Goal: Feedback & Contribution: Submit feedback/report problem

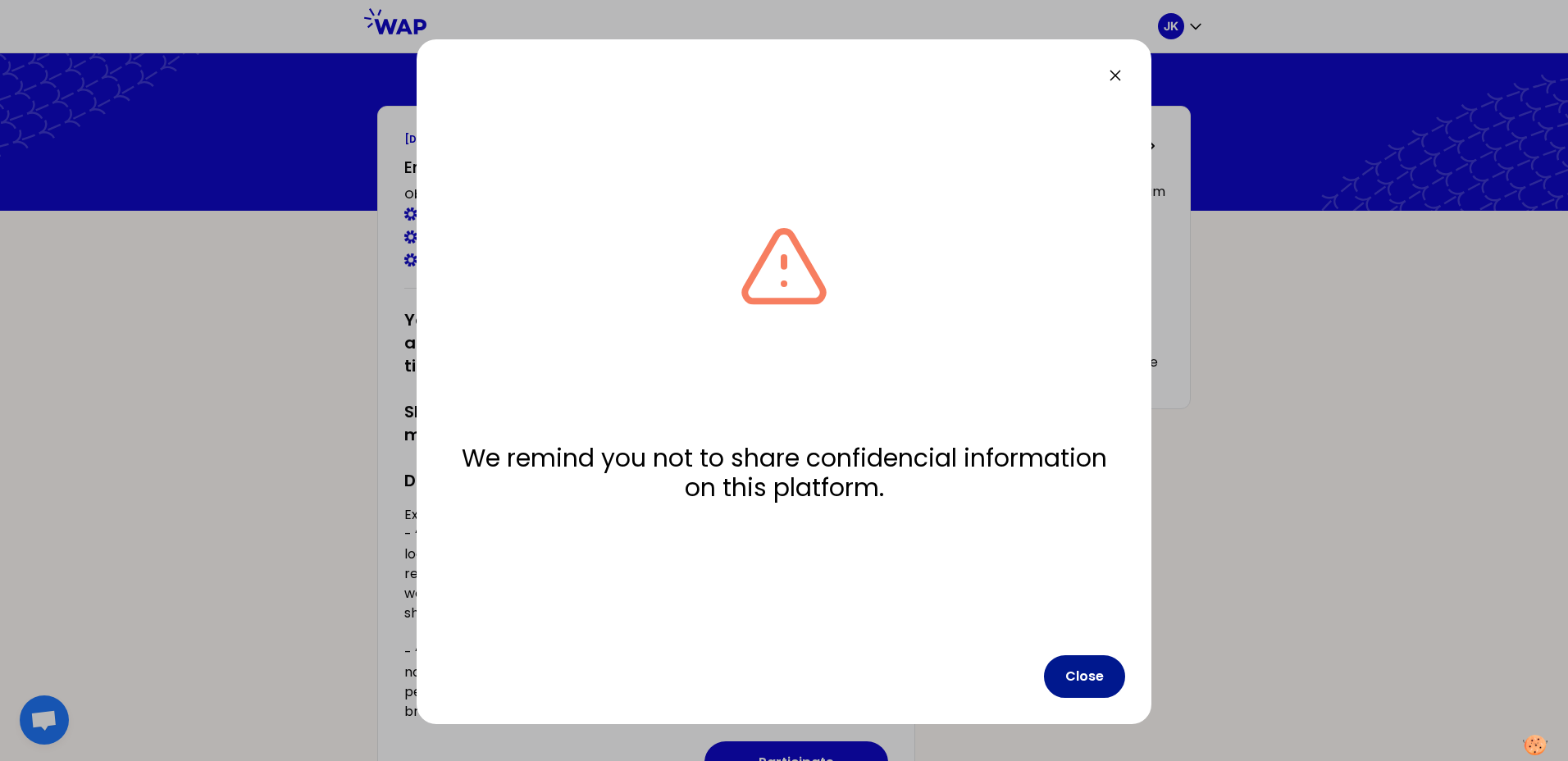
click at [1080, 678] on button "Close" at bounding box center [1084, 677] width 81 height 43
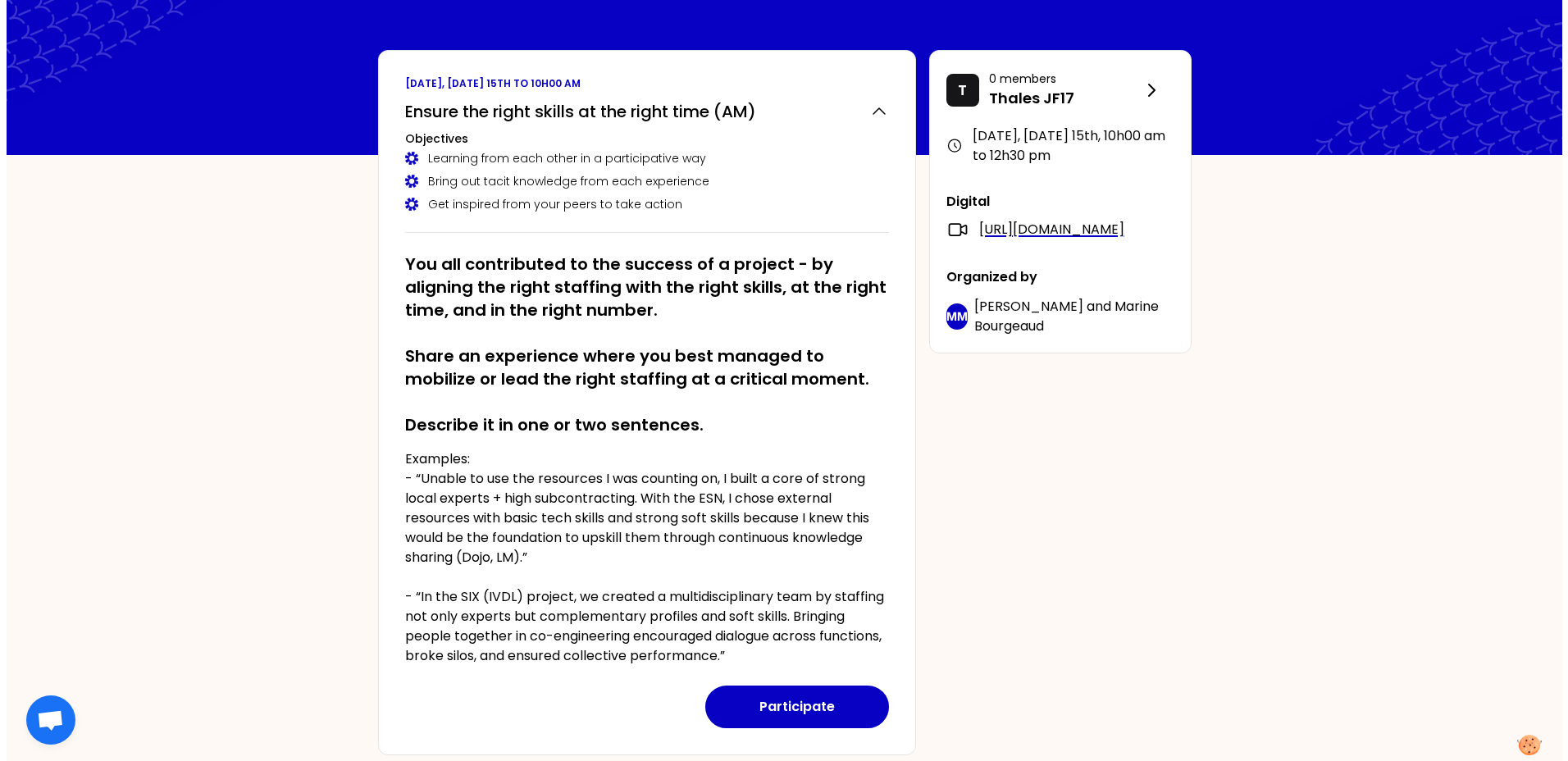
scroll to position [53, 0]
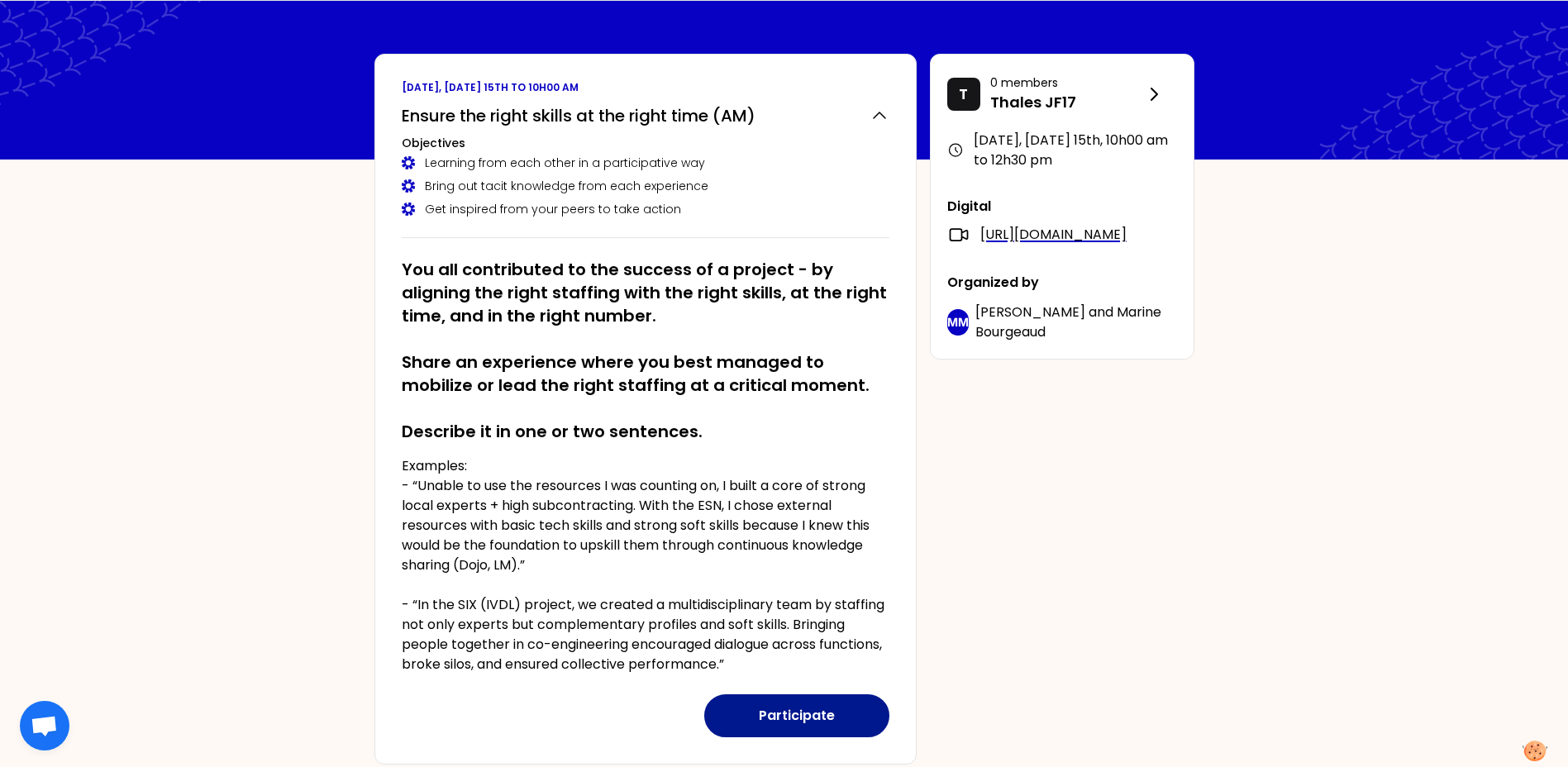
click at [811, 721] on button "Participate" at bounding box center [797, 716] width 186 height 43
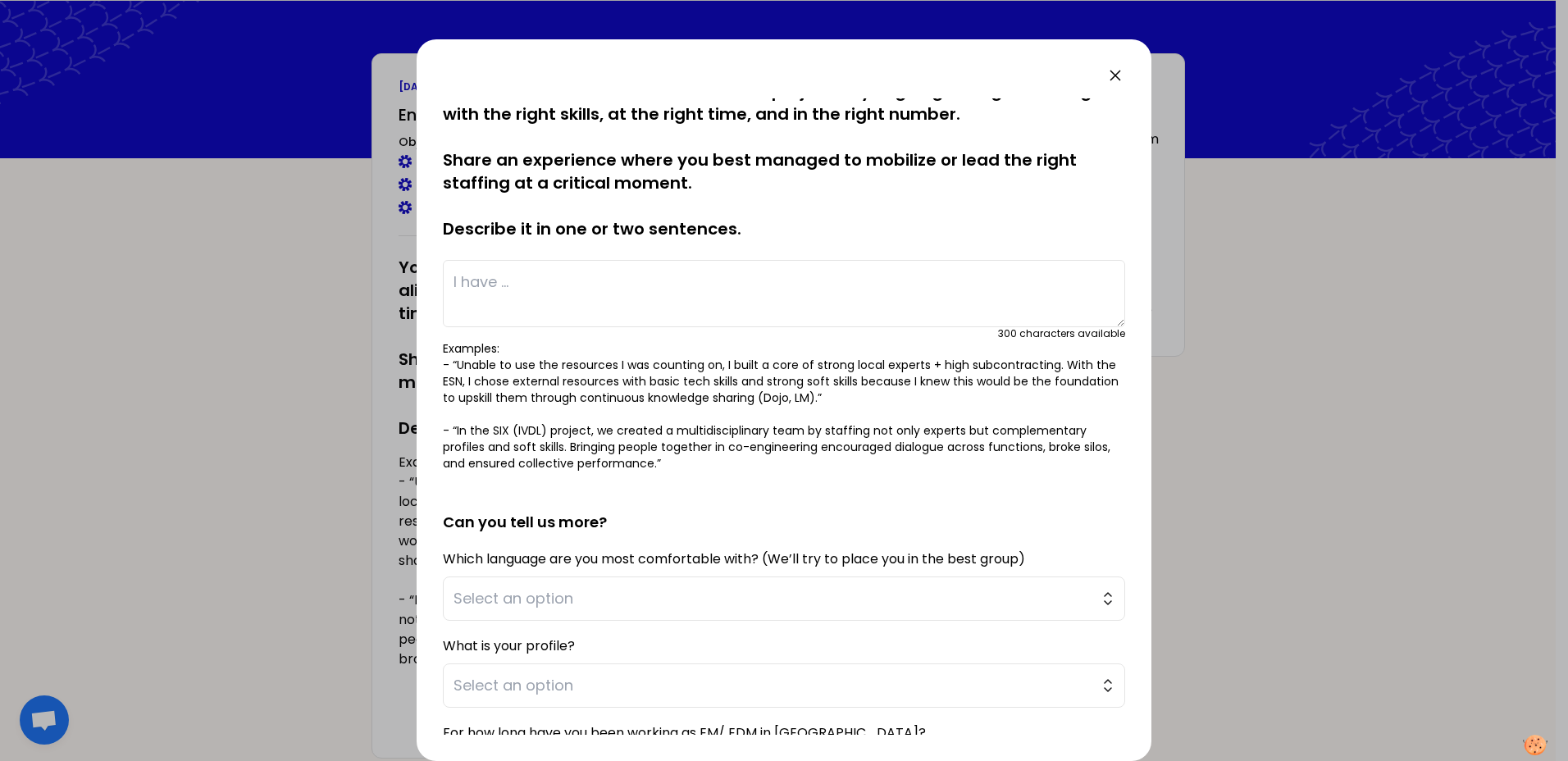
scroll to position [0, 0]
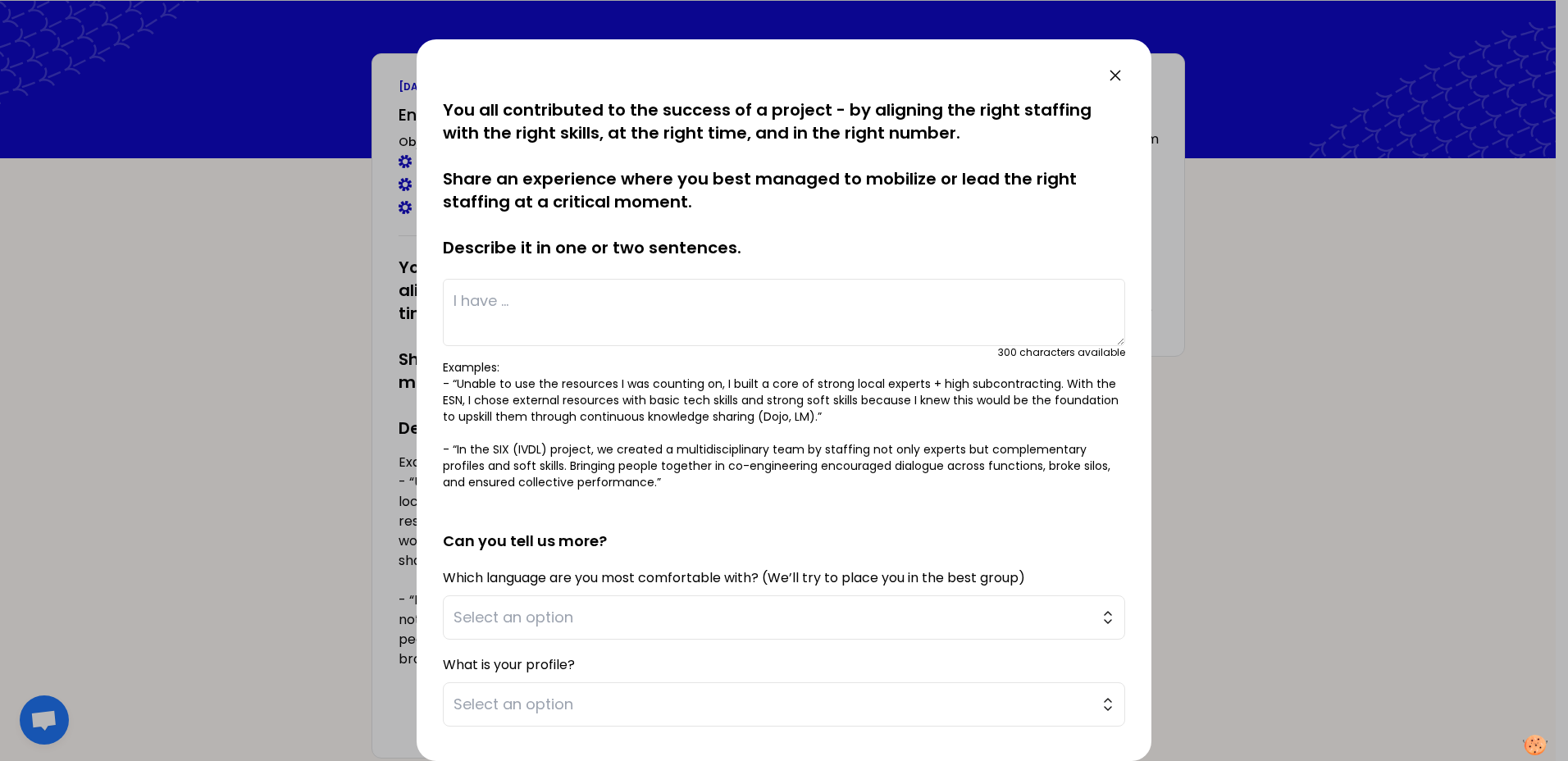
click at [491, 303] on textarea at bounding box center [784, 312] width 683 height 68
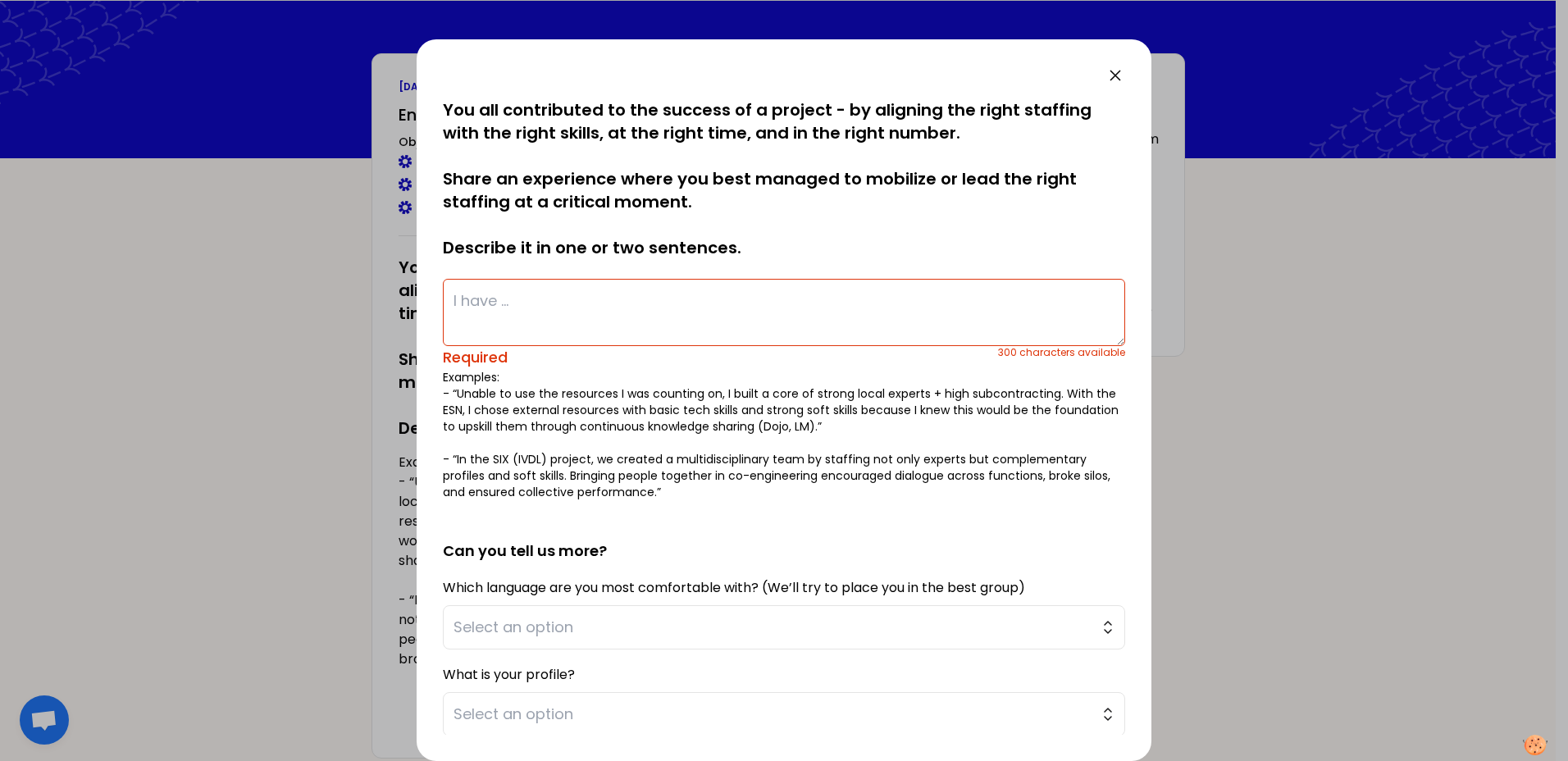
click at [1116, 73] on icon at bounding box center [1116, 75] width 20 height 20
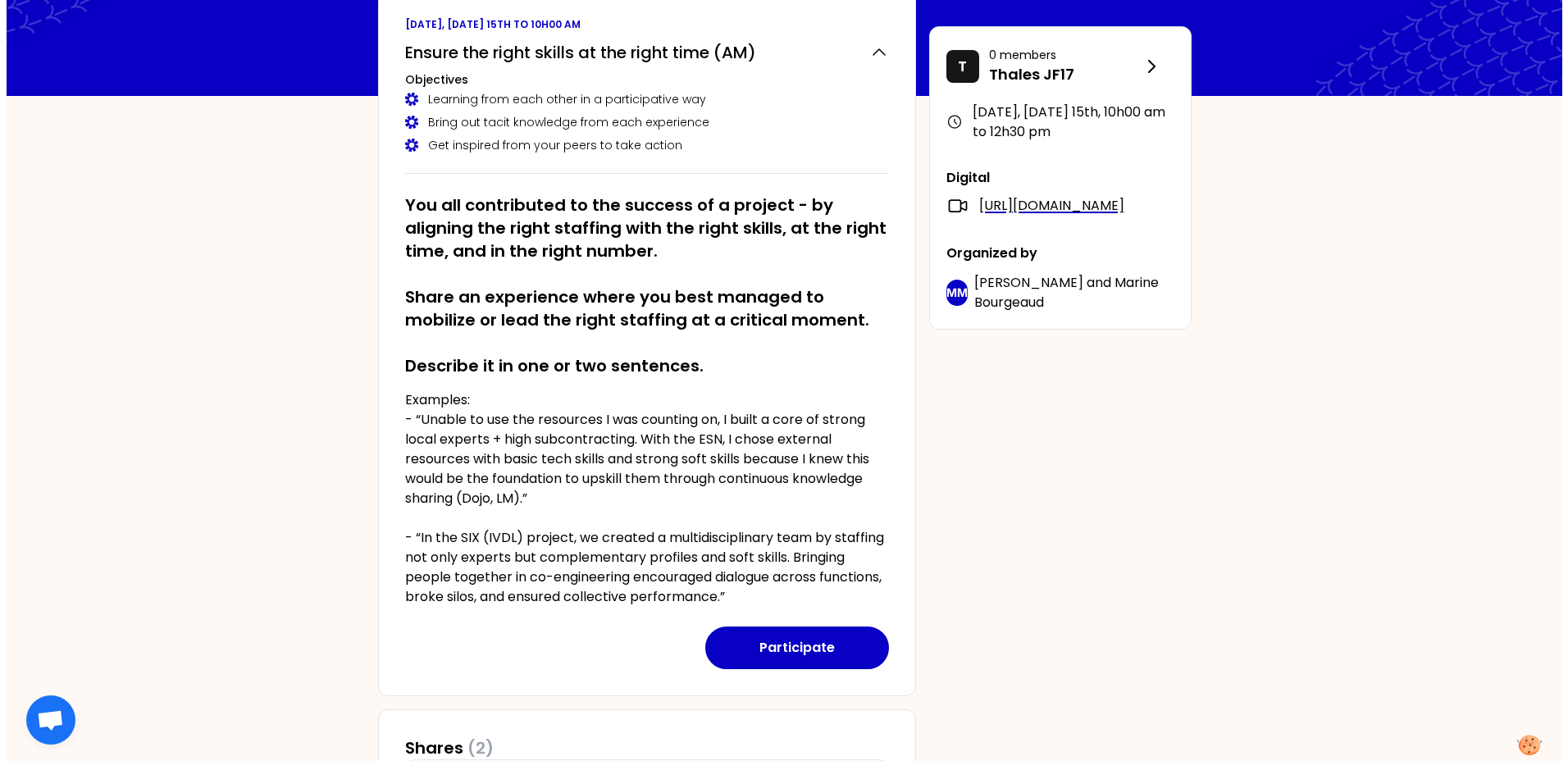
scroll to position [70, 0]
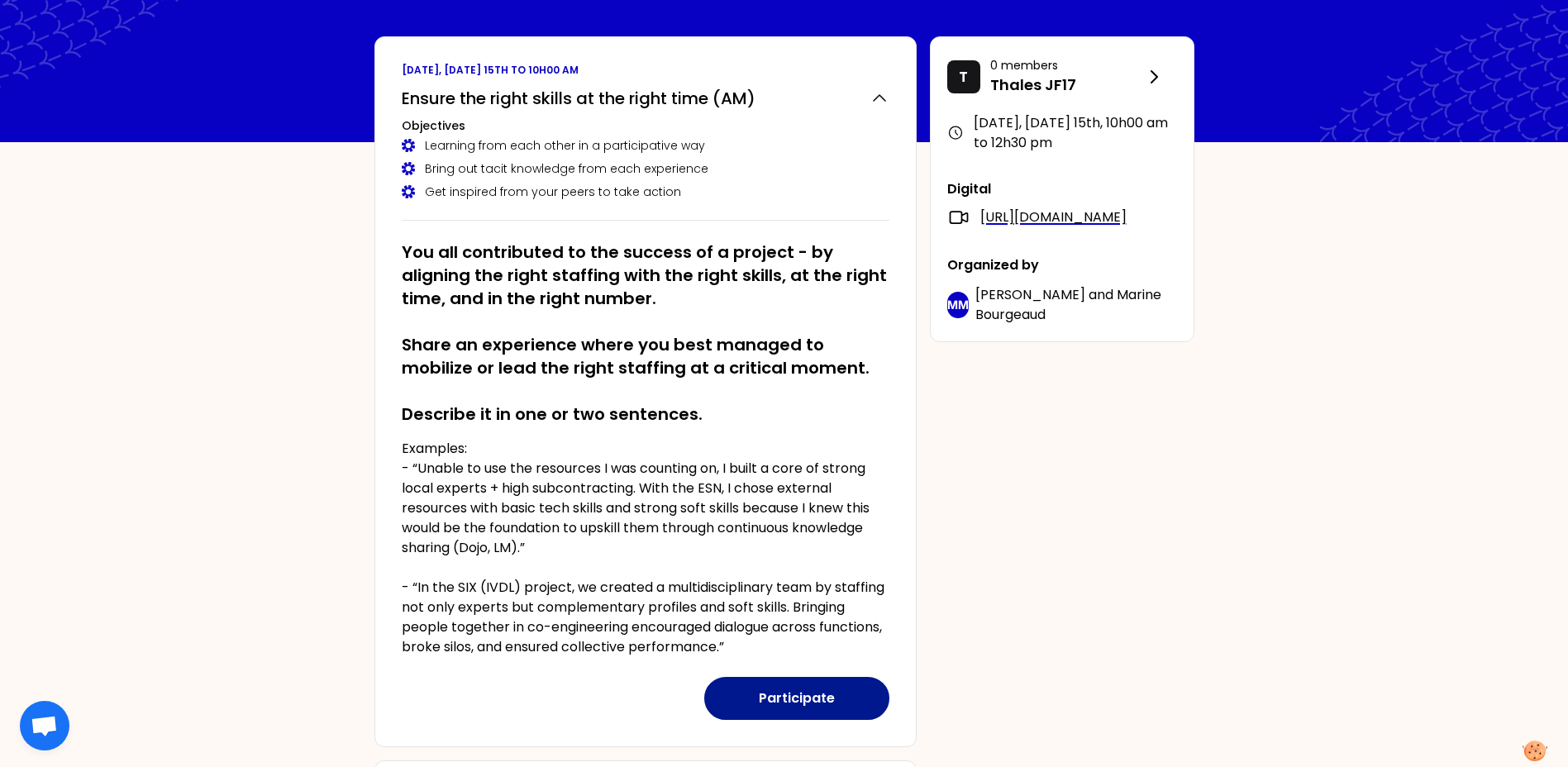
click at [793, 709] on button "Participate" at bounding box center [797, 699] width 186 height 43
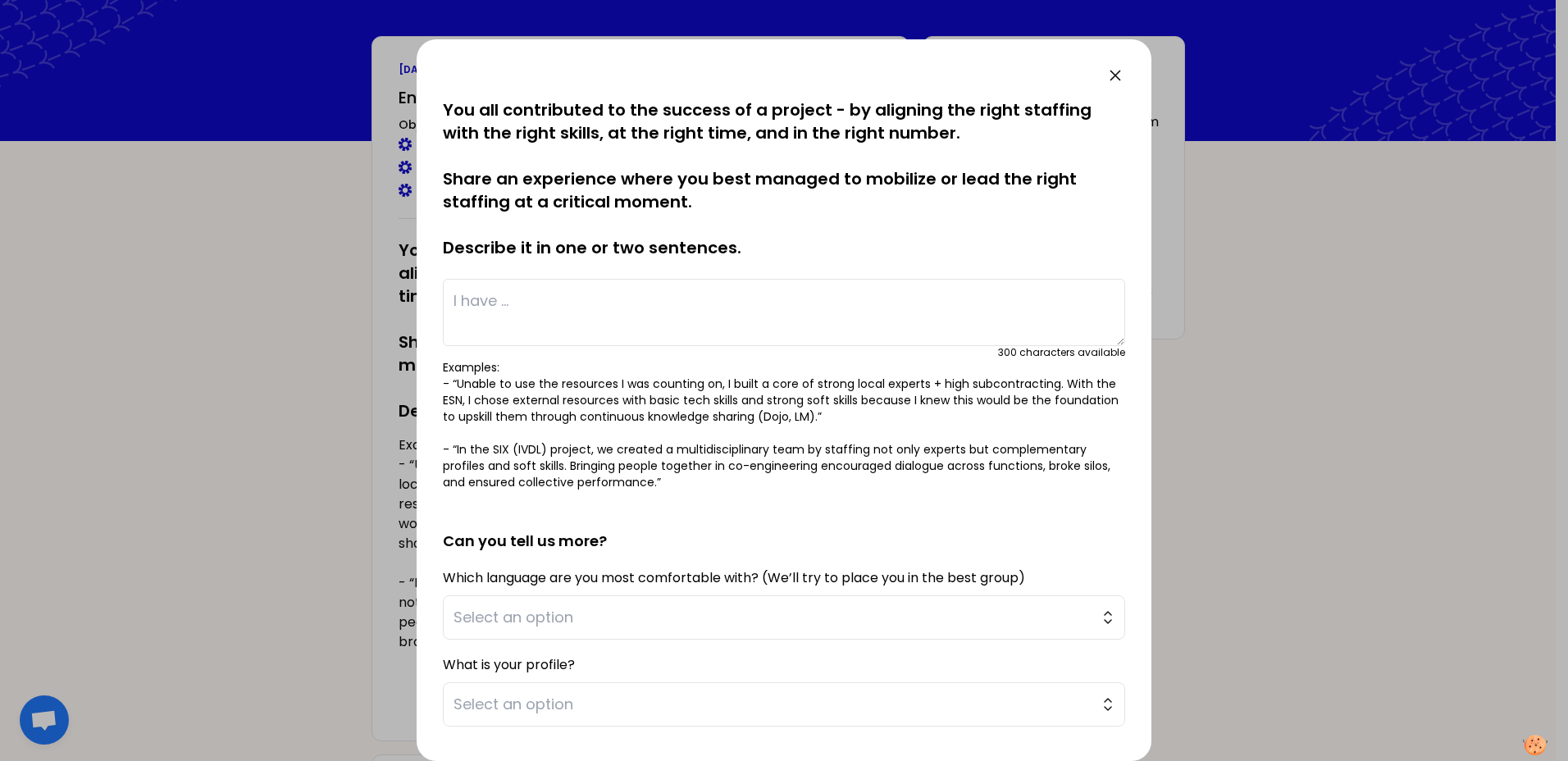
click at [527, 307] on textarea at bounding box center [784, 312] width 683 height 68
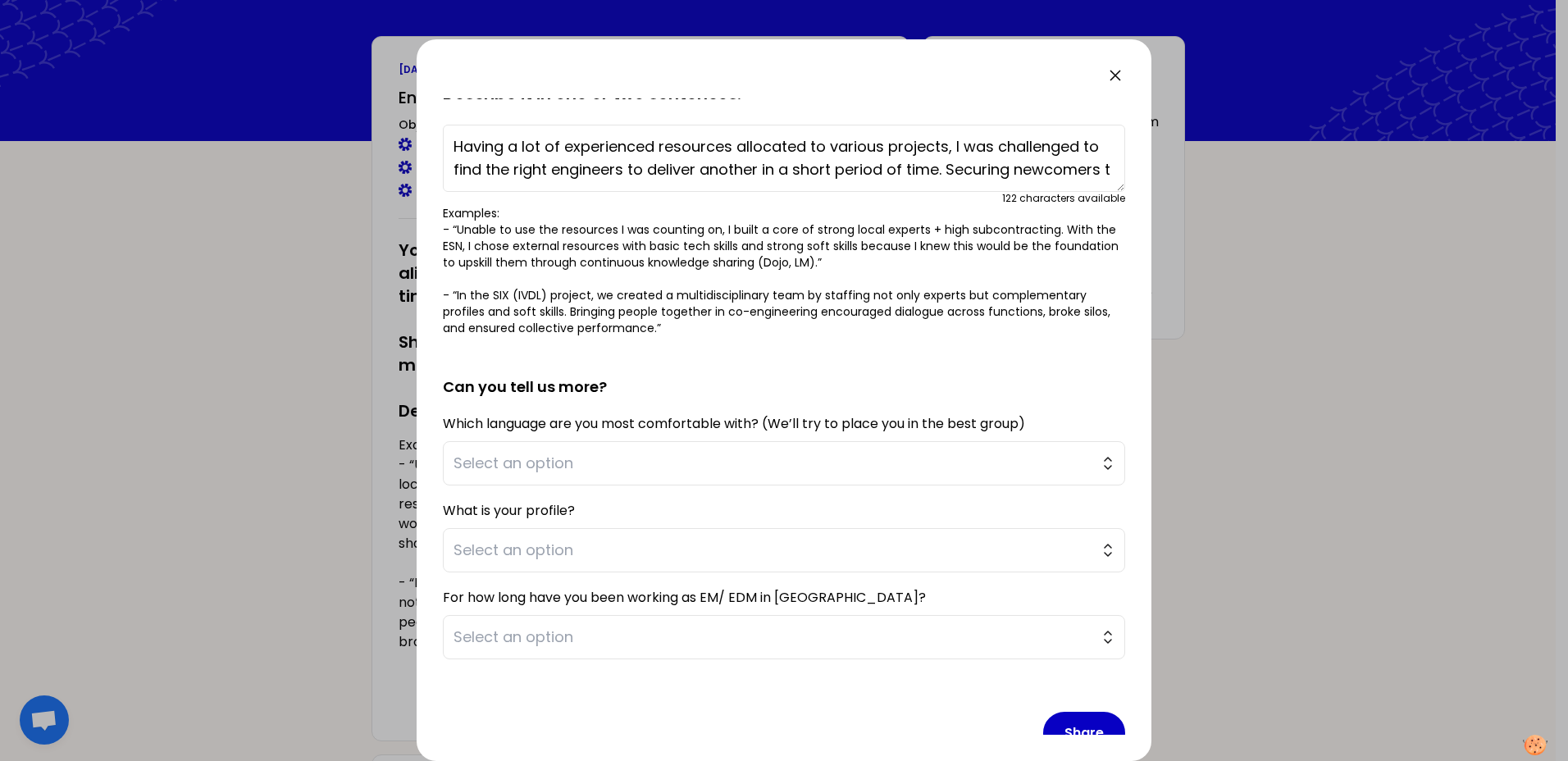
scroll to position [12, 0]
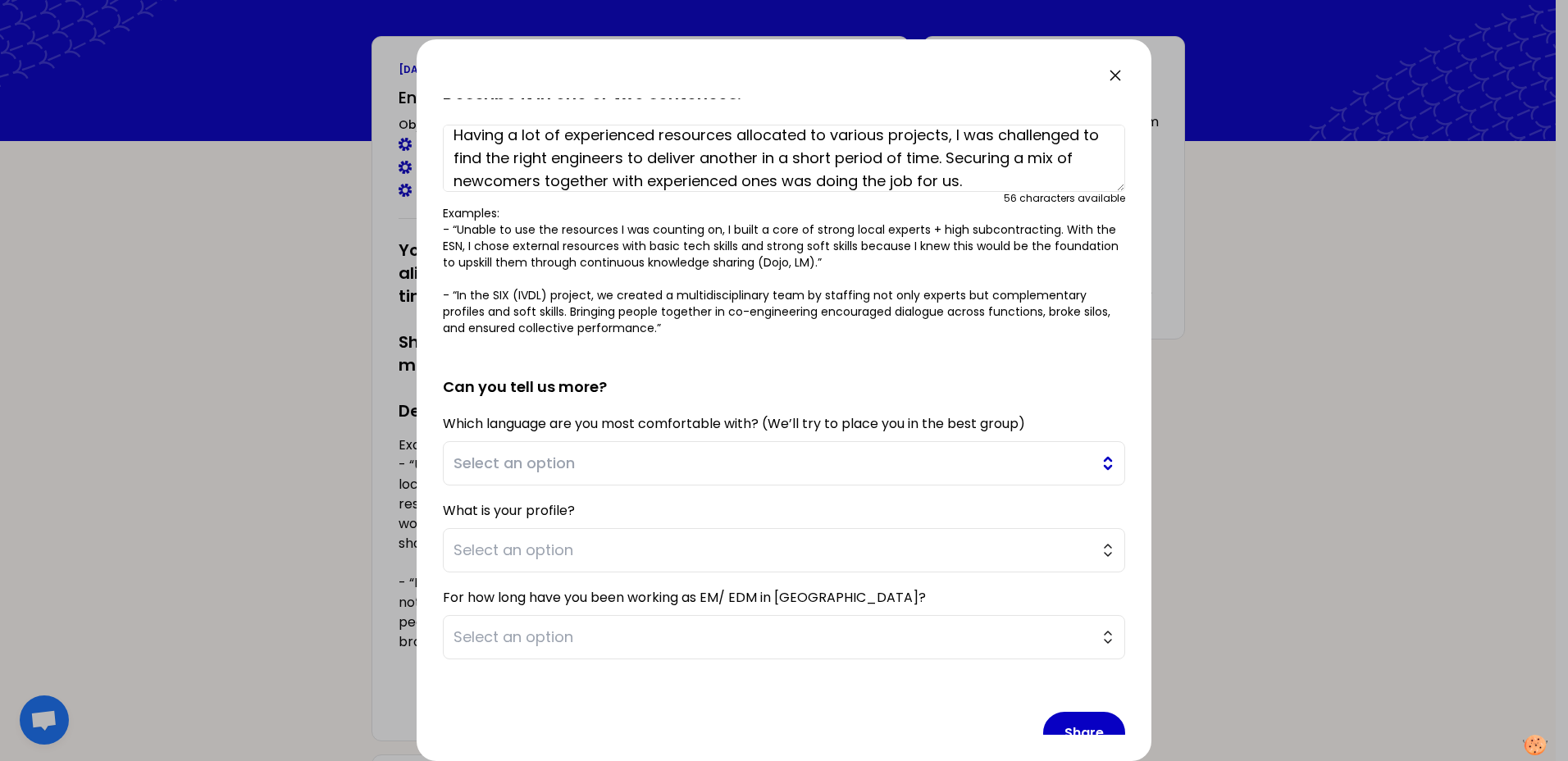
type textarea "Having a lot of experienced resources allocated to various projects, I was chal…"
click at [804, 461] on span "Select an option" at bounding box center [772, 462] width 638 height 23
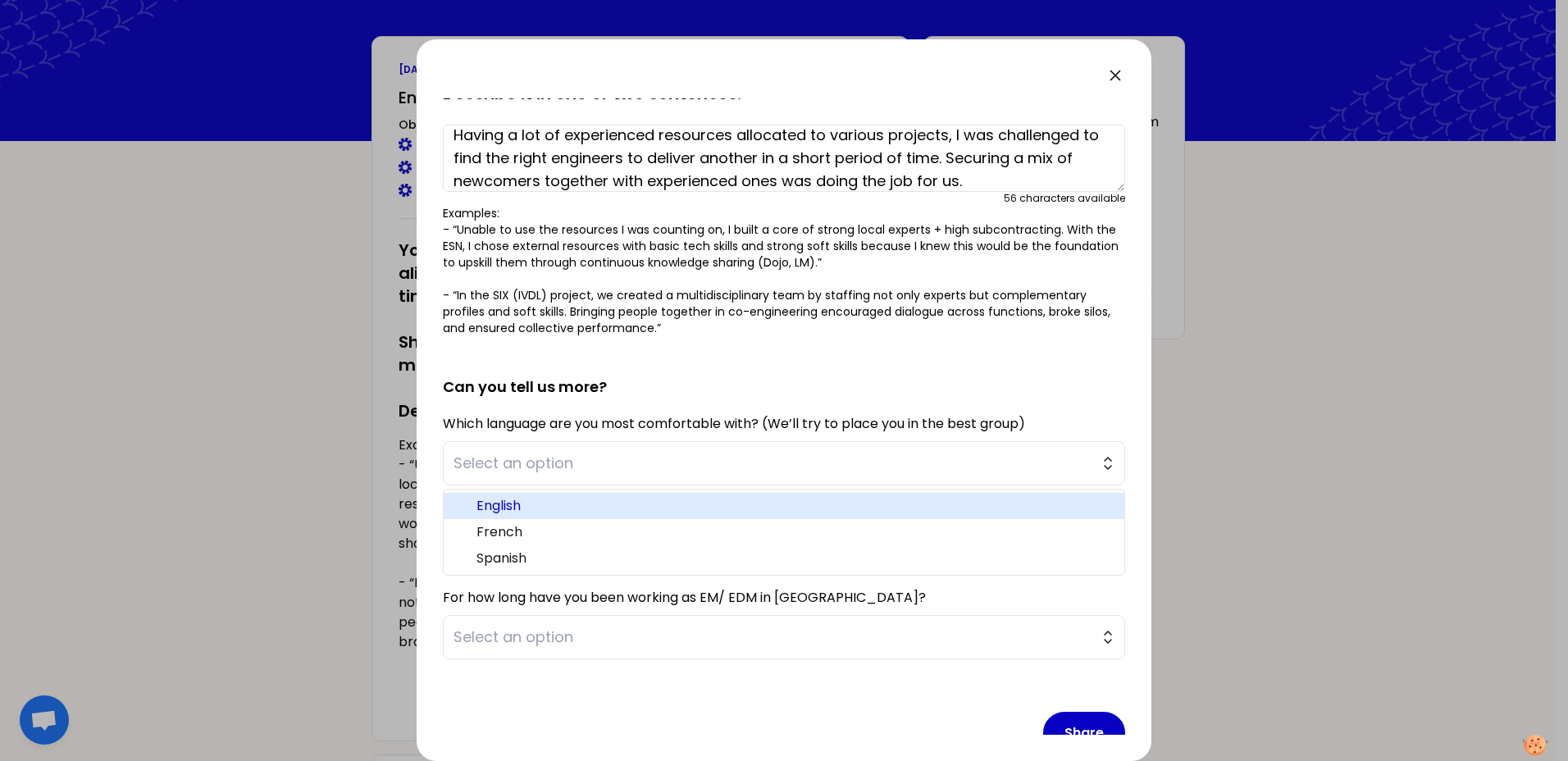
click at [604, 503] on span "English" at bounding box center [793, 506] width 635 height 20
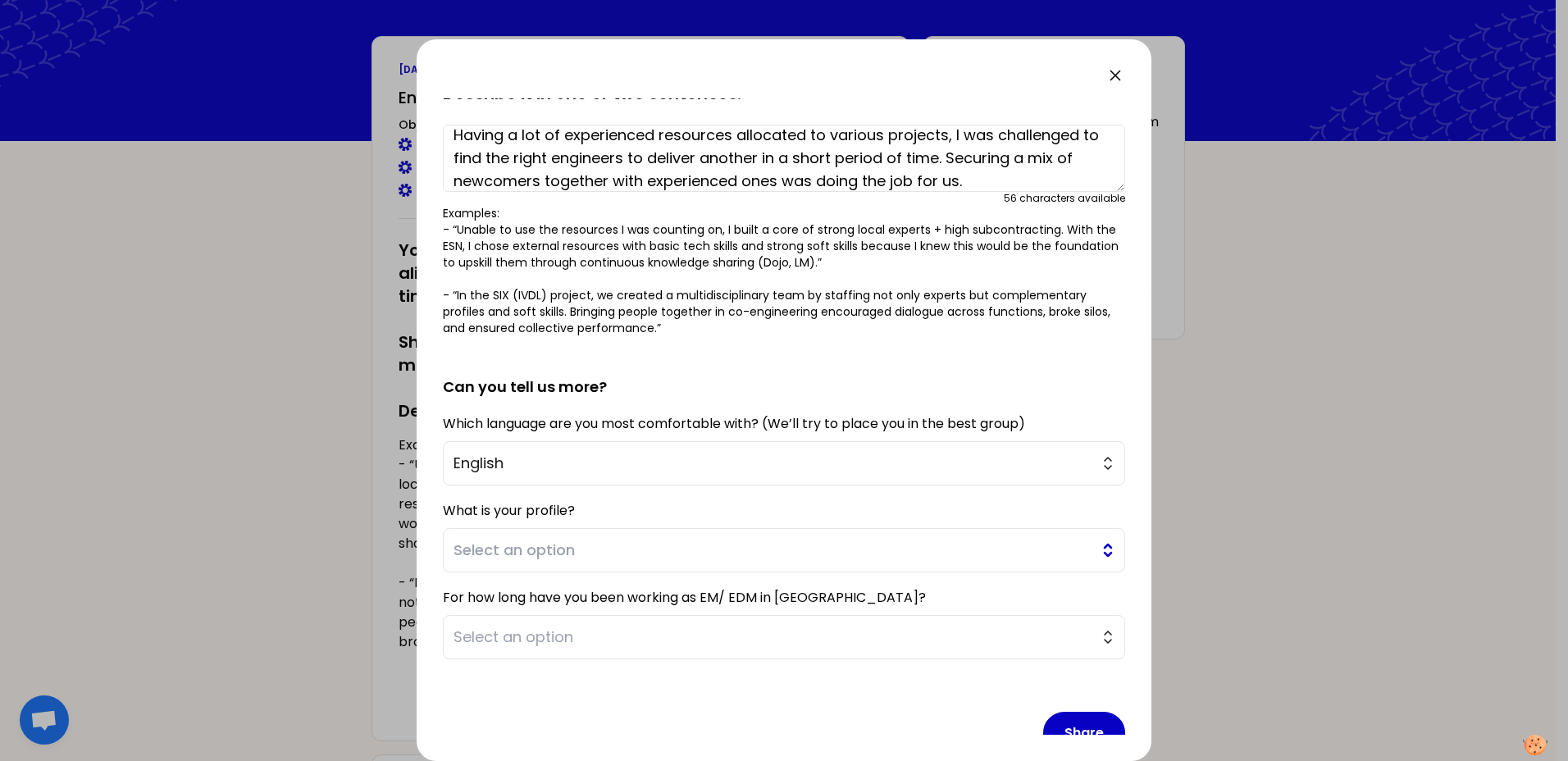
click at [540, 552] on span "Select an option" at bounding box center [772, 549] width 638 height 23
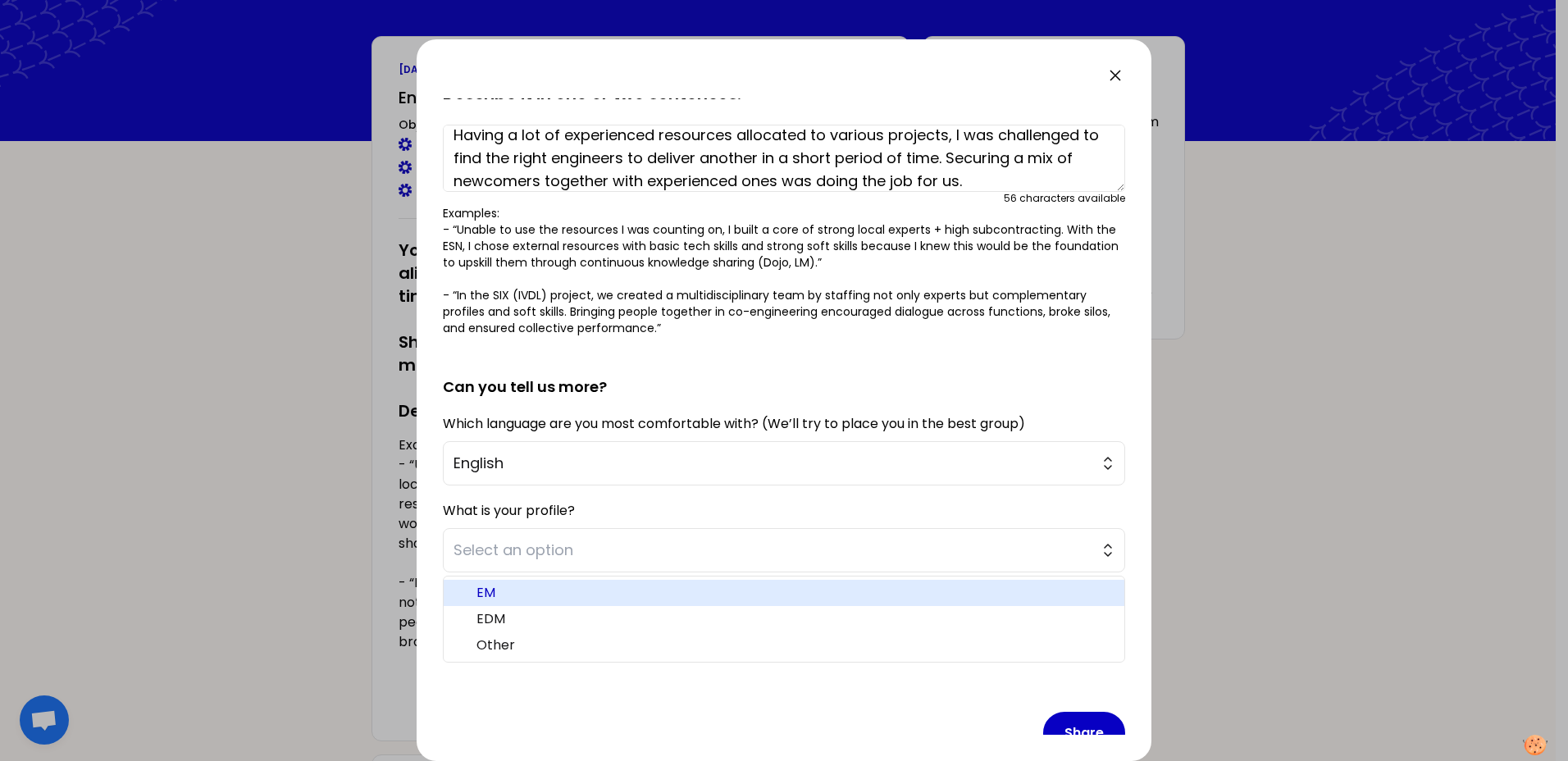
click at [507, 592] on span "EM" at bounding box center [793, 593] width 635 height 20
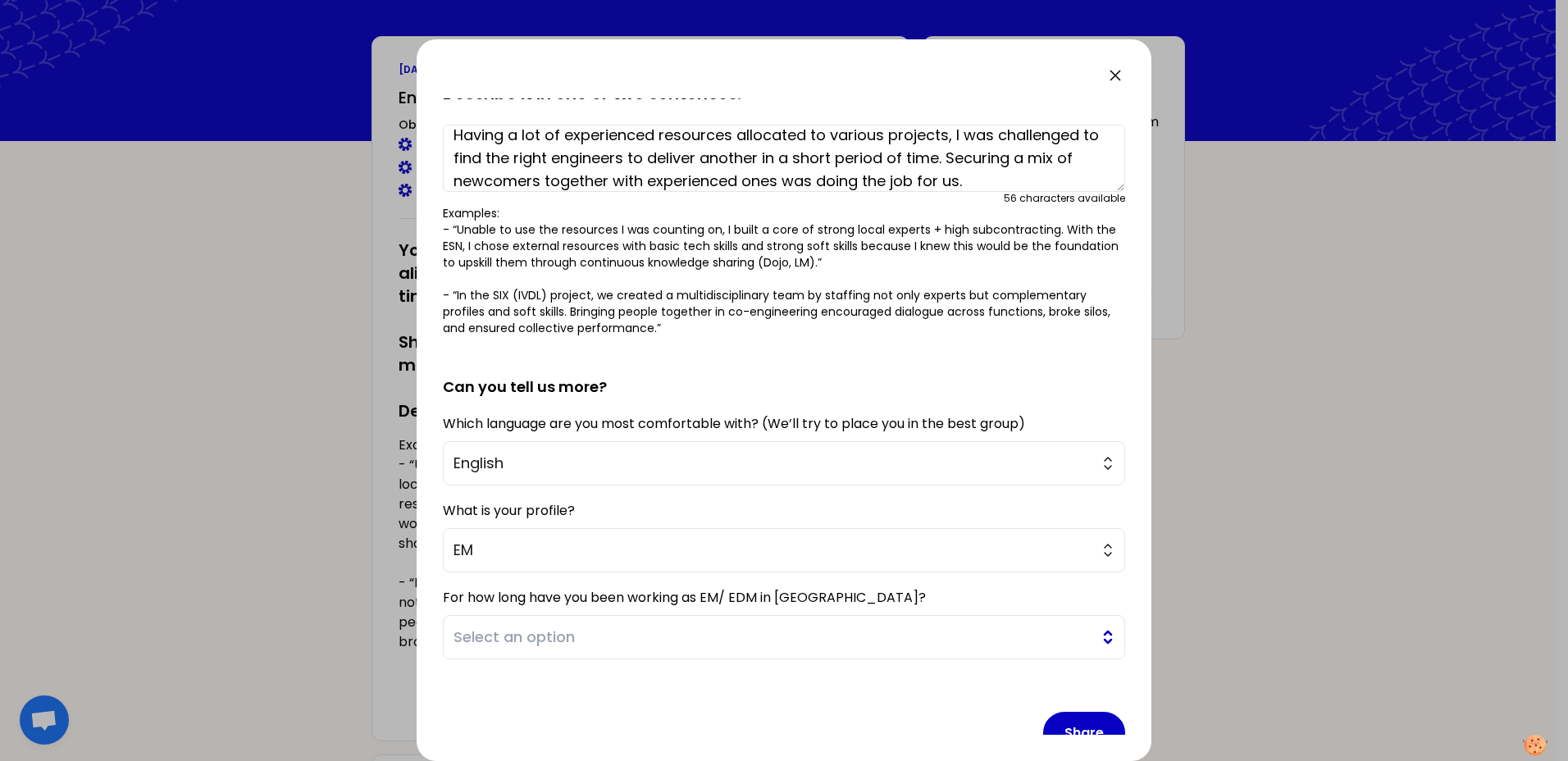
click at [540, 644] on span "Select an option" at bounding box center [772, 637] width 638 height 23
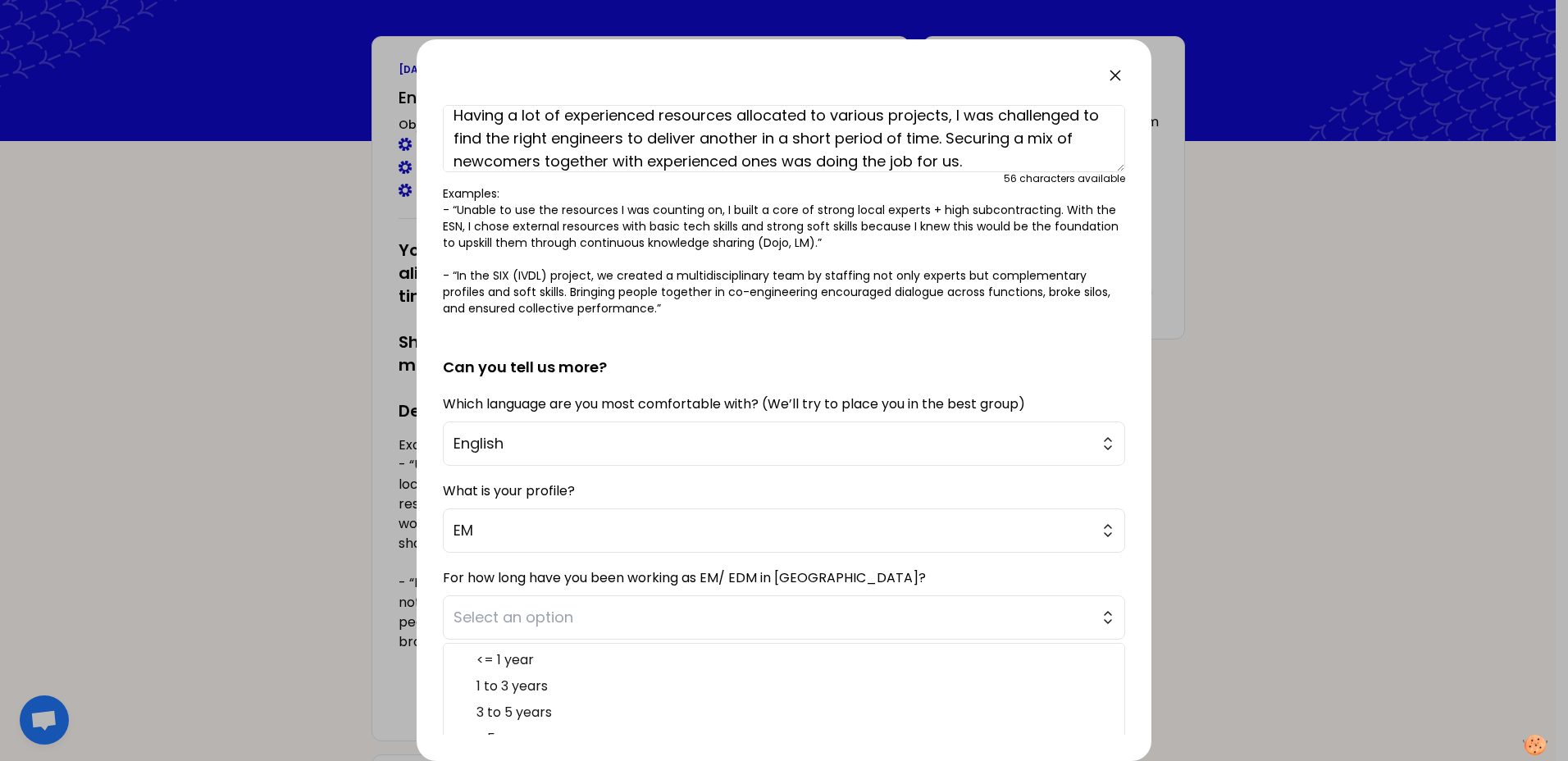
scroll to position [187, 0]
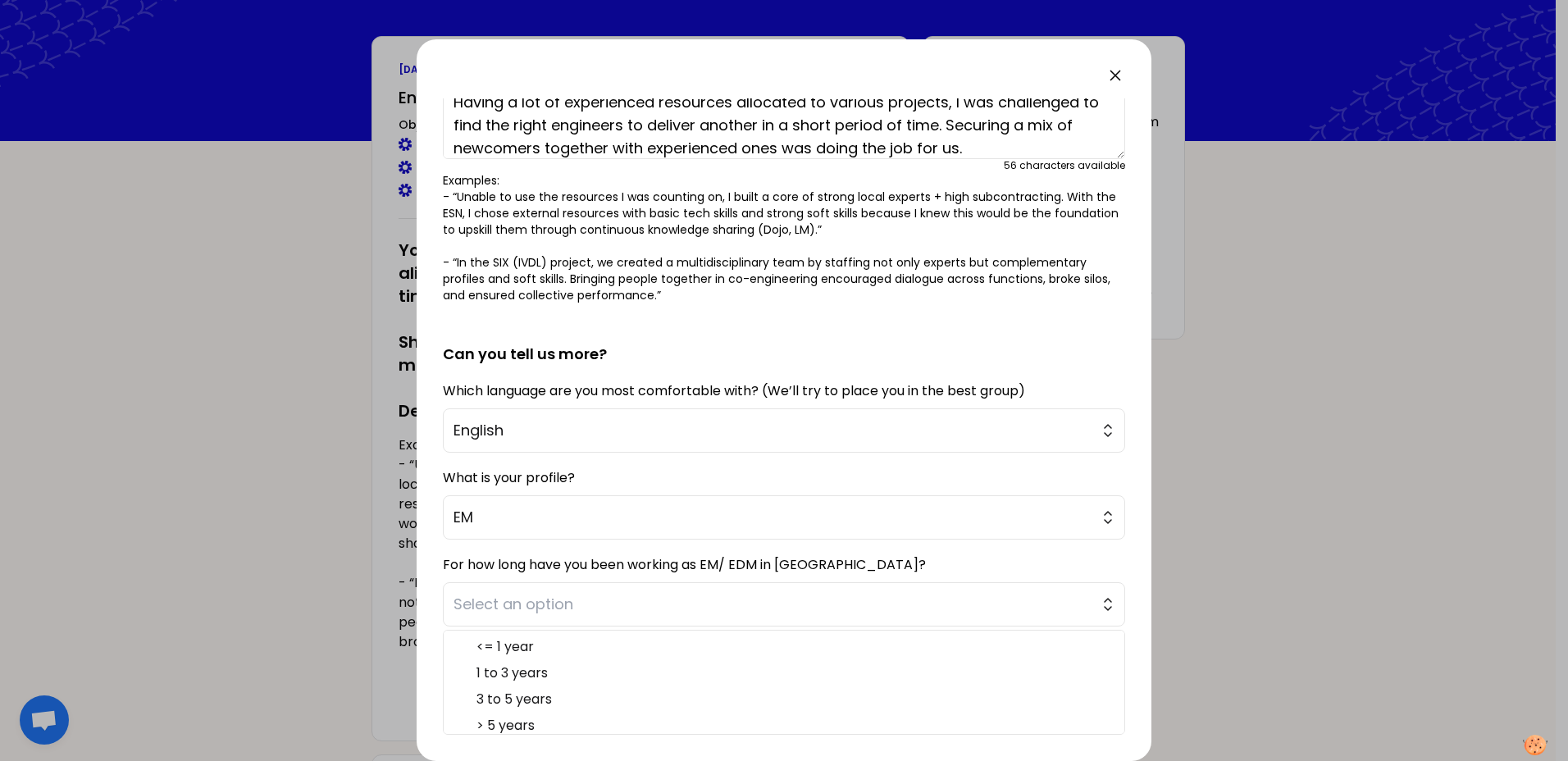
click at [567, 633] on ul "<= 1 year 1 to 3 years 3 to 5 years > 5 years" at bounding box center [784, 682] width 683 height 105
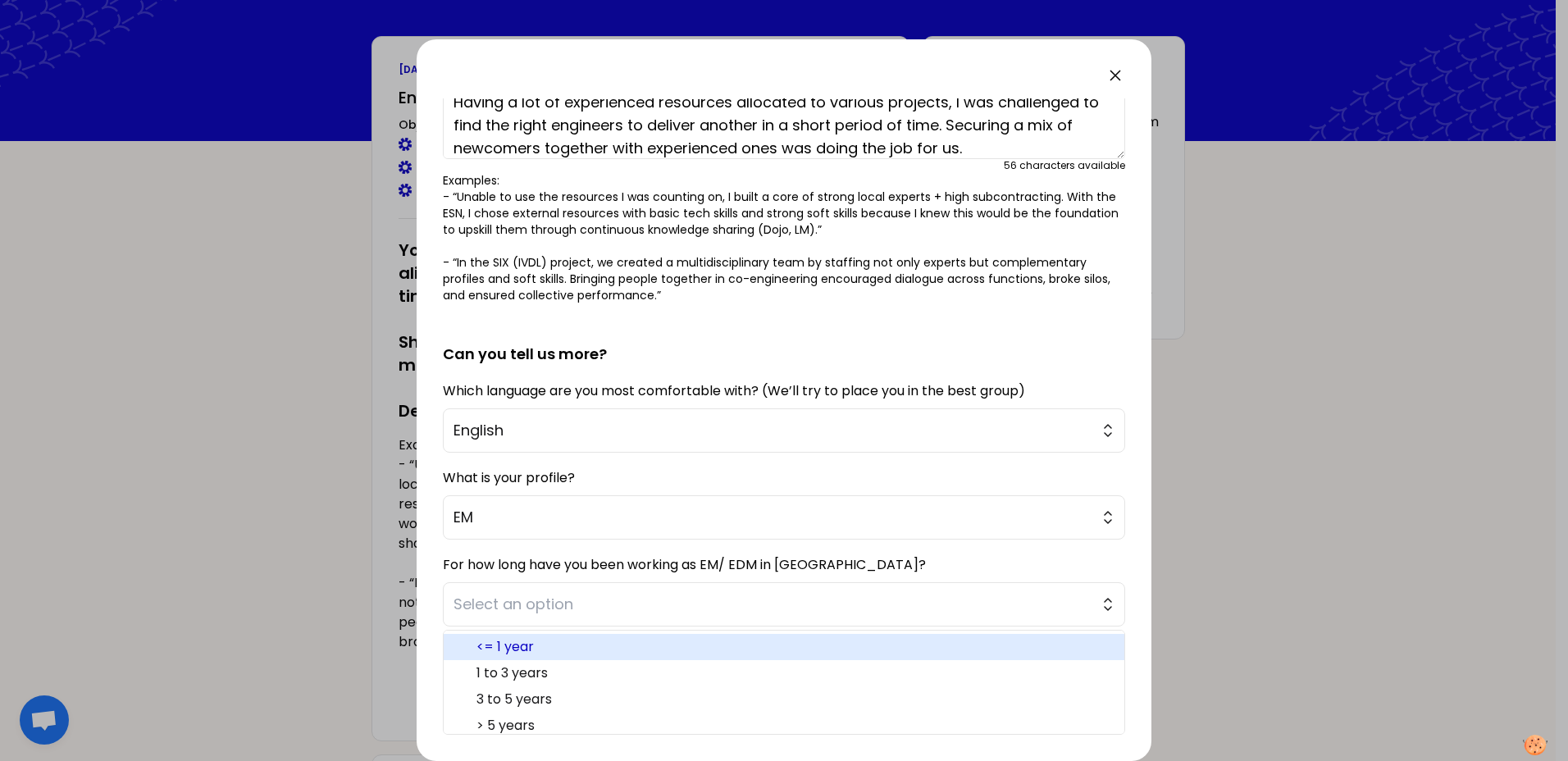
click at [550, 642] on span "<= 1 year" at bounding box center [793, 647] width 635 height 20
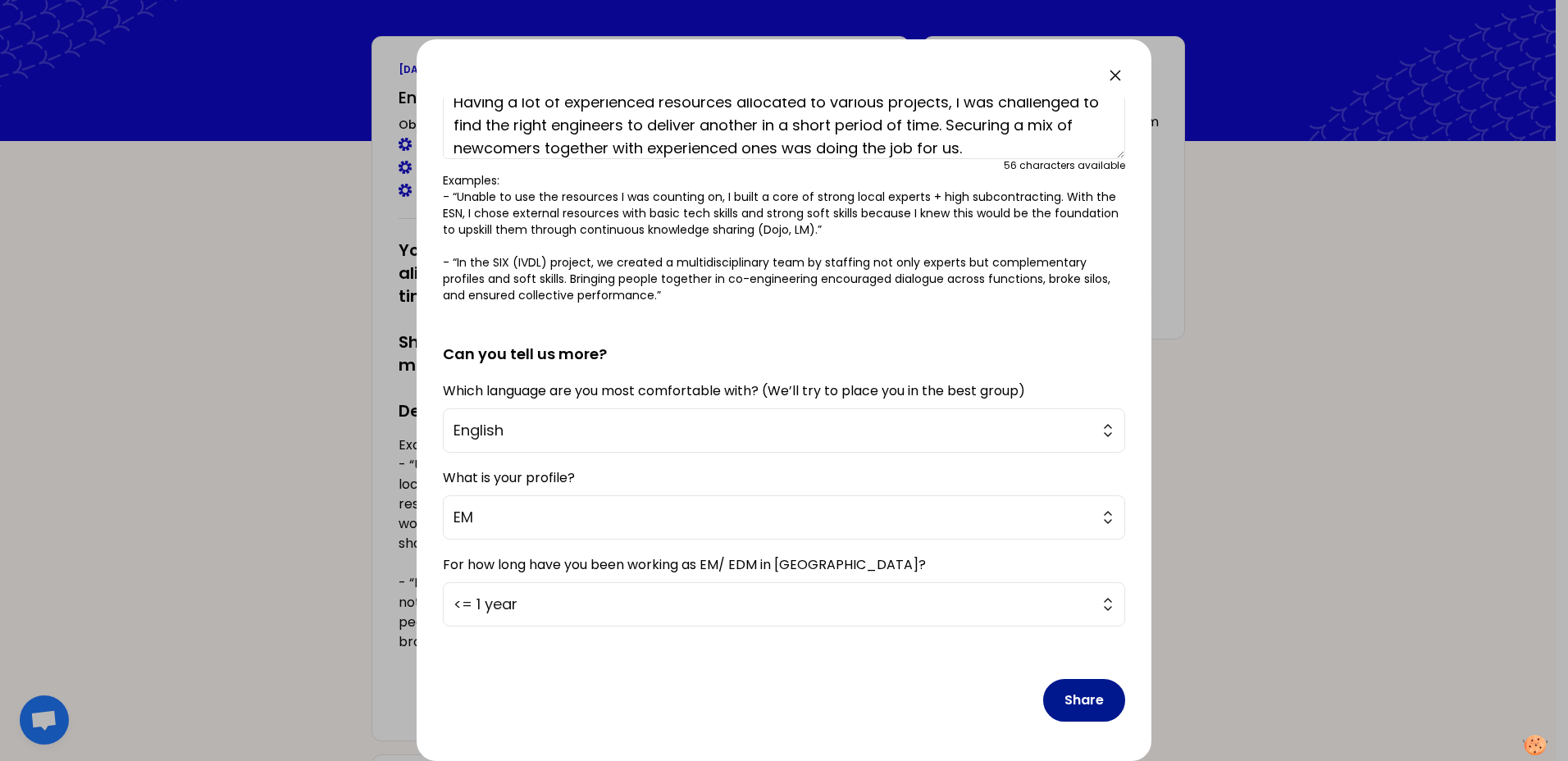
click at [1071, 706] on button "Share" at bounding box center [1084, 700] width 82 height 43
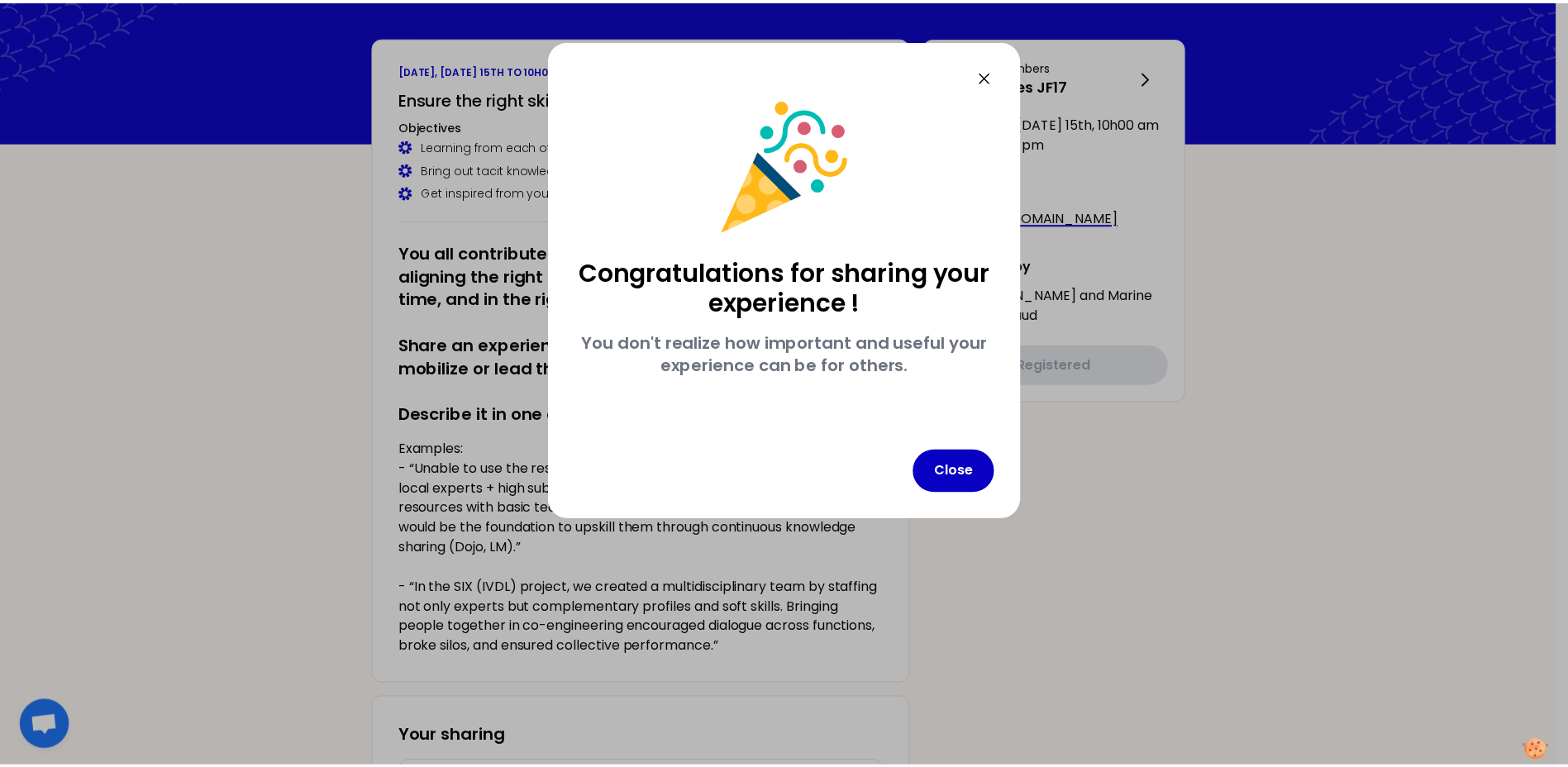
scroll to position [0, 0]
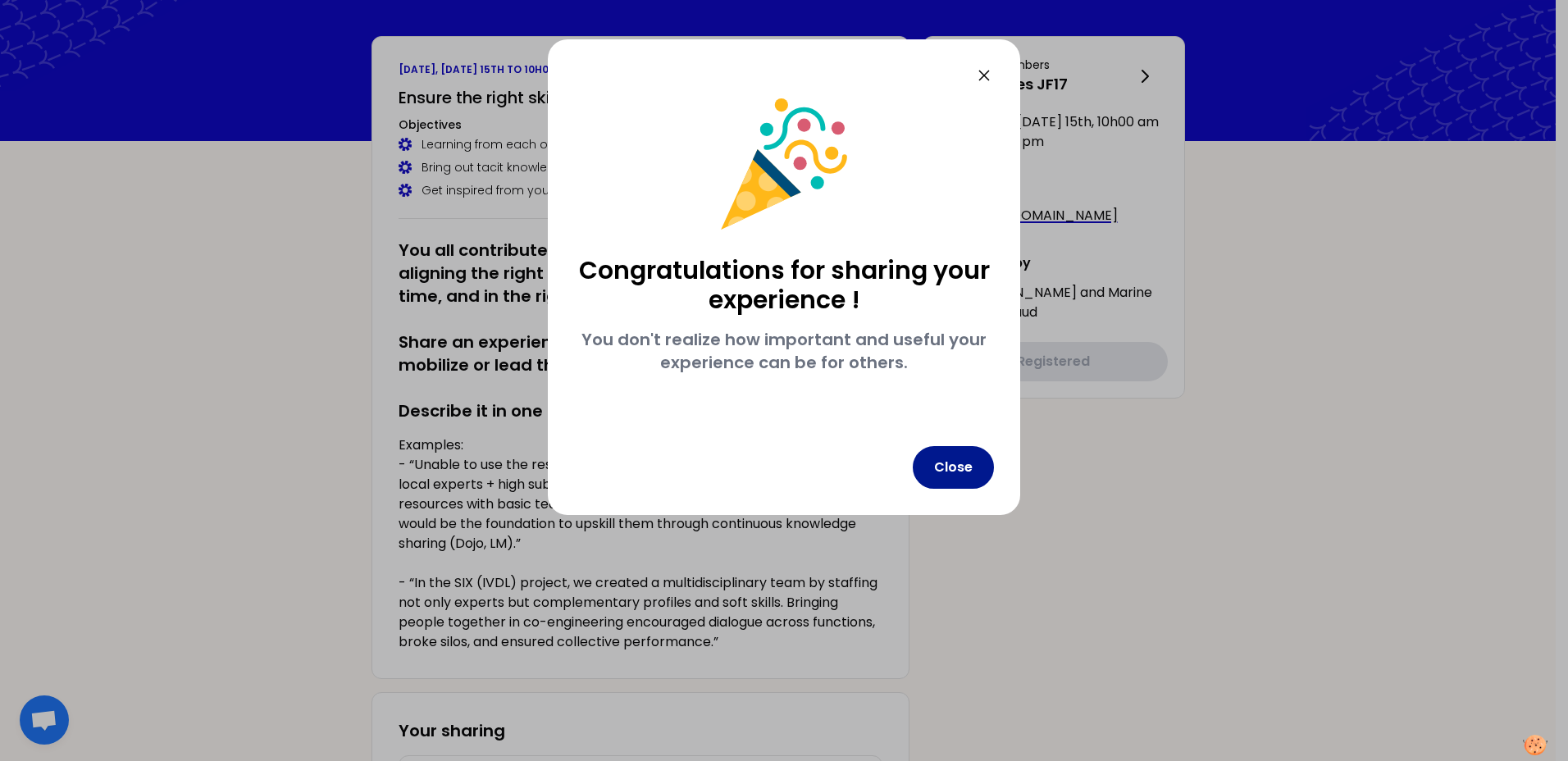
click at [953, 475] on button "Close" at bounding box center [953, 468] width 81 height 43
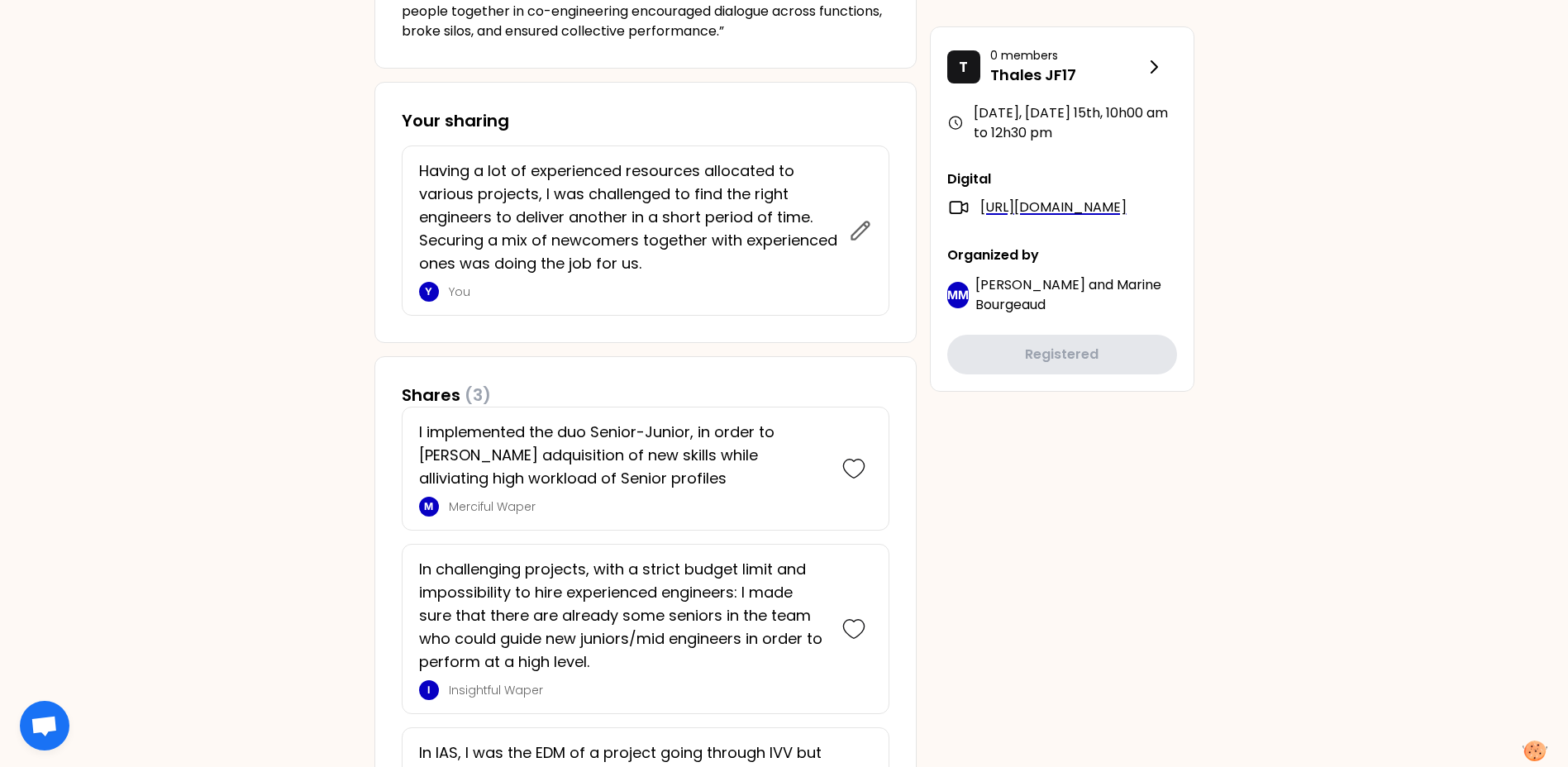
scroll to position [688, 0]
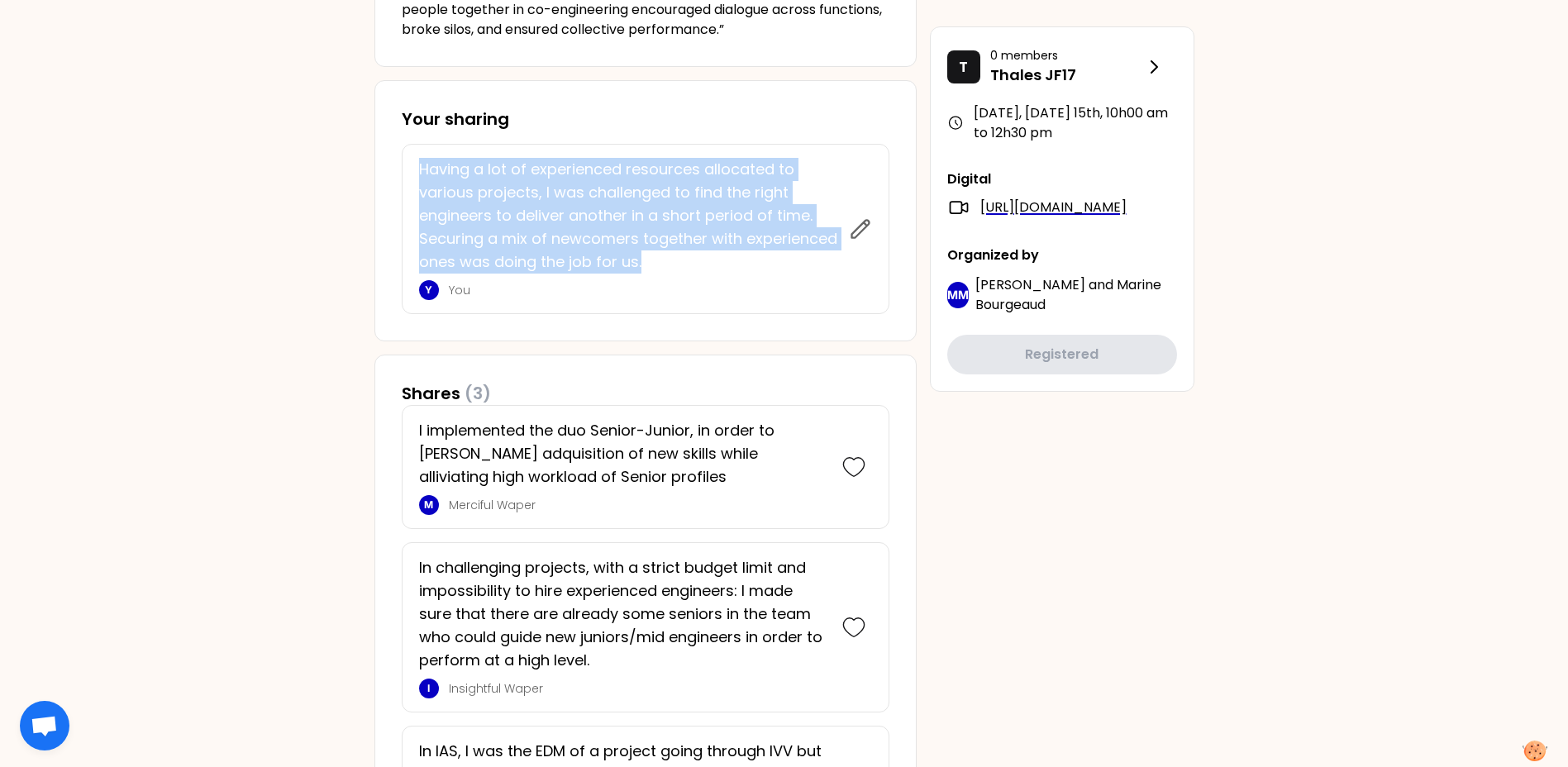
drag, startPoint x: 419, startPoint y: 163, endPoint x: 680, endPoint y: 266, distance: 280.6
click at [680, 266] on p "Having a lot of experienced resources allocated to various projects, I was chal…" at bounding box center [629, 215] width 420 height 115
copy p "Having a lot of experienced resources allocated to various projects, I was chal…"
click at [277, 252] on div "JK [DATE], [DATE] 15th to 10h00 am Ensure the right skills at the right time (A…" at bounding box center [784, 155] width 1568 height 1687
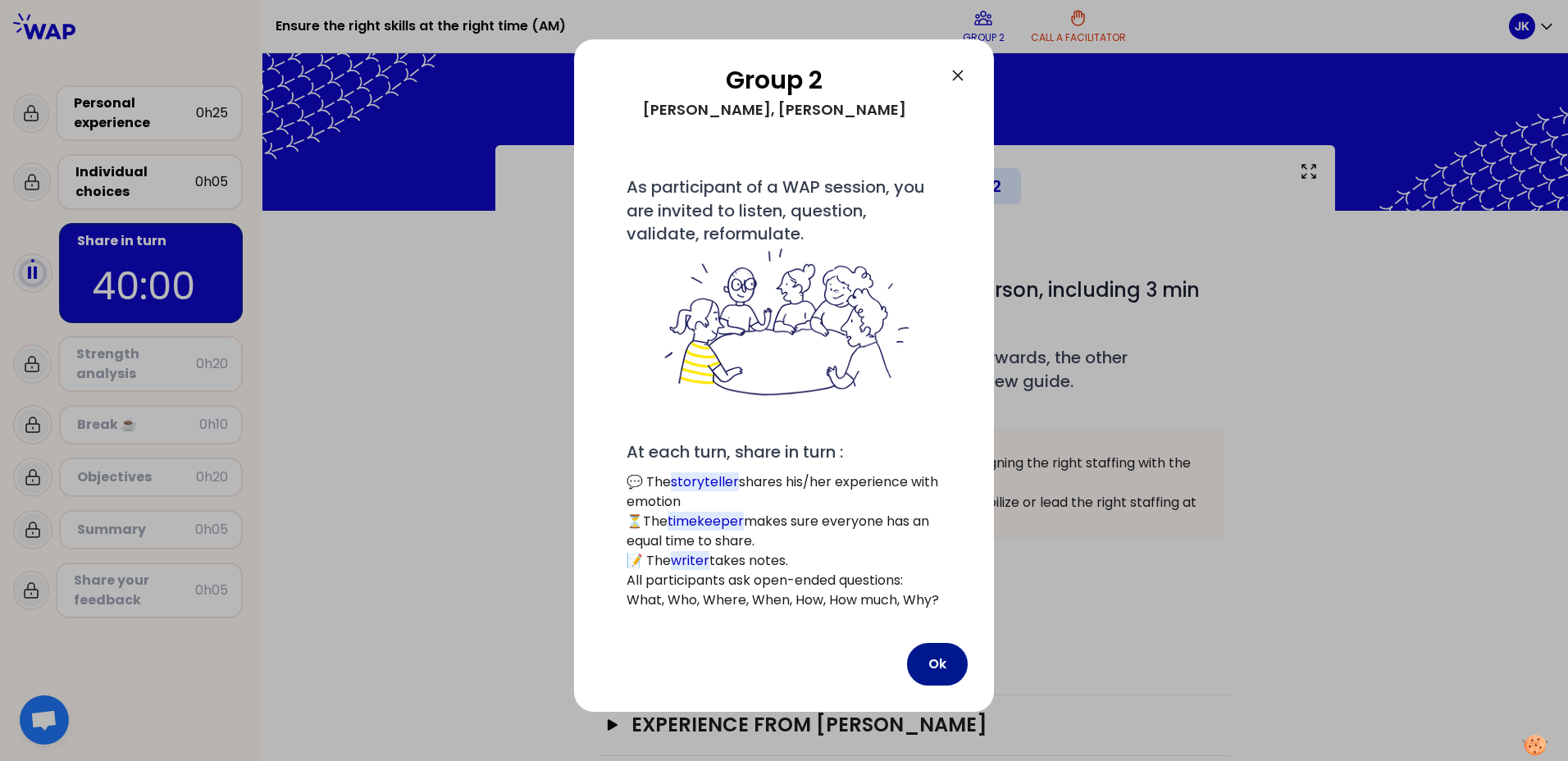
click at [935, 664] on button "Ok" at bounding box center [937, 664] width 61 height 43
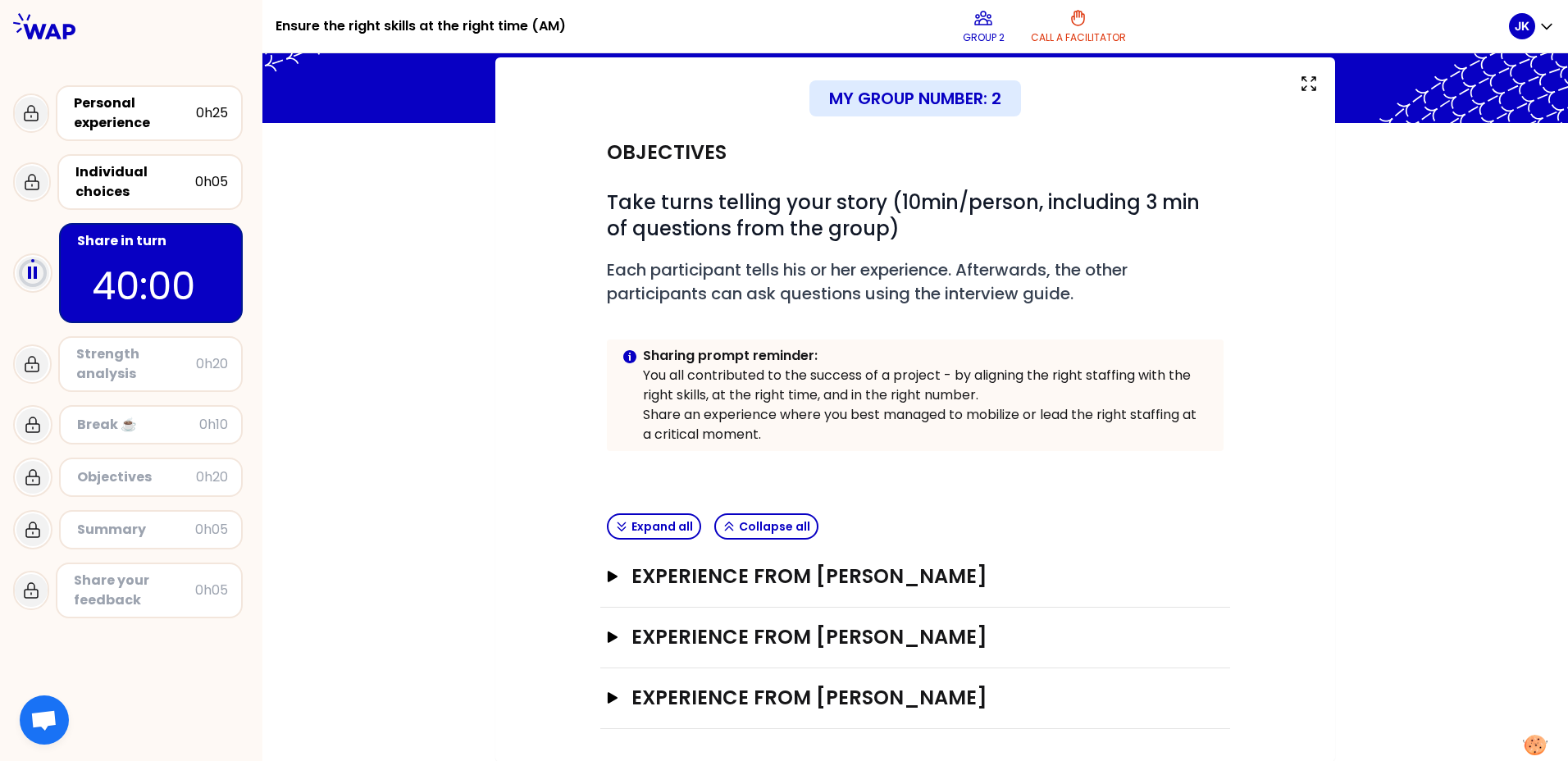
scroll to position [88, 0]
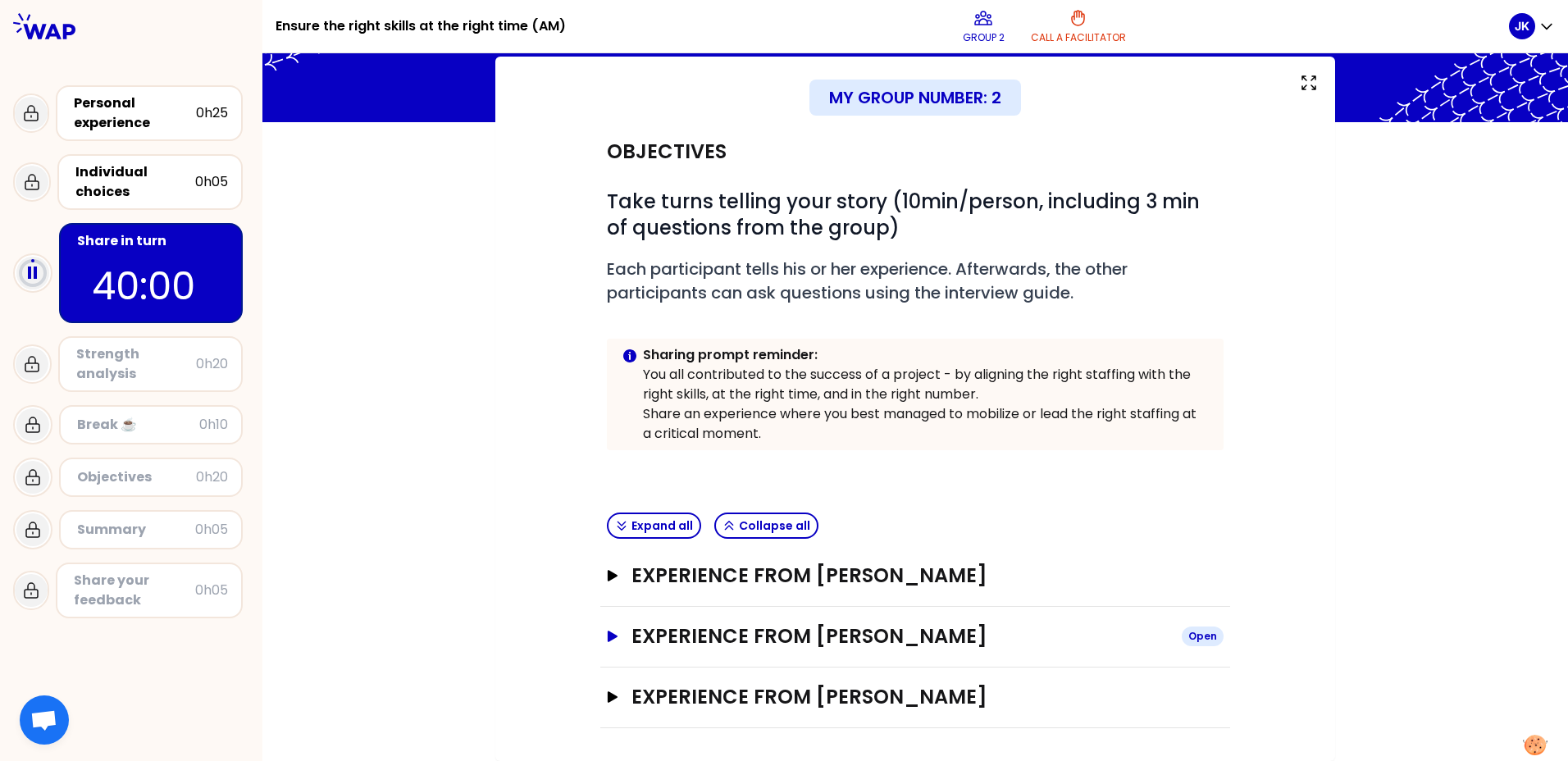
click at [606, 635] on icon "button" at bounding box center [612, 637] width 13 height 12
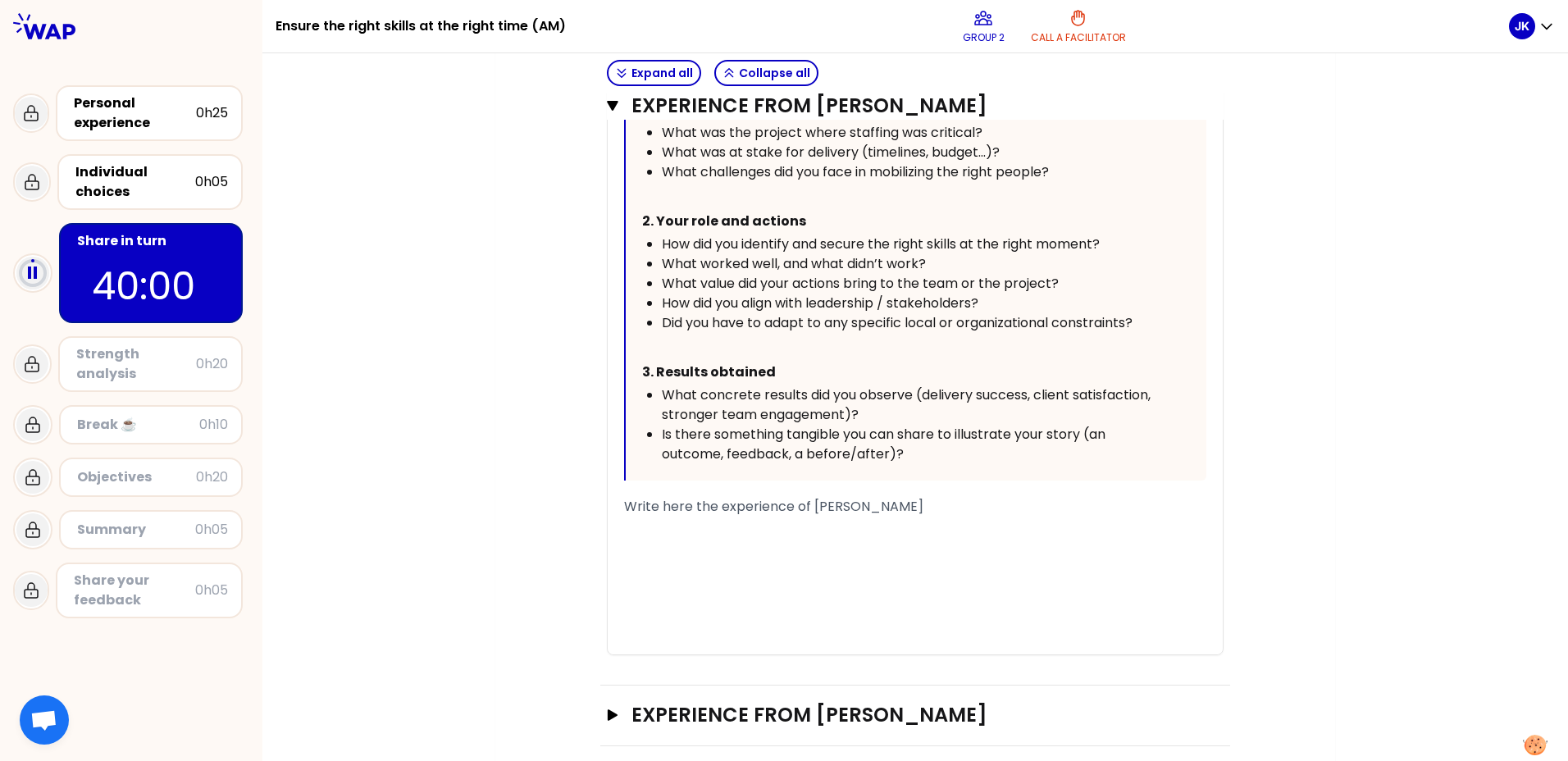
scroll to position [996, 0]
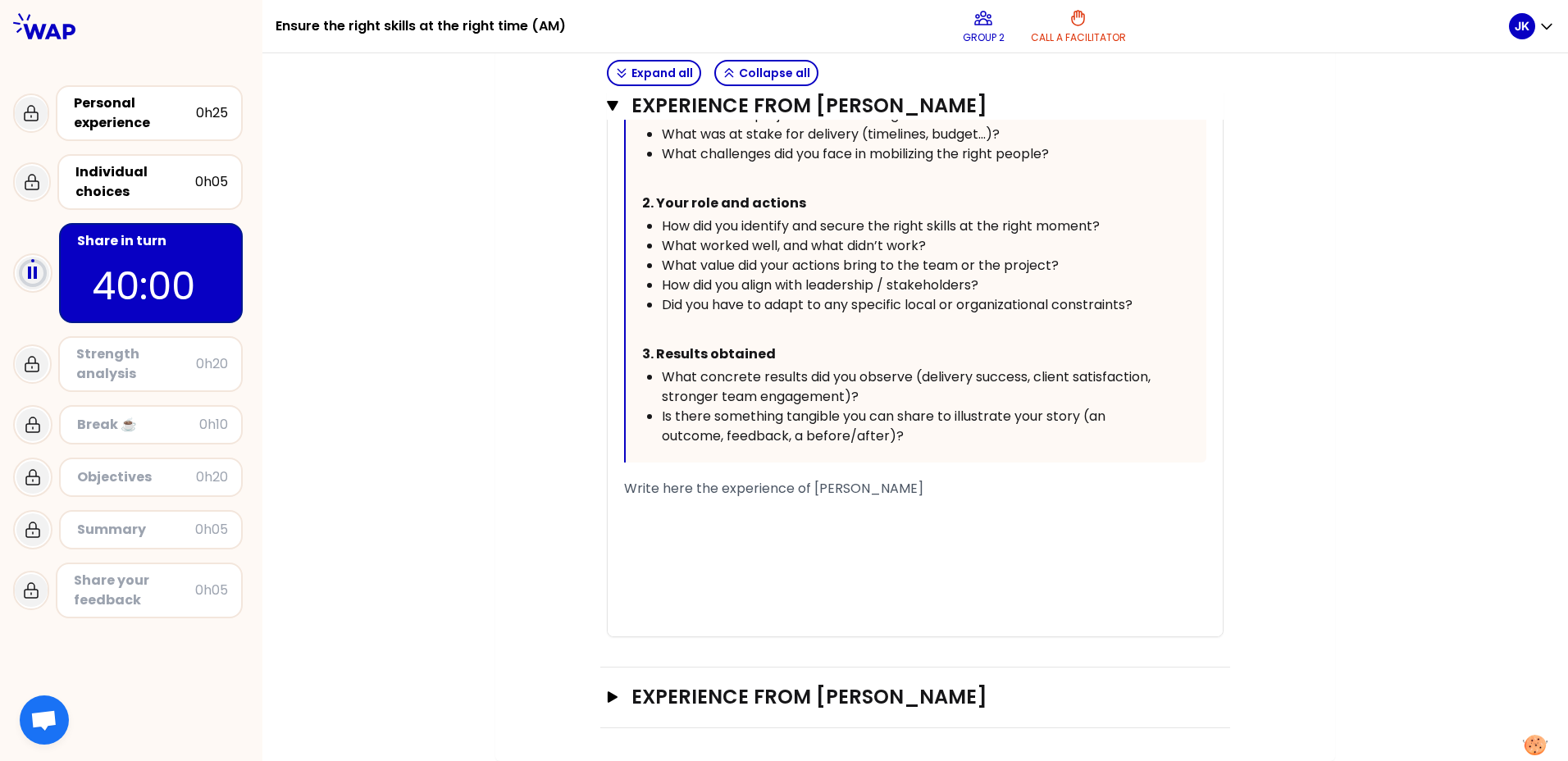
click at [719, 541] on div "﻿" at bounding box center [915, 547] width 583 height 20
click at [659, 518] on div "﻿" at bounding box center [915, 528] width 583 height 20
click at [633, 496] on div "« Having a lot of experienced resources allocated to various projects, I was ch…" at bounding box center [915, 224] width 583 height 825
click at [887, 494] on div "Write here the experience of [PERSON_NAME]" at bounding box center [915, 489] width 583 height 20
click at [669, 522] on div "﻿" at bounding box center [915, 528] width 583 height 20
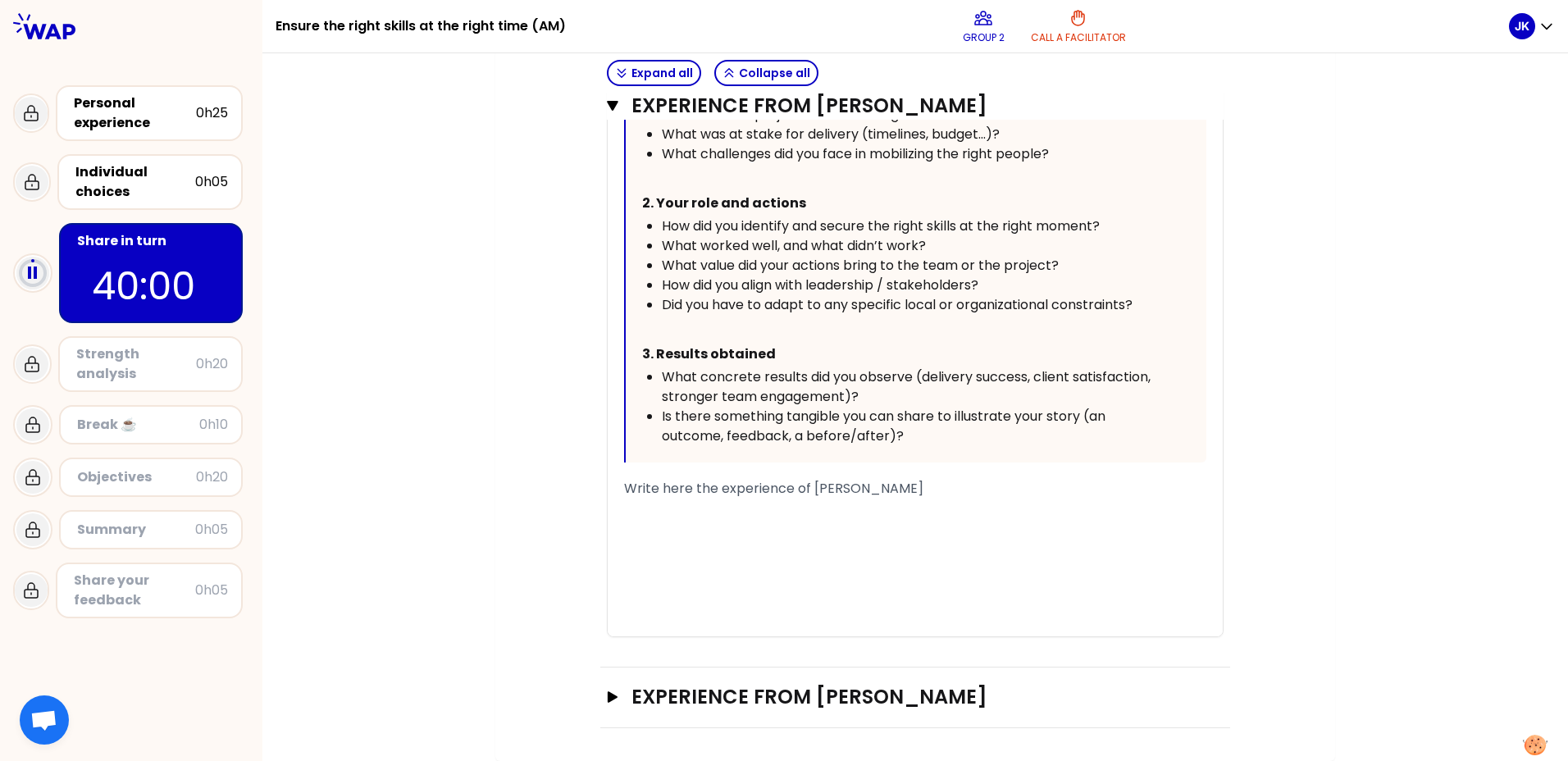
click at [629, 507] on div "﻿" at bounding box center [915, 508] width 583 height 20
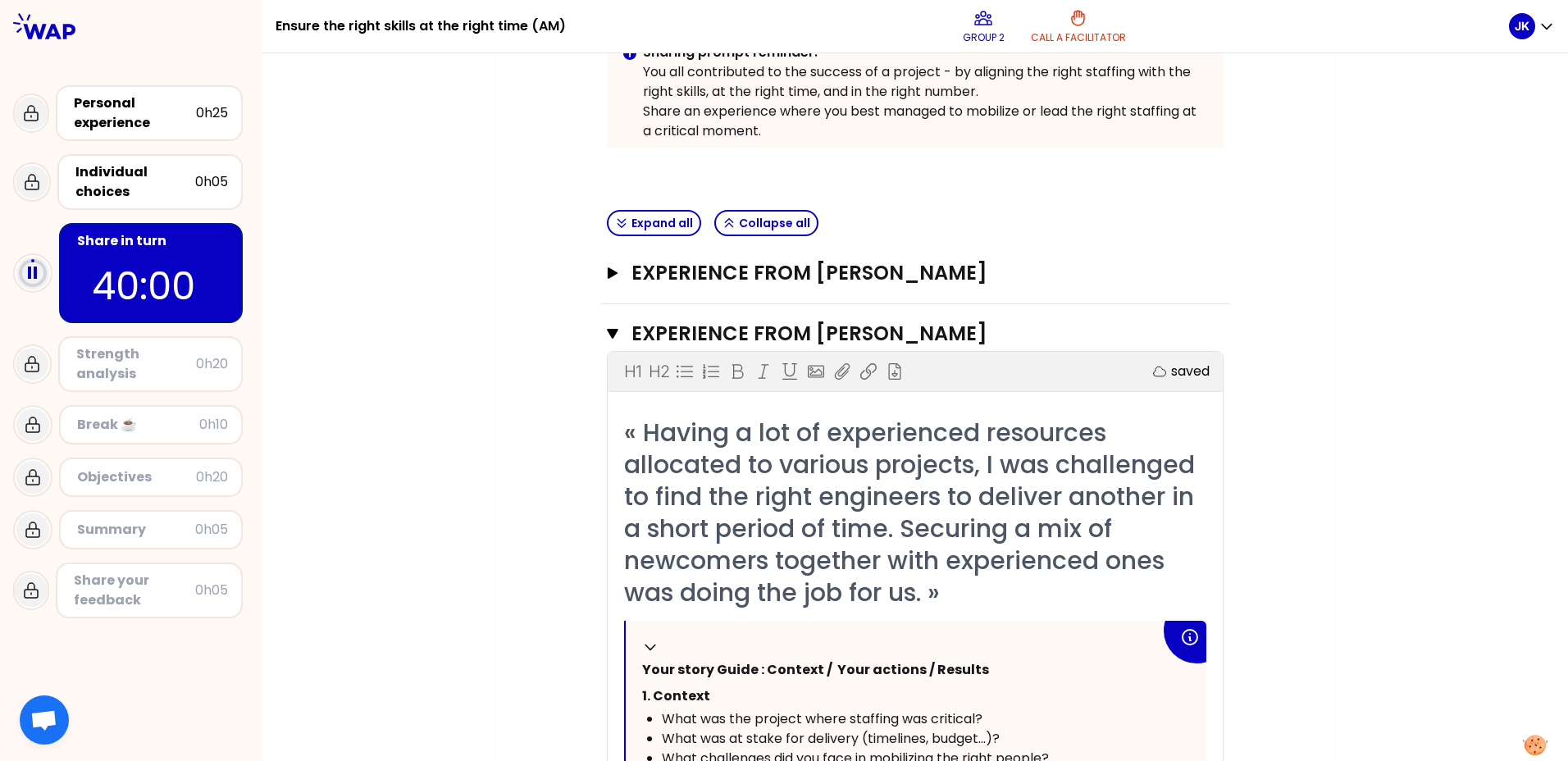
scroll to position [387, 0]
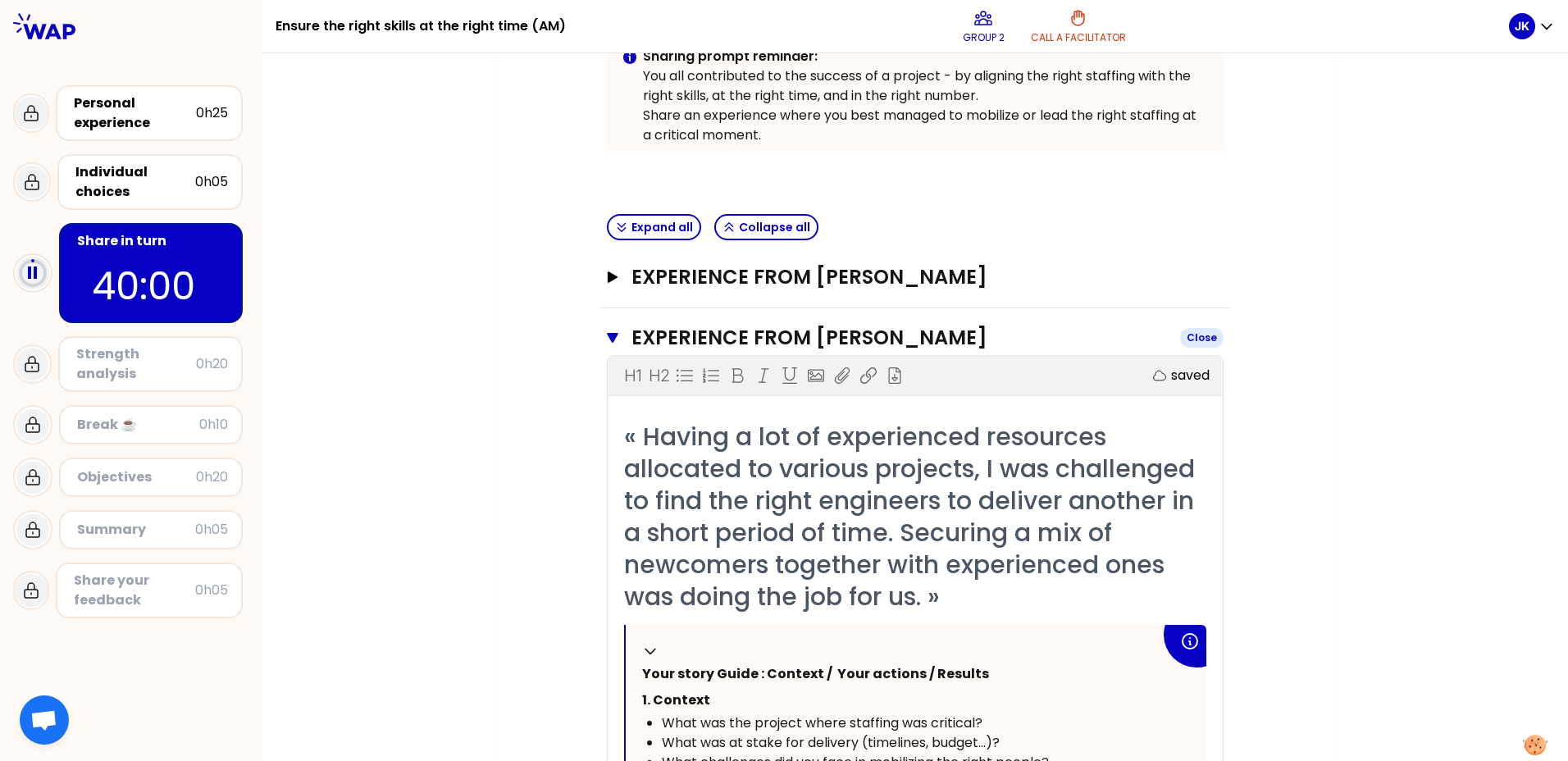
click at [607, 332] on icon "button" at bounding box center [613, 337] width 12 height 13
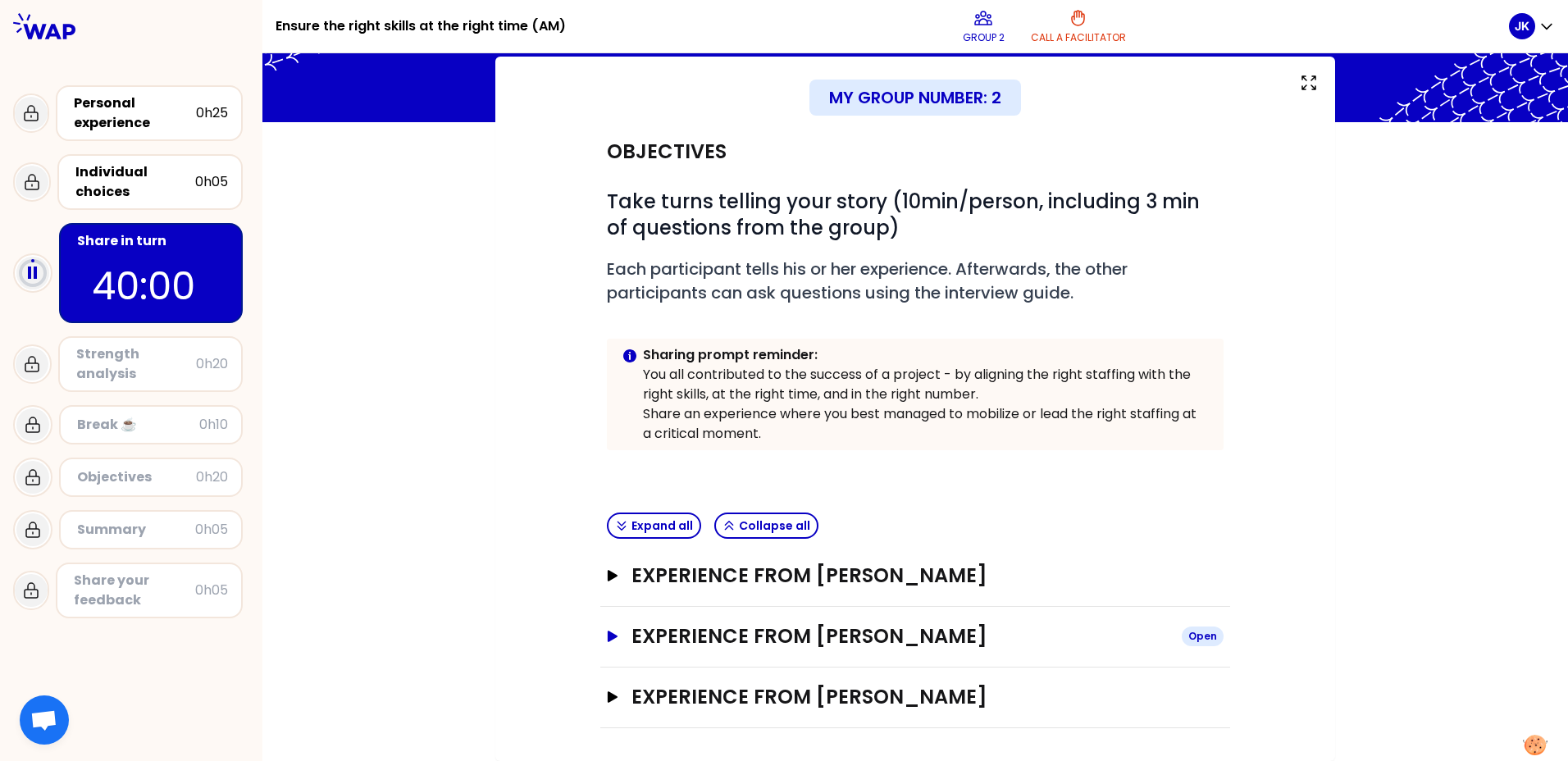
scroll to position [88, 0]
click at [607, 567] on button "Experience from [PERSON_NAME] Open" at bounding box center [916, 575] width 617 height 26
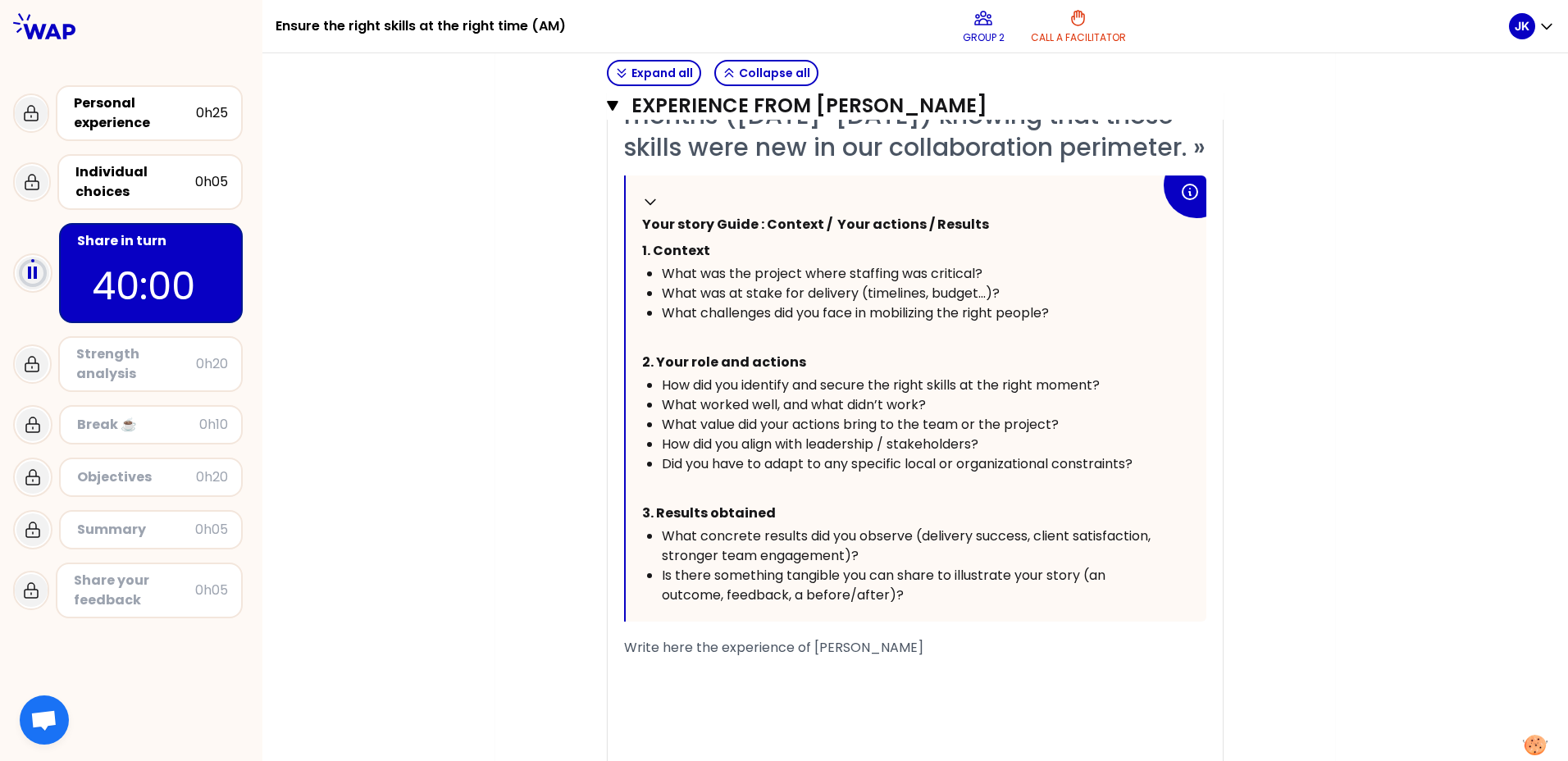
scroll to position [741, 0]
click at [657, 658] on span "Write here the experience of [PERSON_NAME]" at bounding box center [774, 649] width 300 height 19
click at [754, 697] on div "﻿" at bounding box center [915, 690] width 583 height 20
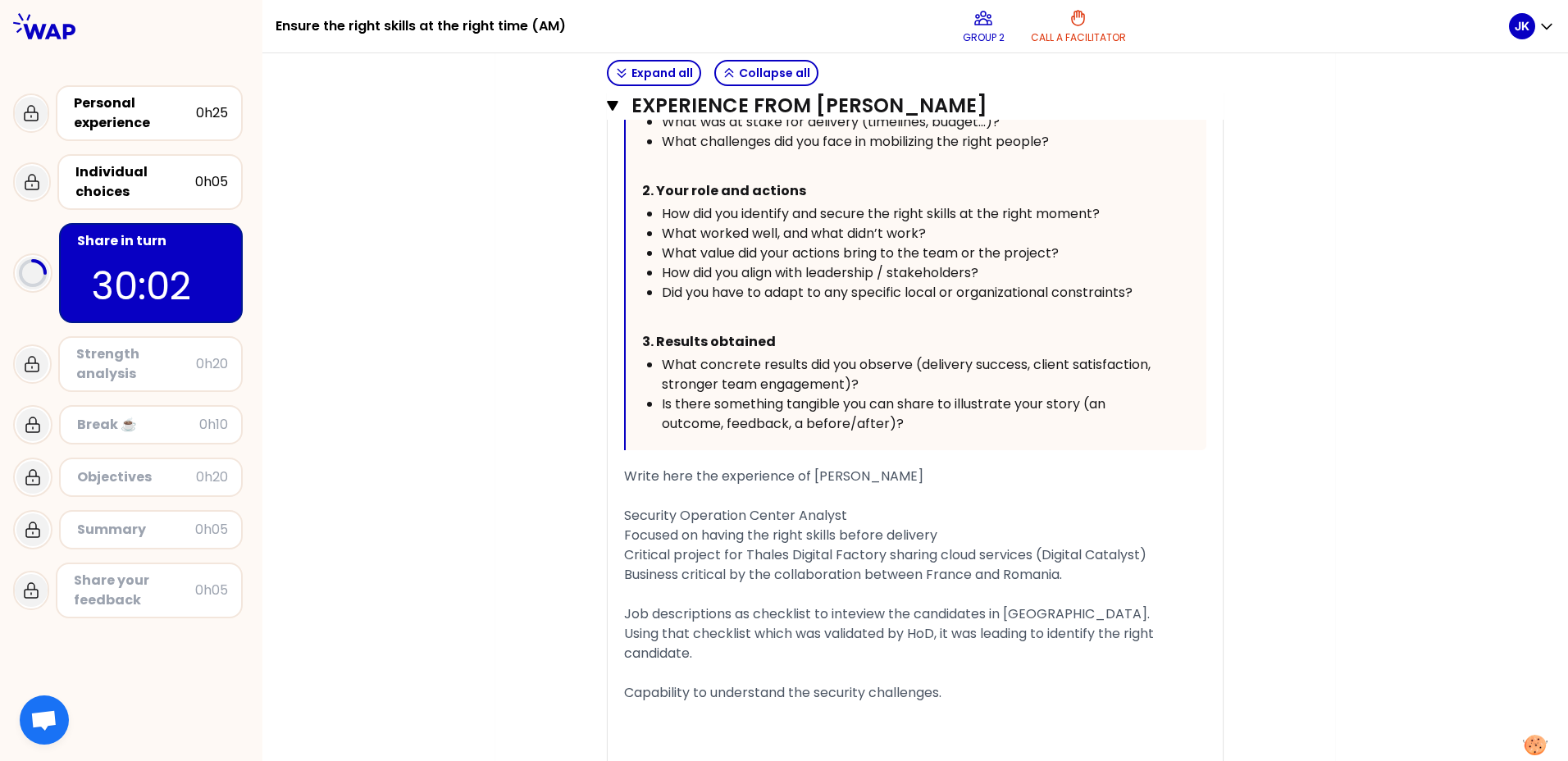
scroll to position [935, 0]
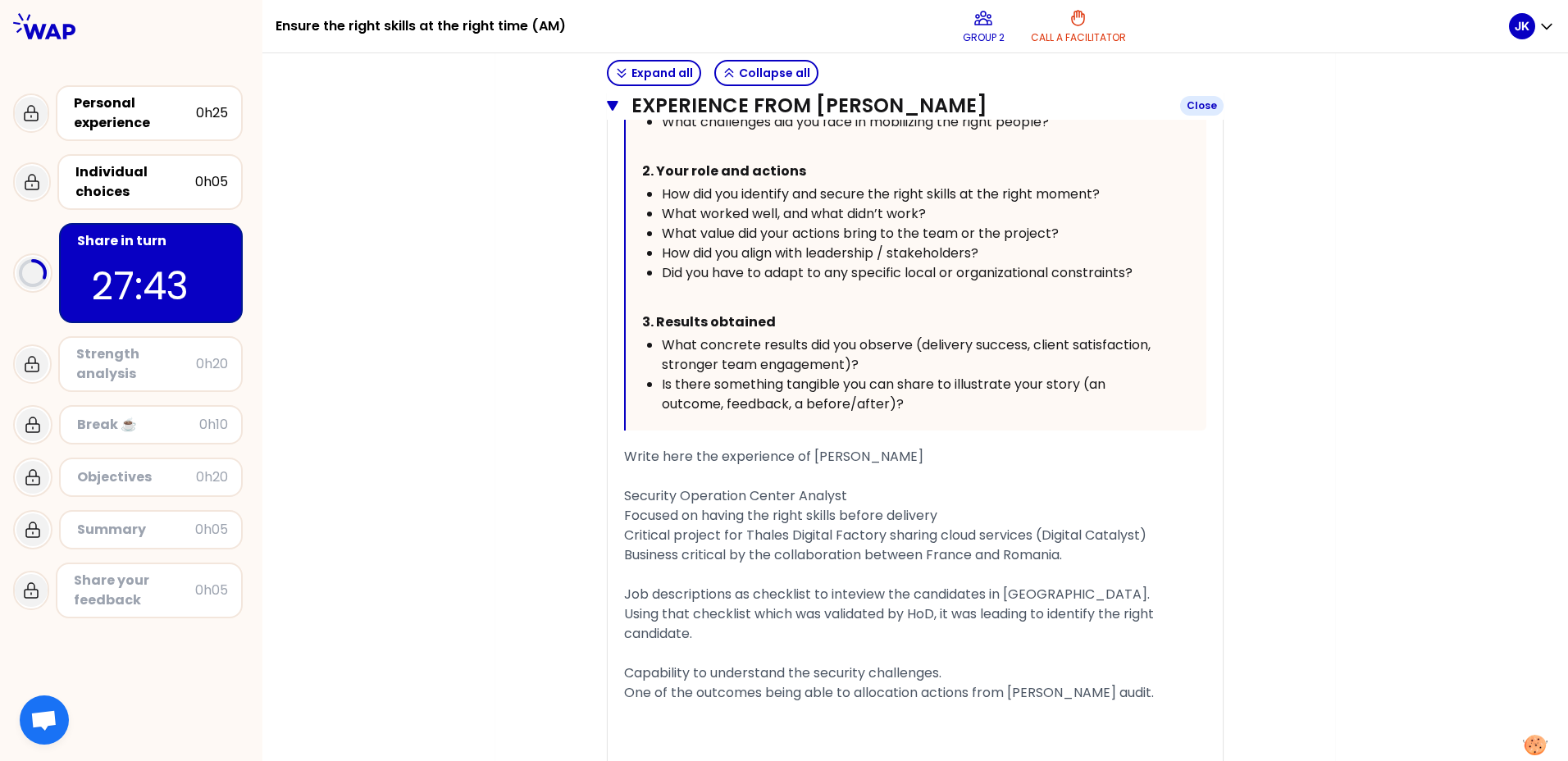
click at [607, 105] on icon "button" at bounding box center [613, 106] width 12 height 10
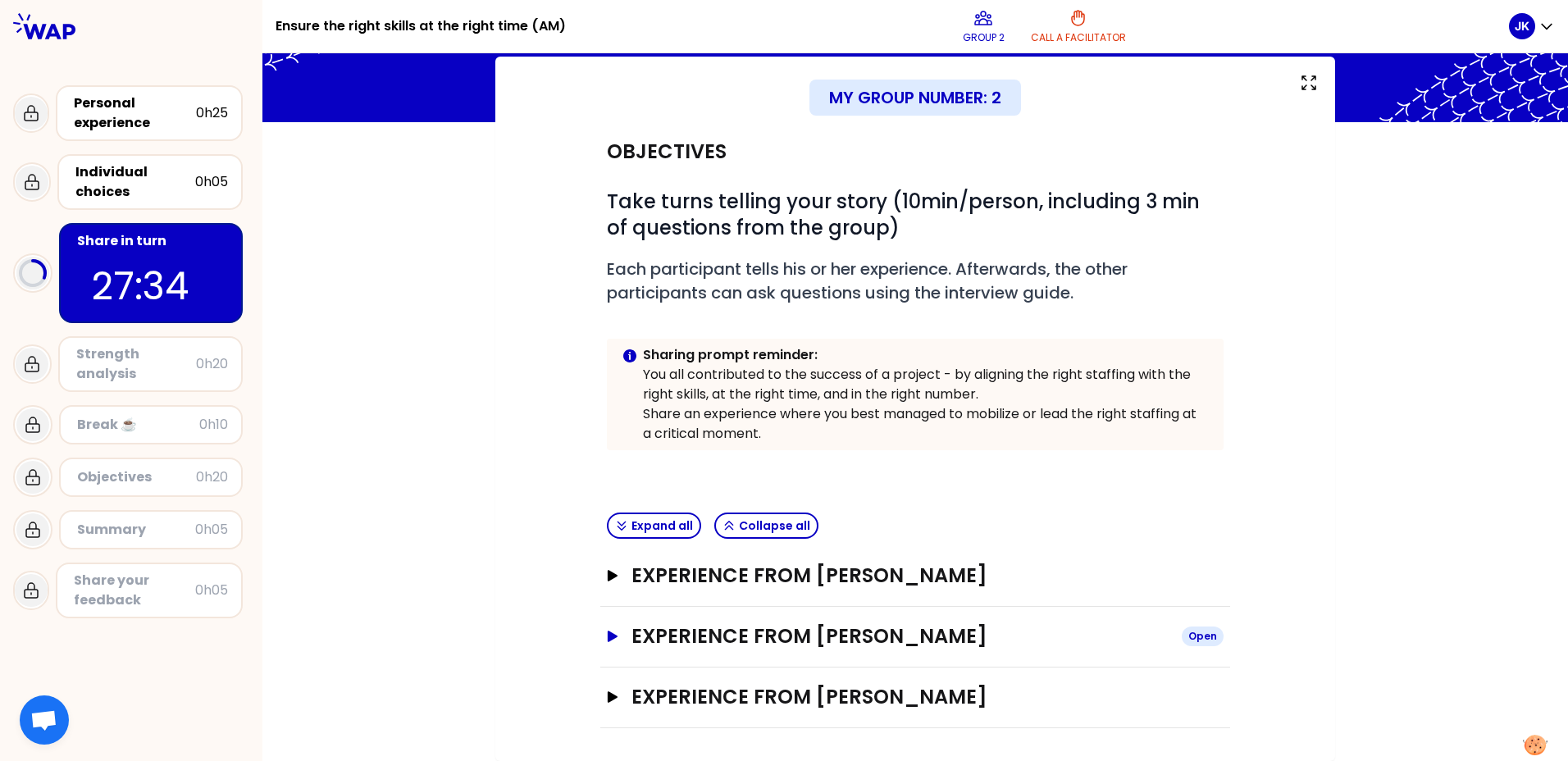
click at [607, 637] on icon "button" at bounding box center [612, 637] width 10 height 12
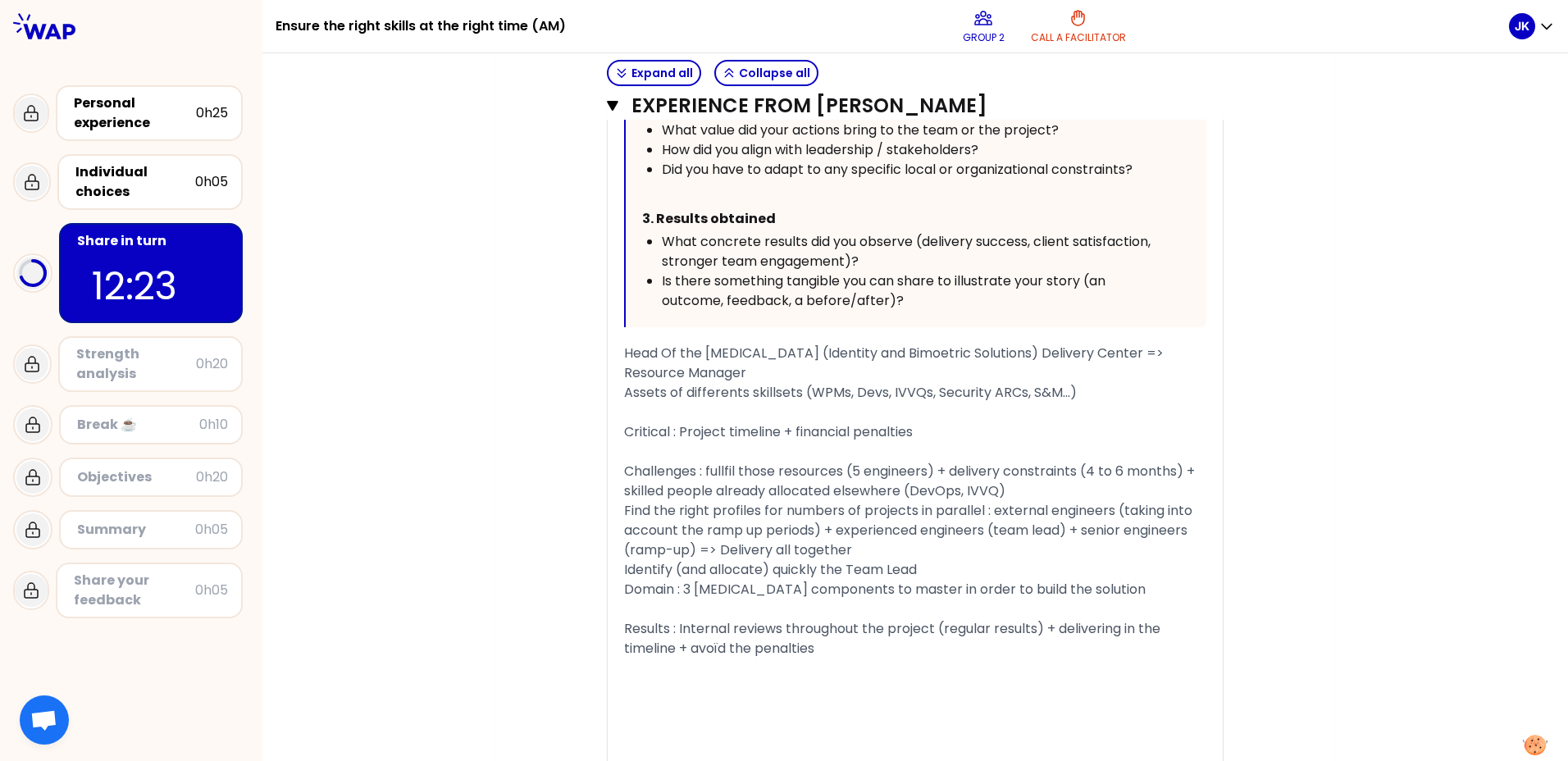
scroll to position [1271, 0]
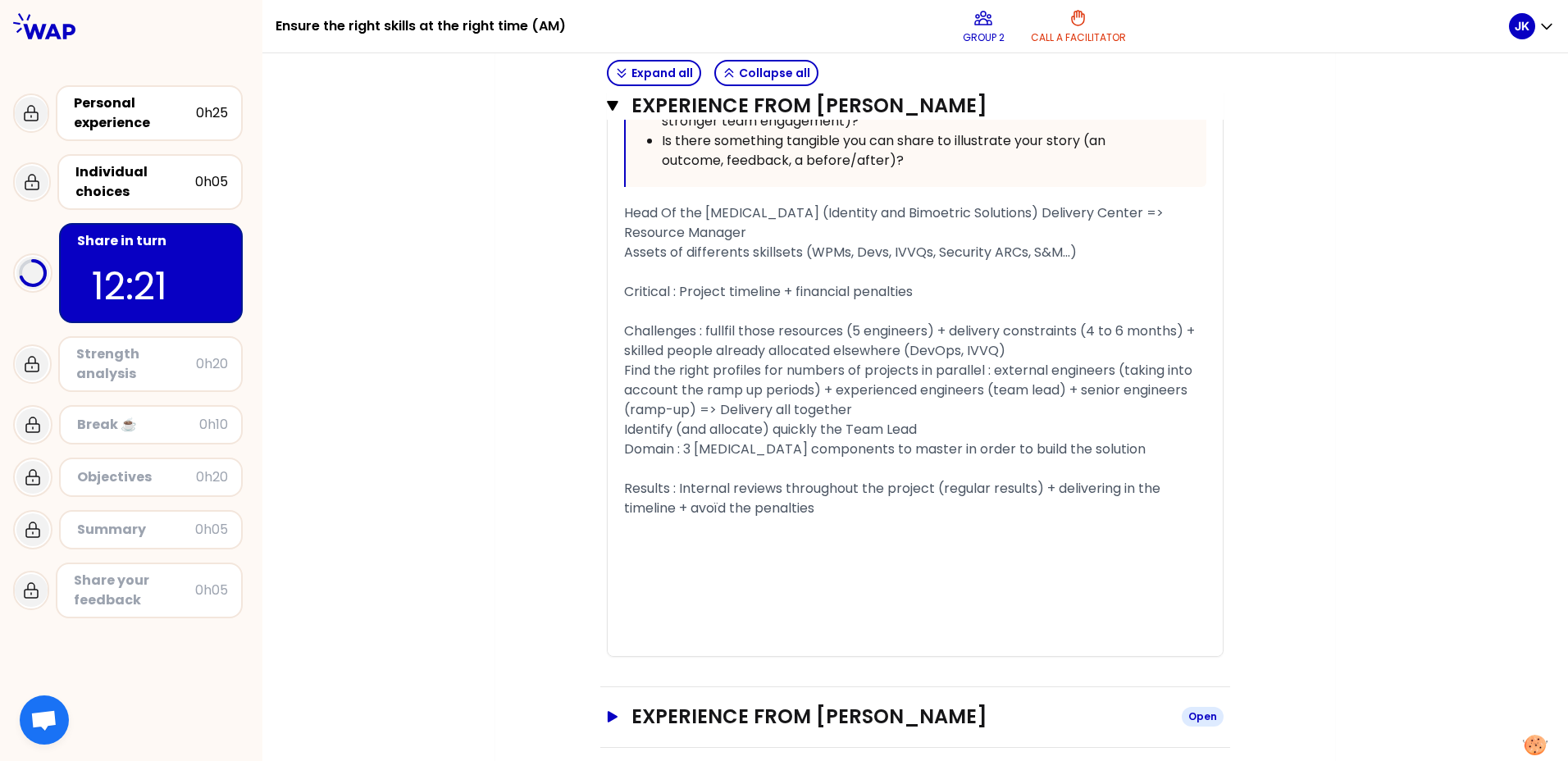
click at [607, 711] on icon "button" at bounding box center [612, 717] width 10 height 12
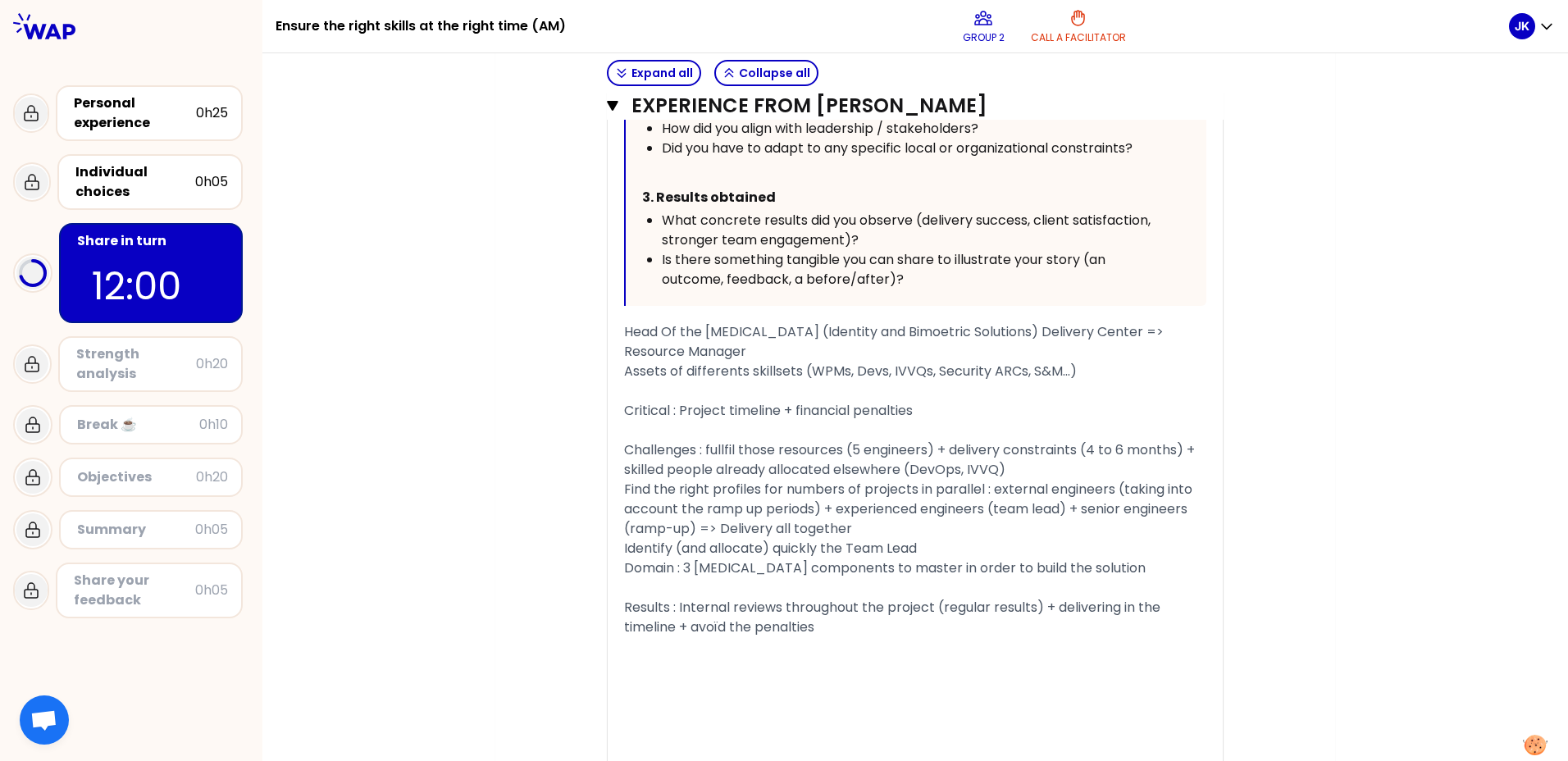
scroll to position [1142, 0]
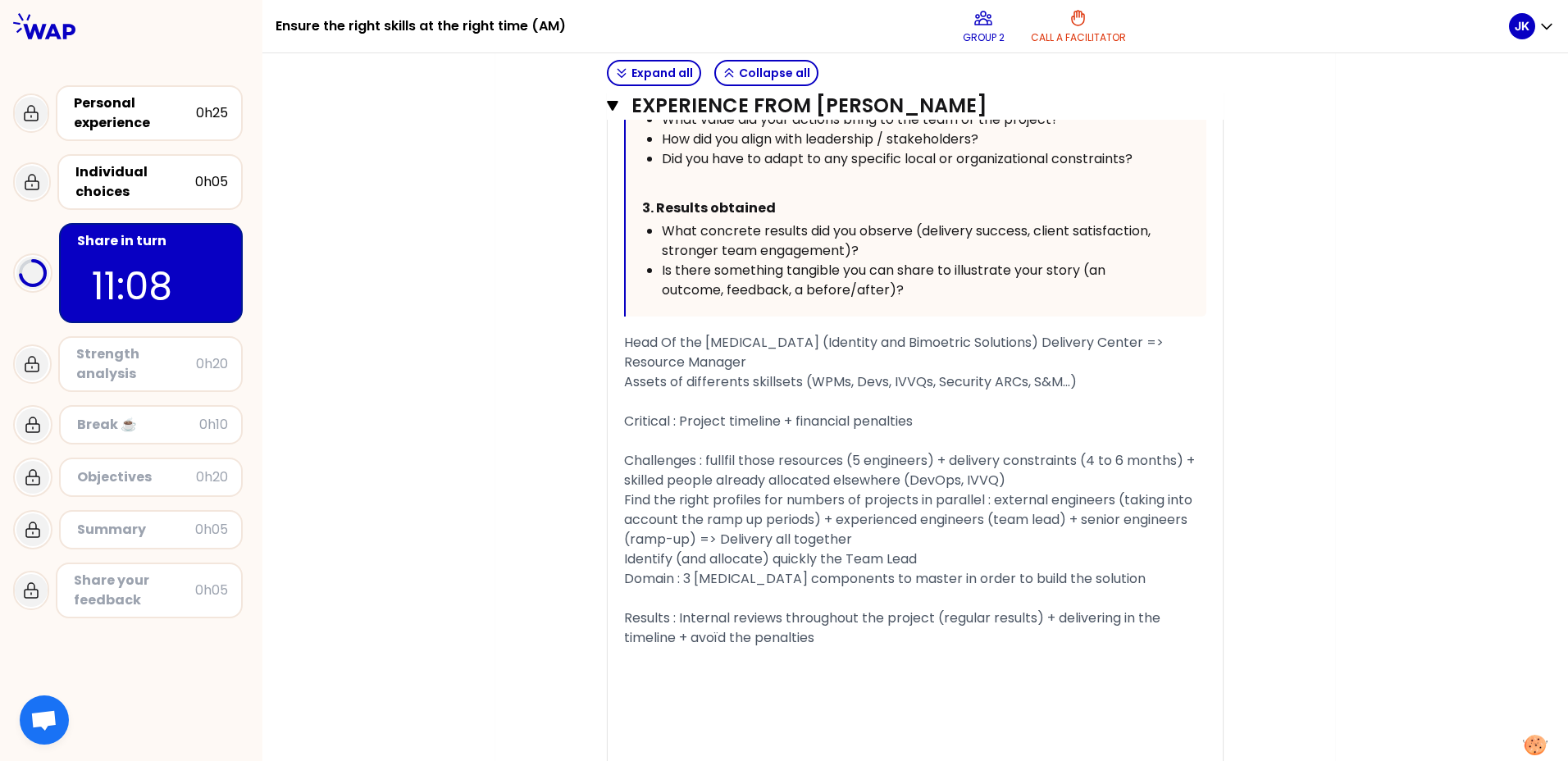
click at [933, 459] on span "Challenges : fullfil those resources (5 engineers) + delivery constraints (4 to…" at bounding box center [911, 470] width 574 height 38
click at [534, 416] on div "Objectives # Take turns telling your story (10min/person, including 3 min of qu…" at bounding box center [915, 443] width 774 height 2747
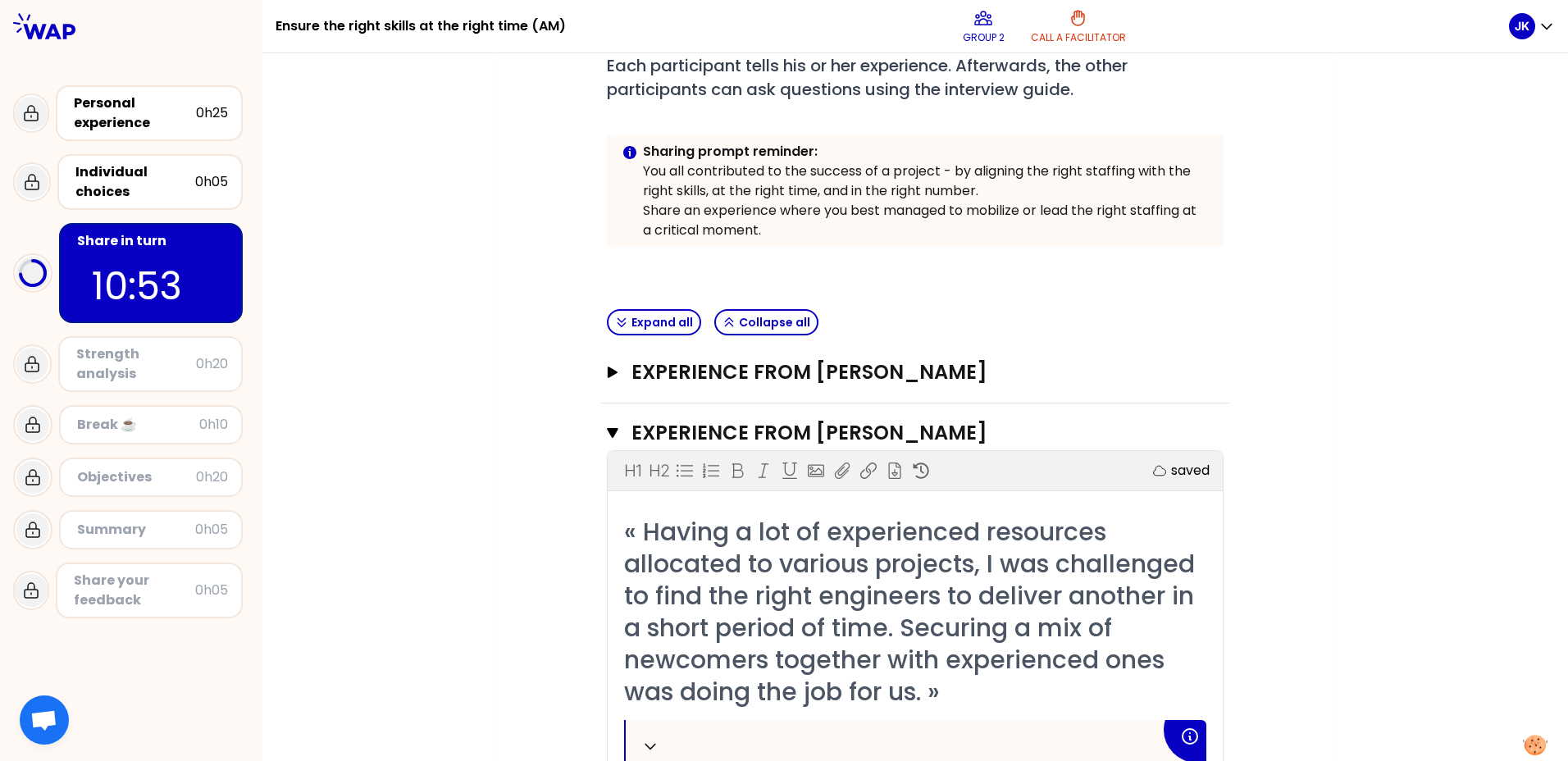
scroll to position [289, 0]
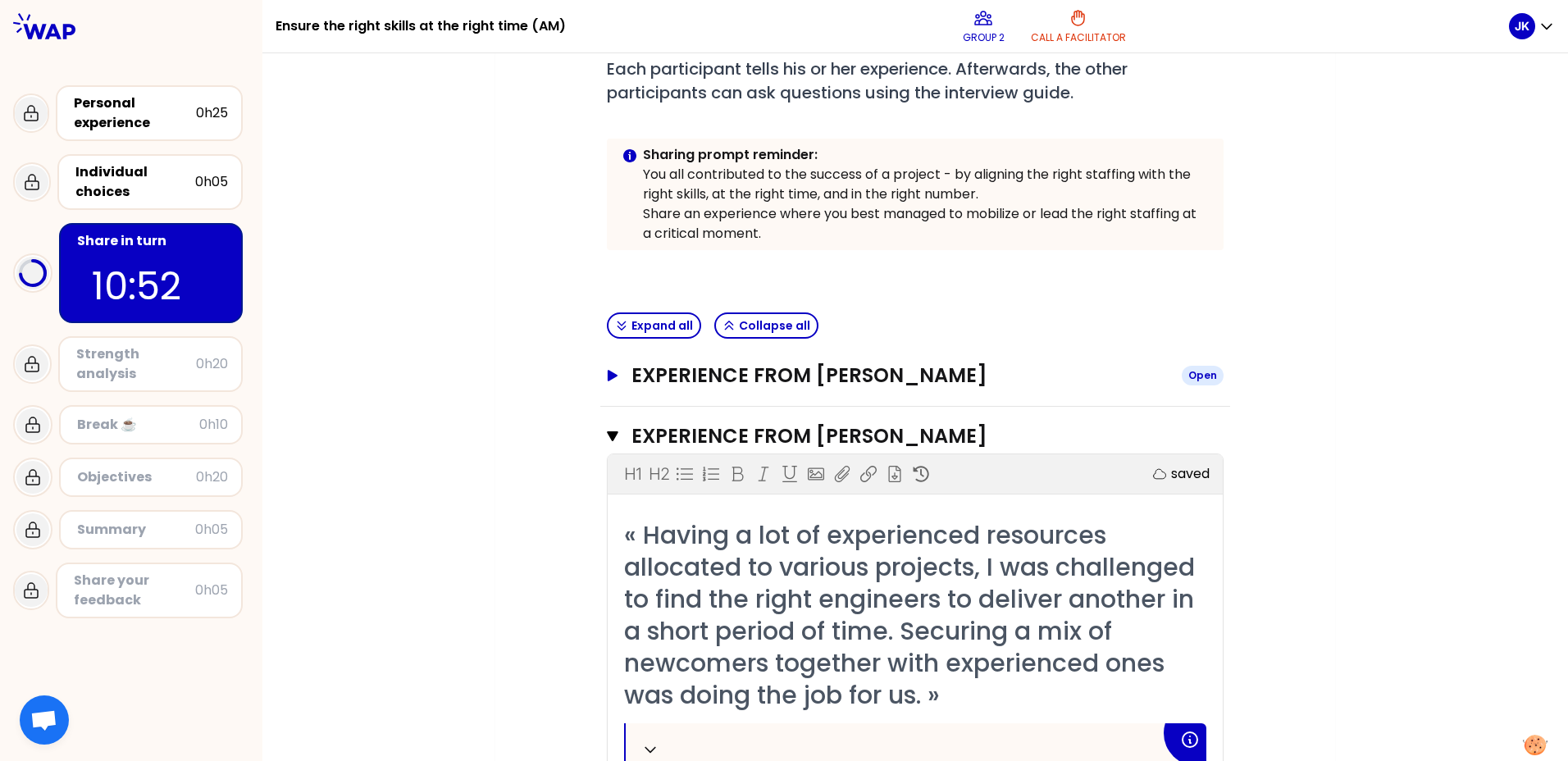
click at [607, 375] on icon "button" at bounding box center [612, 376] width 10 height 12
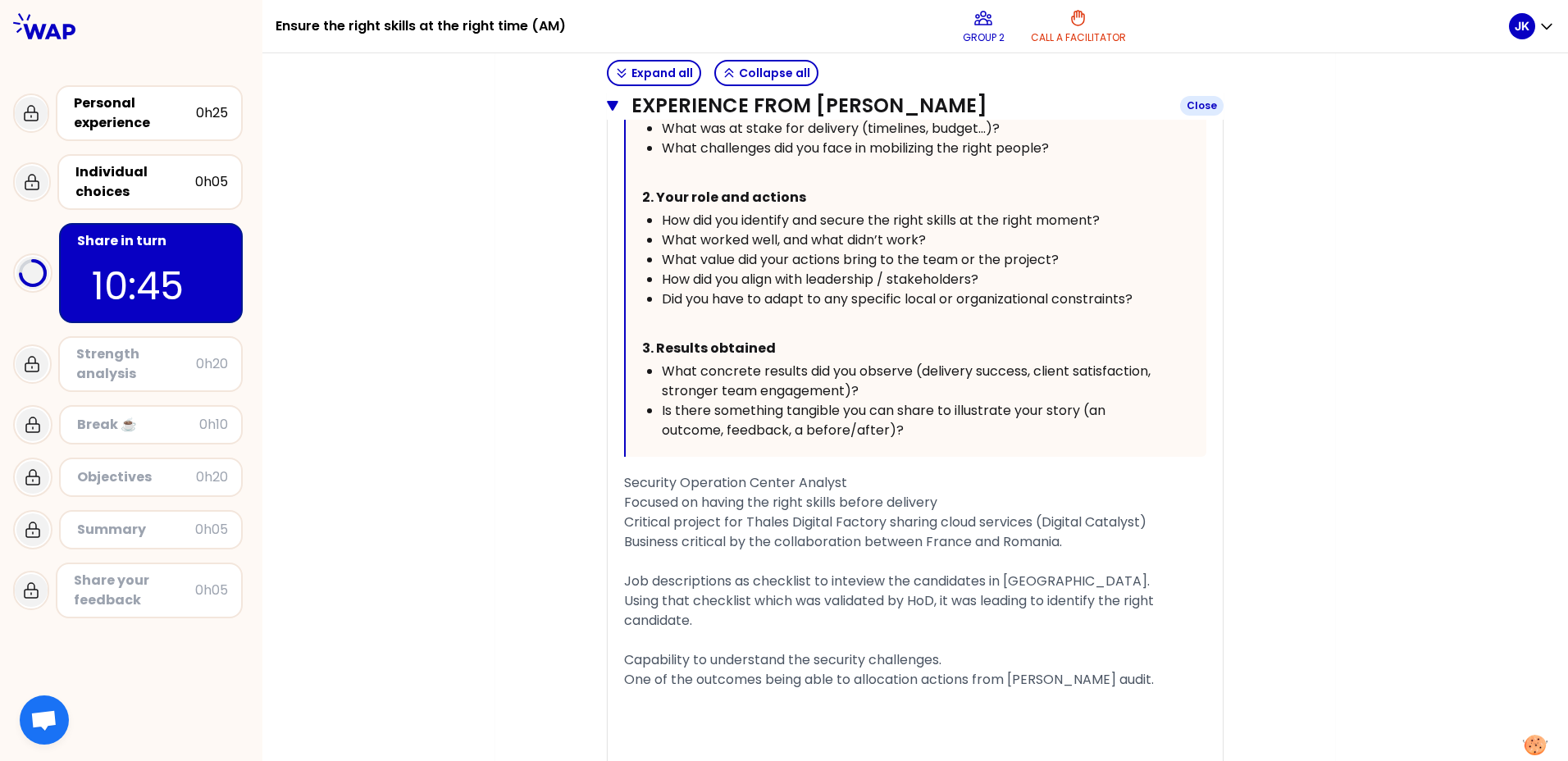
scroll to position [880, 0]
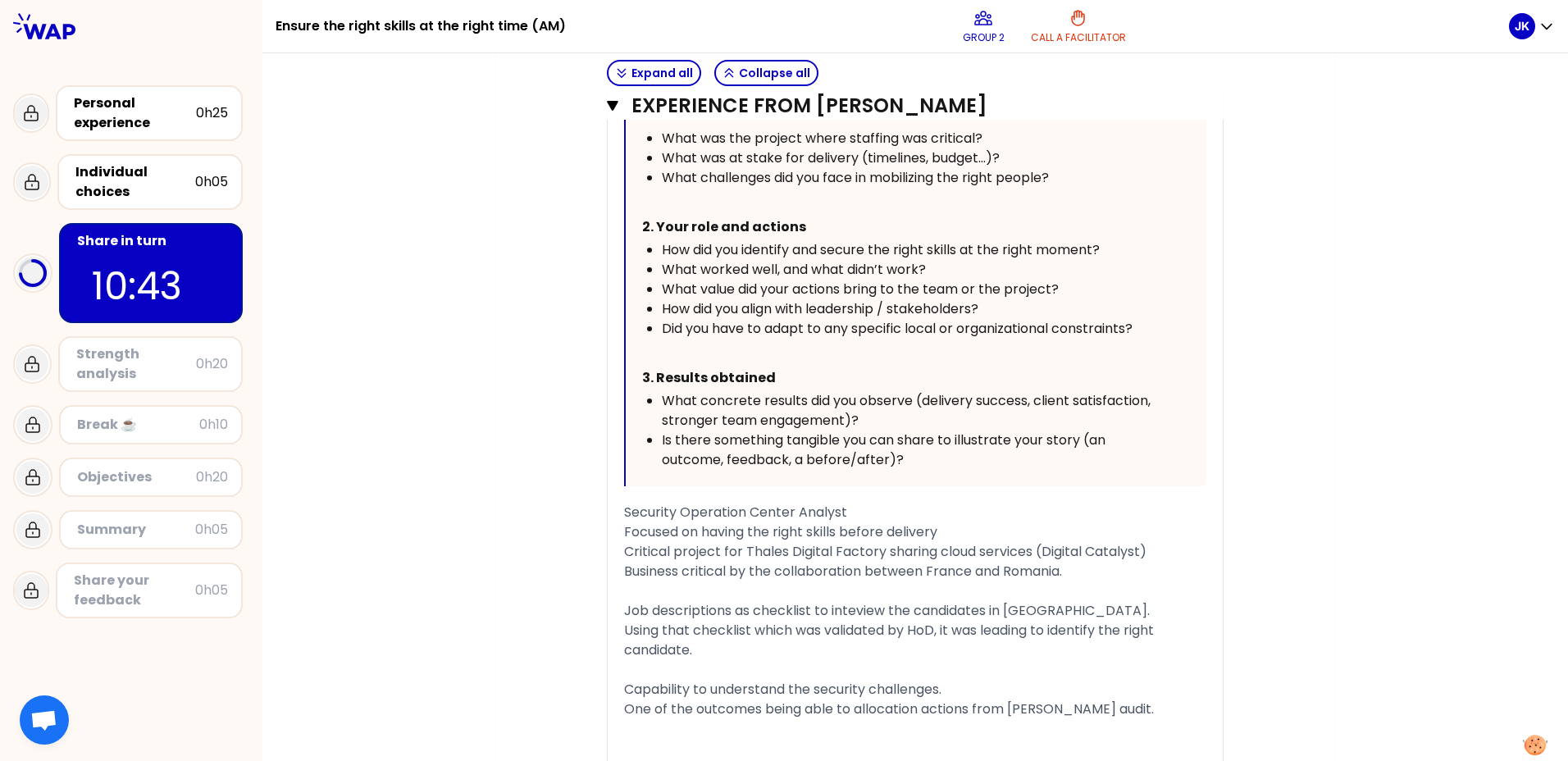
click at [624, 512] on span "Security Operation Center Analyst" at bounding box center [736, 511] width 223 height 19
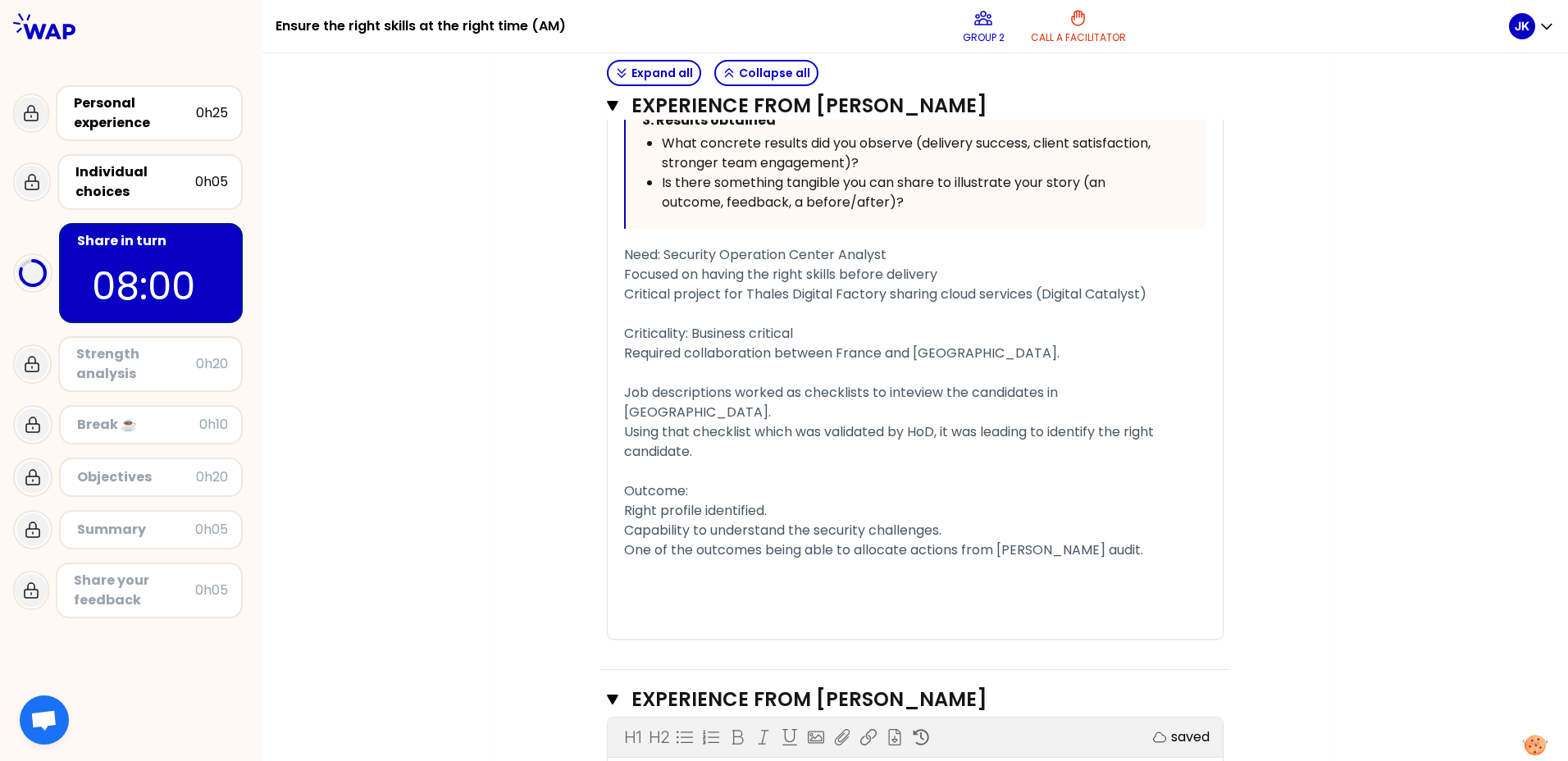
scroll to position [1127, 0]
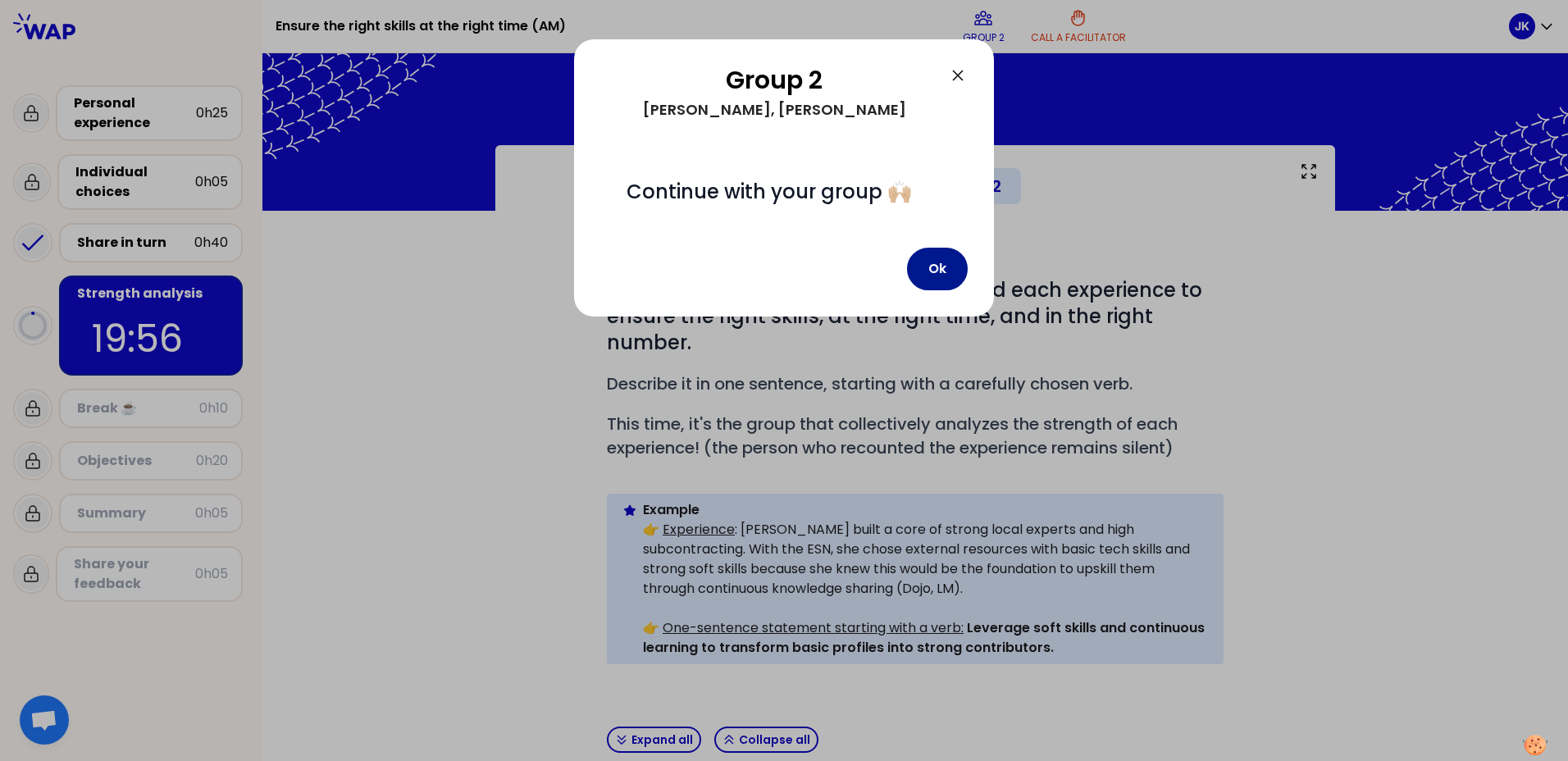
click at [952, 269] on button "Ok" at bounding box center [937, 269] width 61 height 43
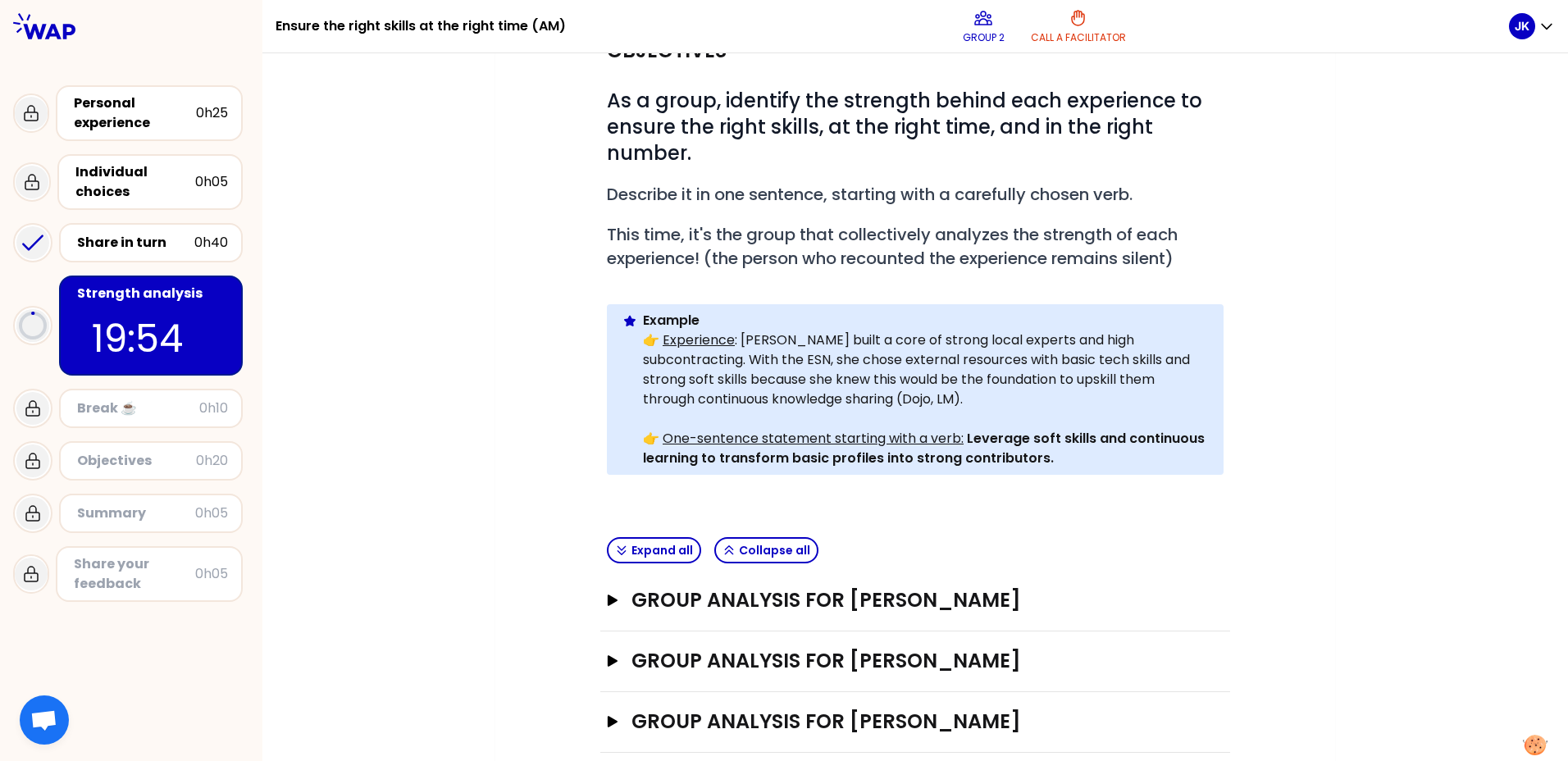
scroll to position [214, 0]
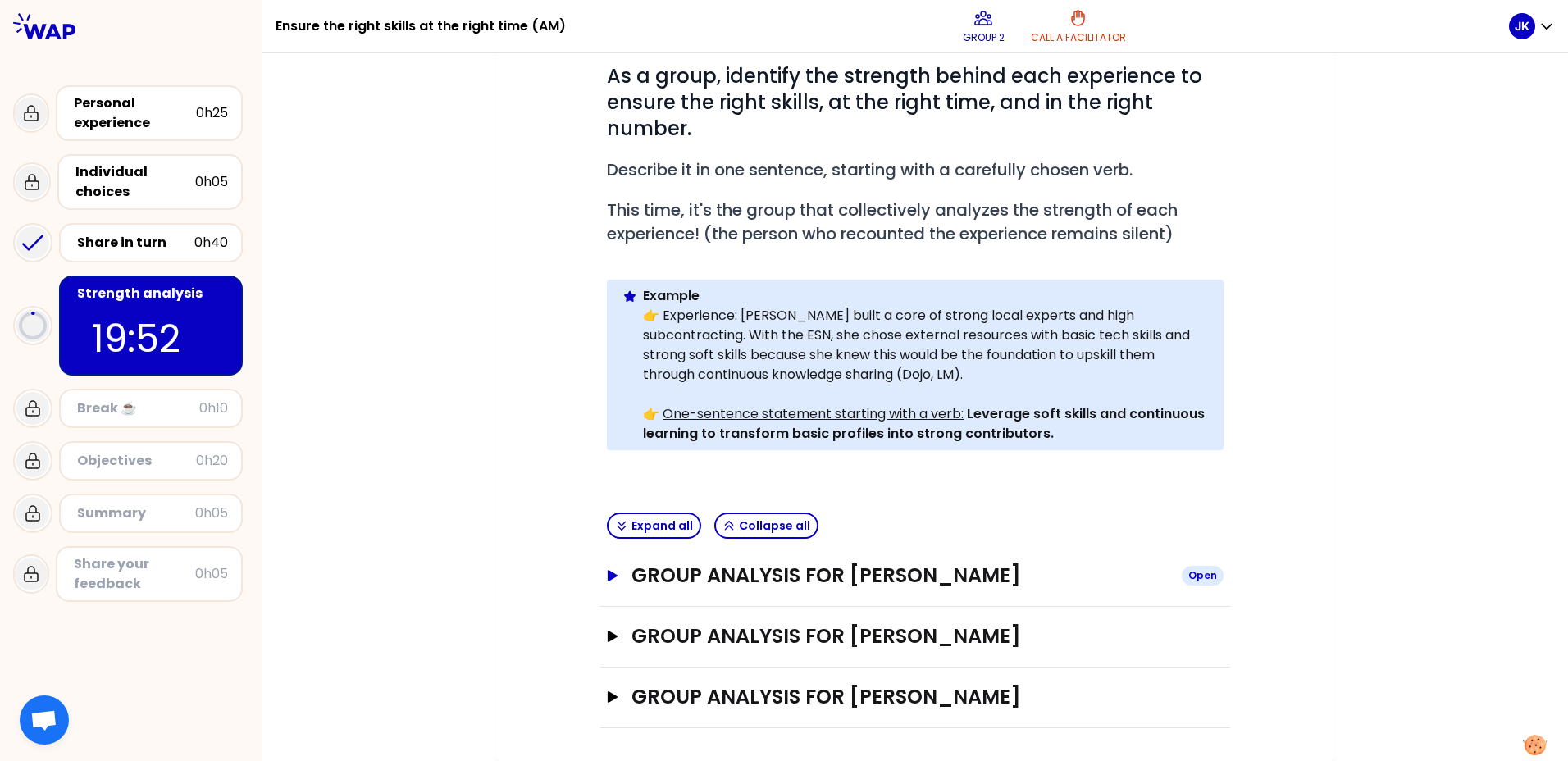
click at [606, 576] on icon "button" at bounding box center [612, 576] width 13 height 12
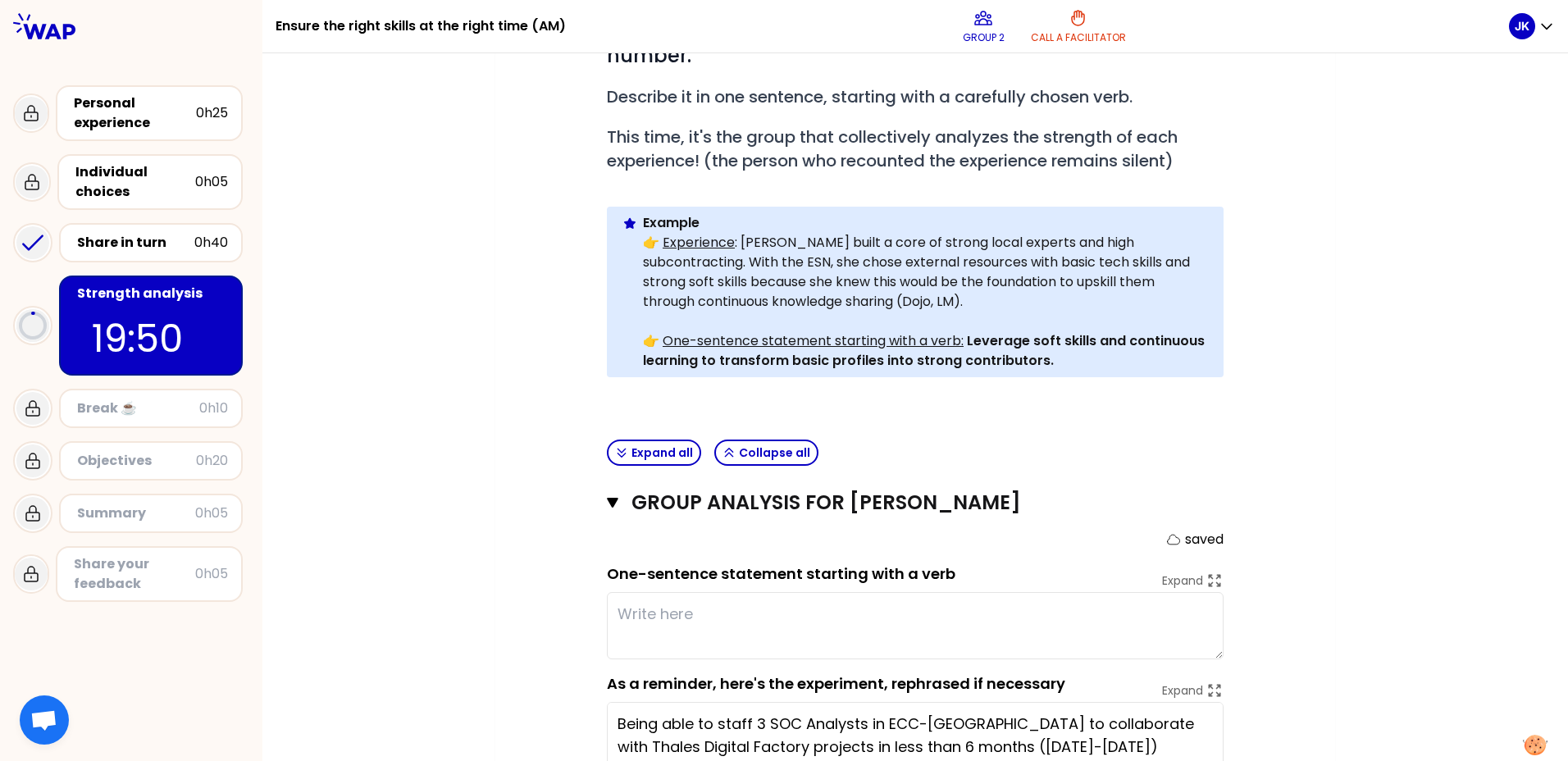
scroll to position [480, 0]
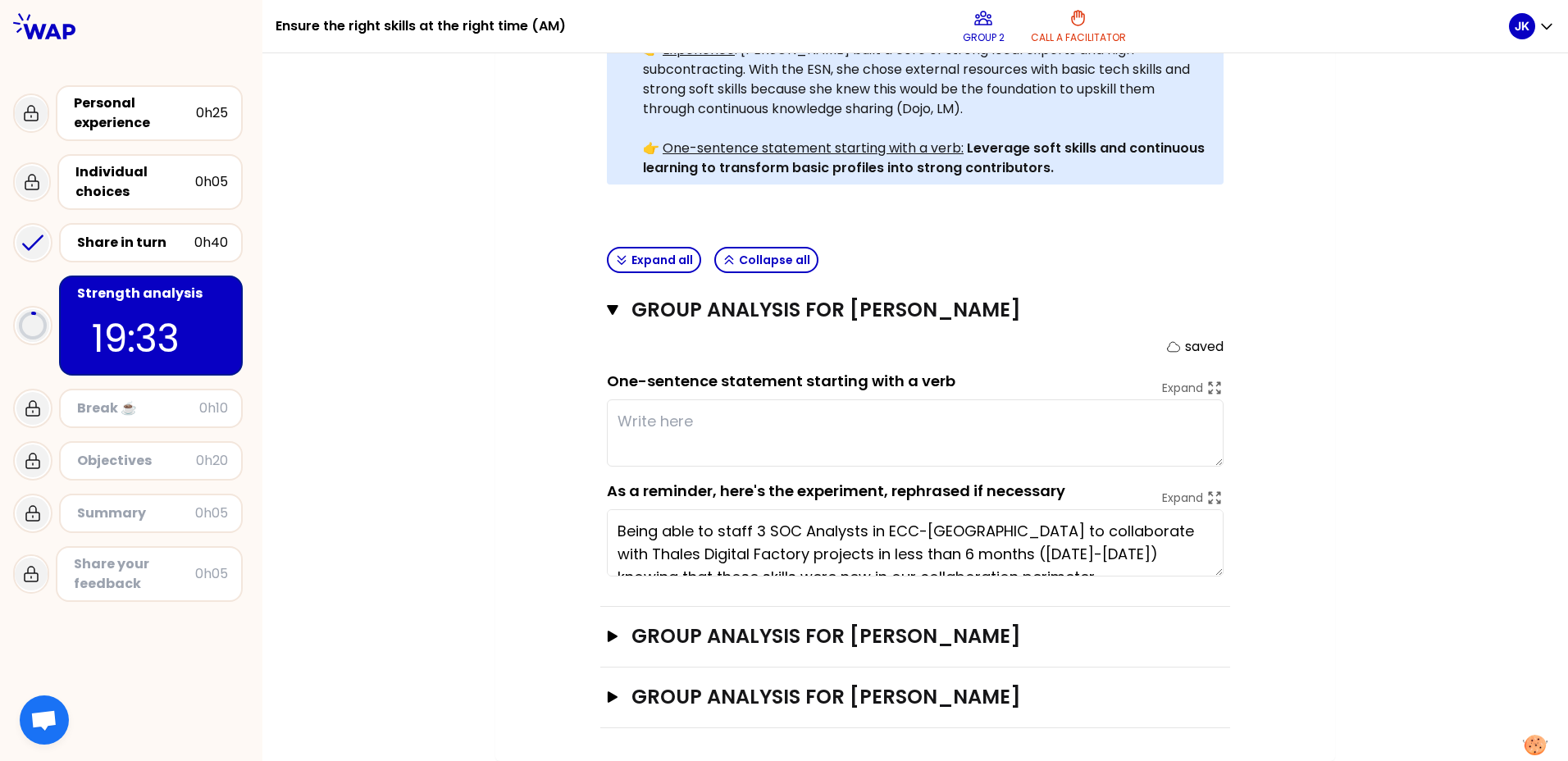
click at [666, 422] on textarea at bounding box center [916, 433] width 617 height 68
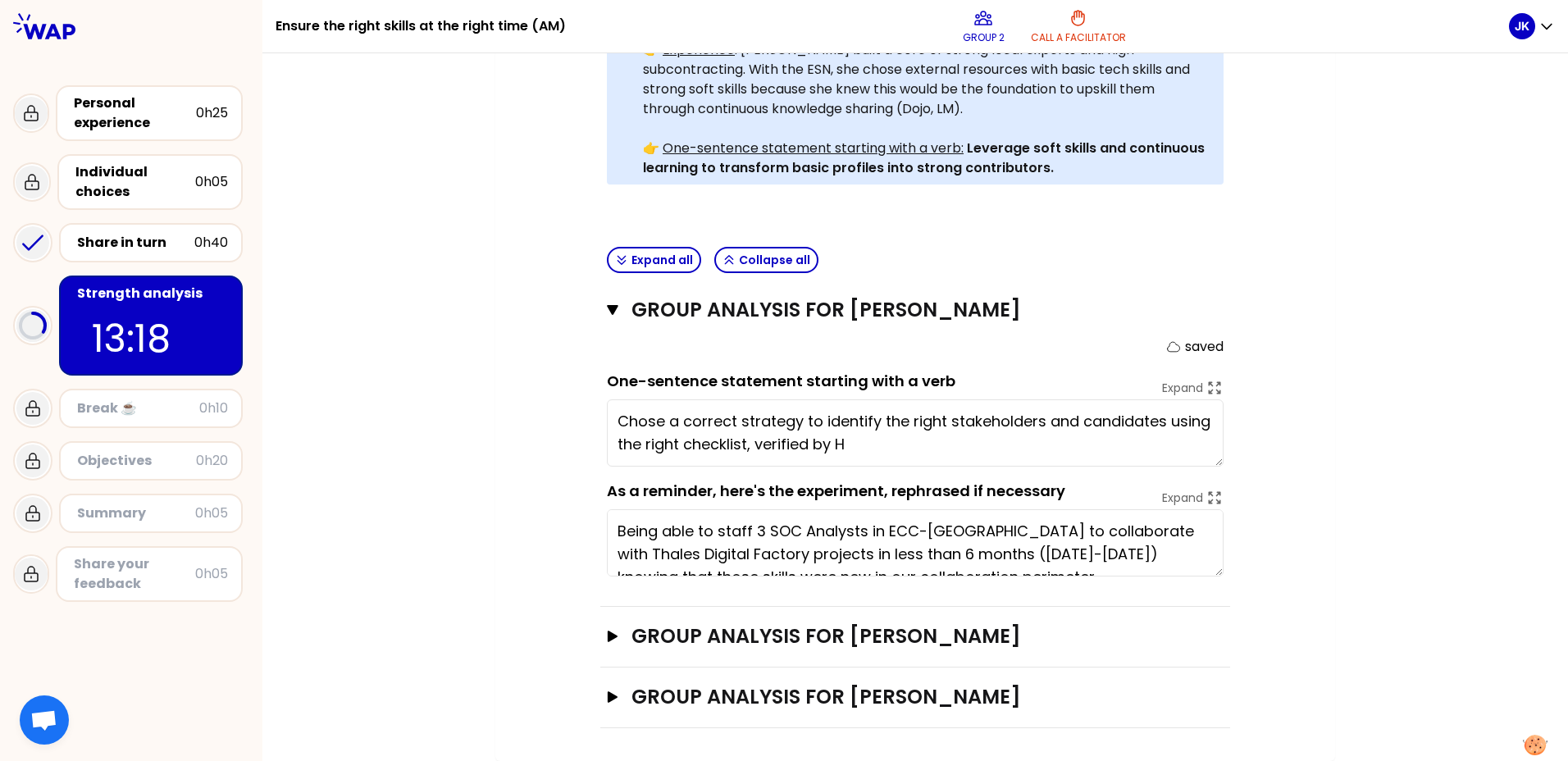
type textarea "Chose a correct strategy to identify the right stakeholders and candidates usin…"
click at [124, 241] on div "Share in turn" at bounding box center [136, 243] width 118 height 20
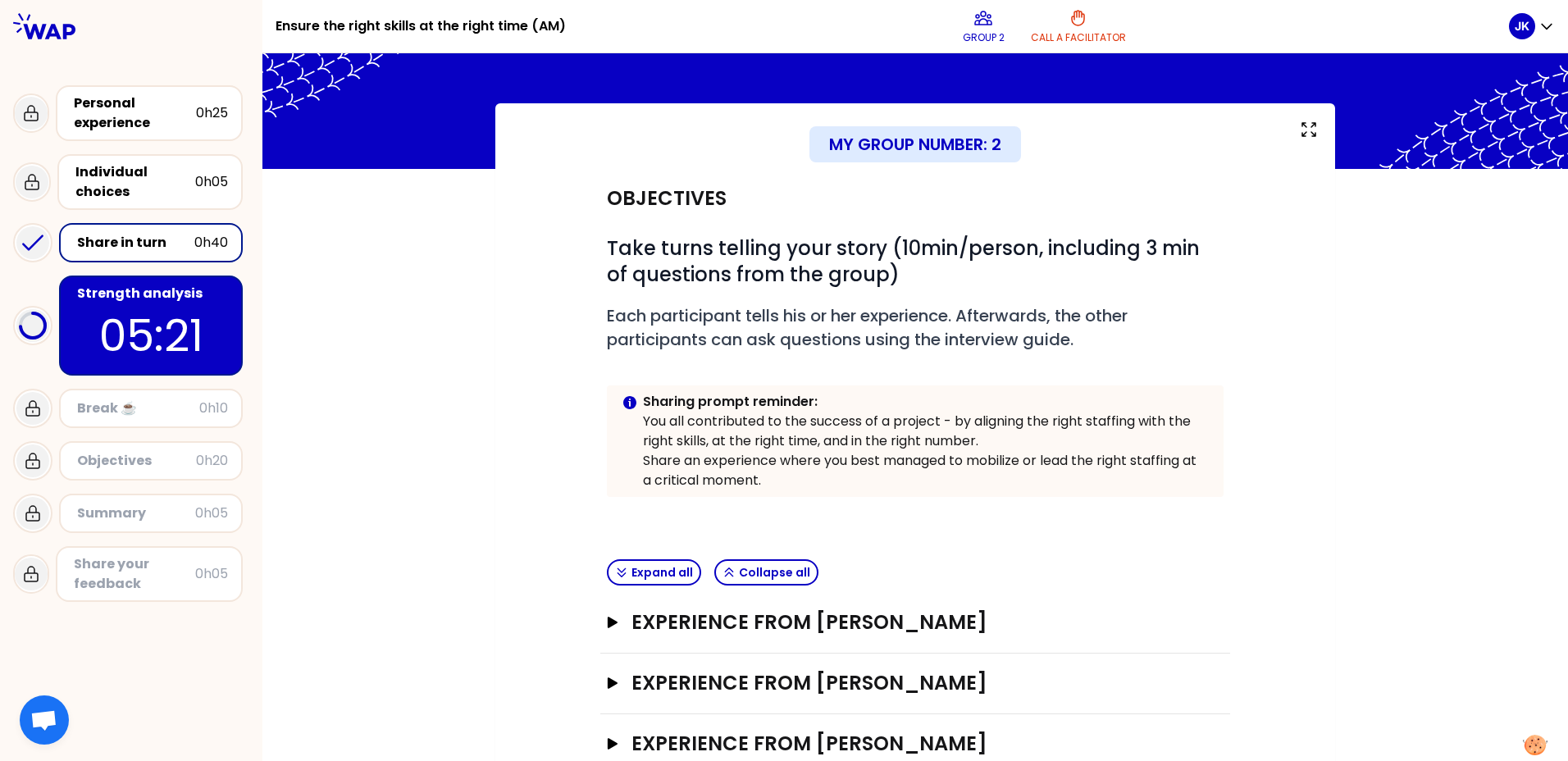
scroll to position [88, 0]
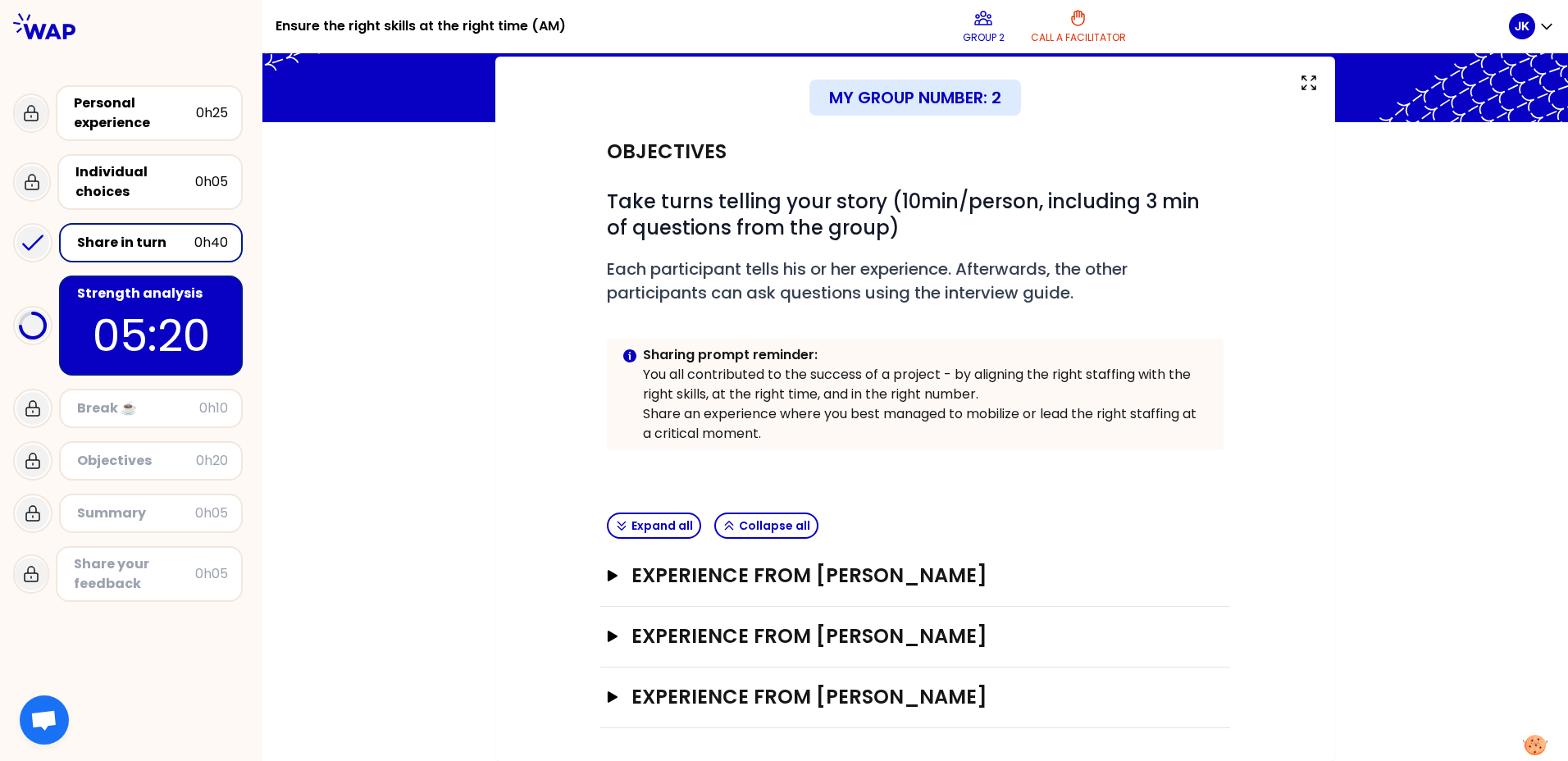
click at [600, 696] on div "Experience from [PERSON_NAME] Open" at bounding box center [915, 698] width 630 height 61
click at [607, 699] on icon "button" at bounding box center [612, 697] width 10 height 12
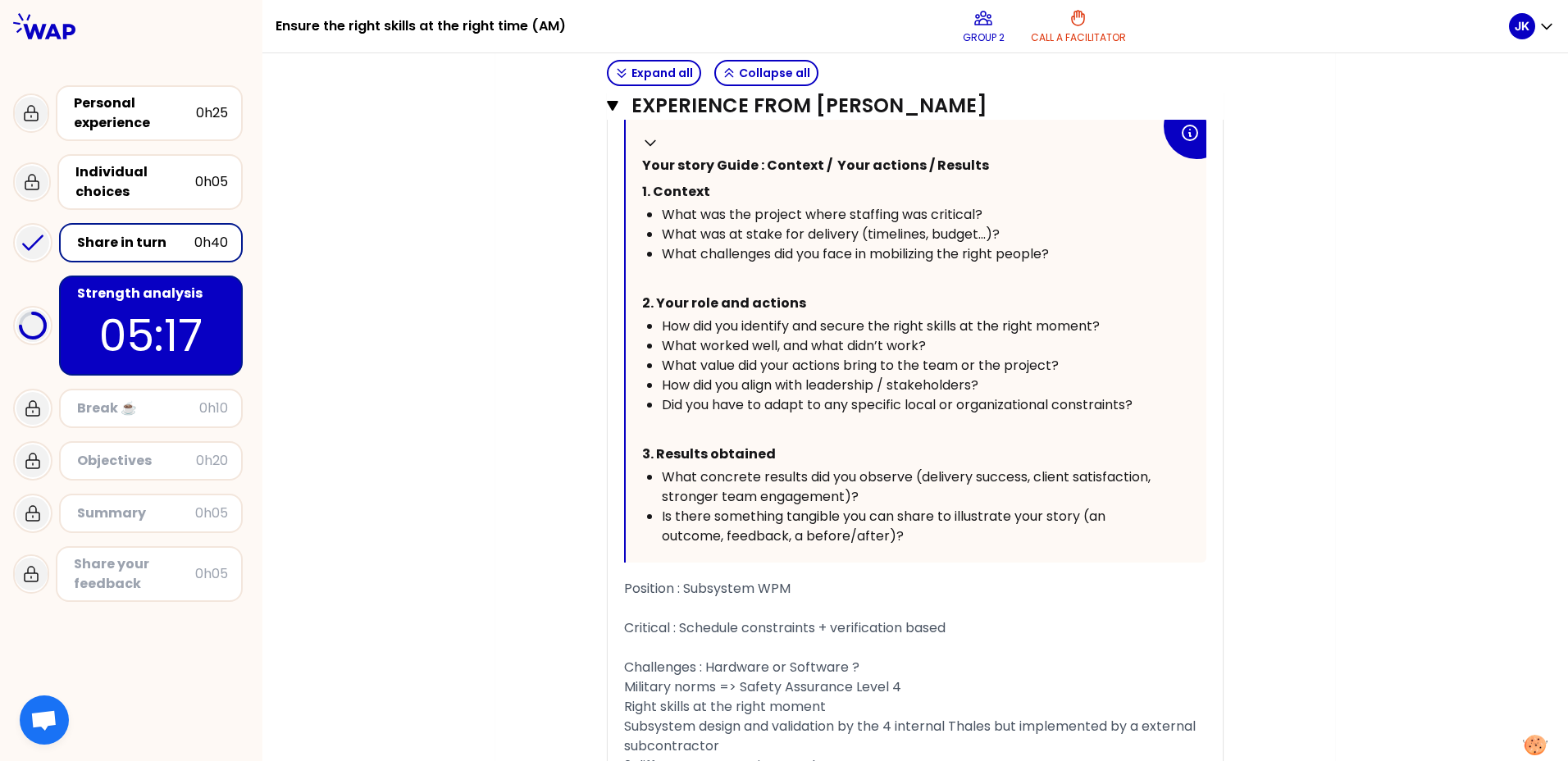
scroll to position [1291, 0]
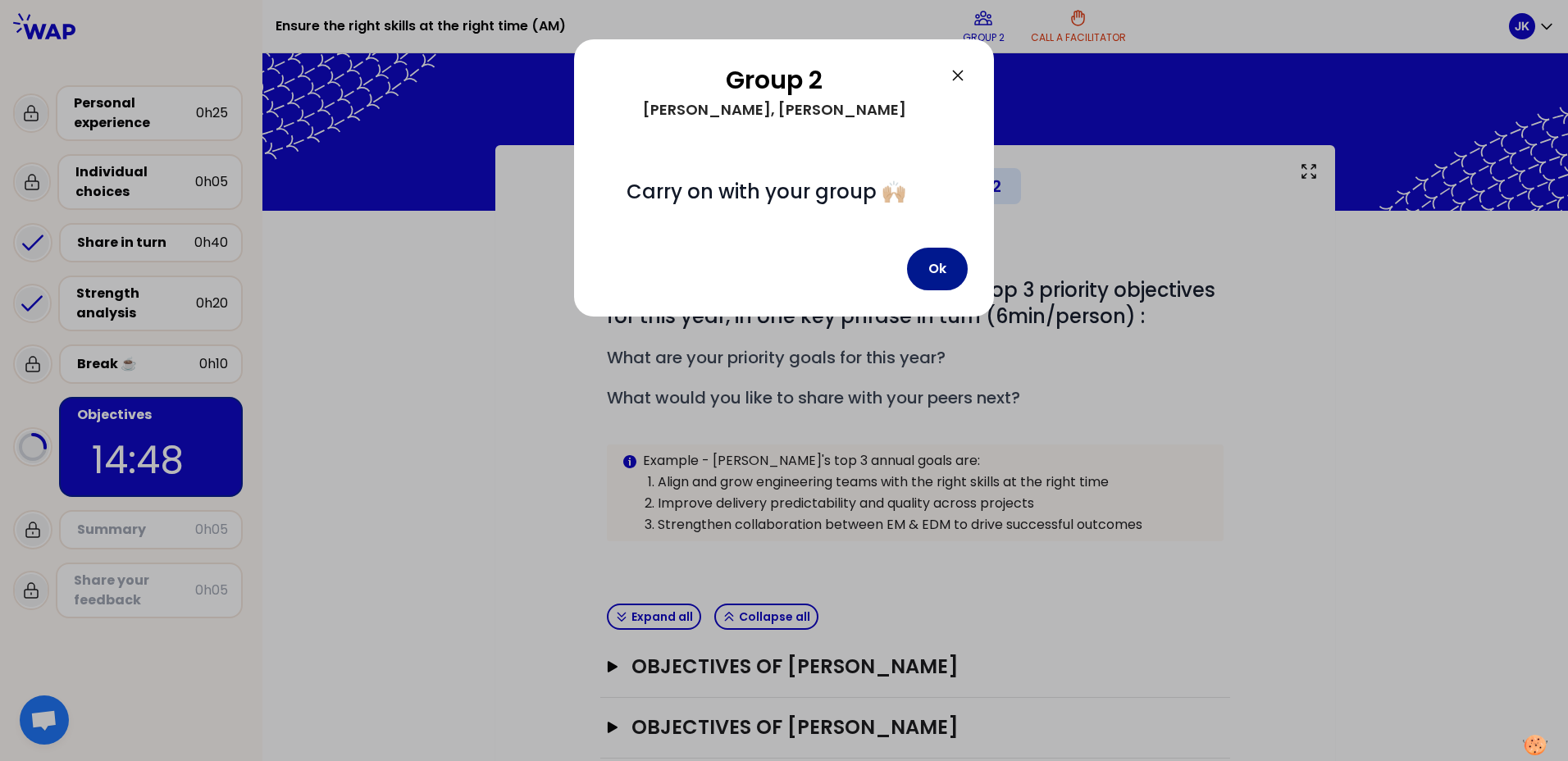
click at [947, 264] on button "Ok" at bounding box center [937, 269] width 61 height 43
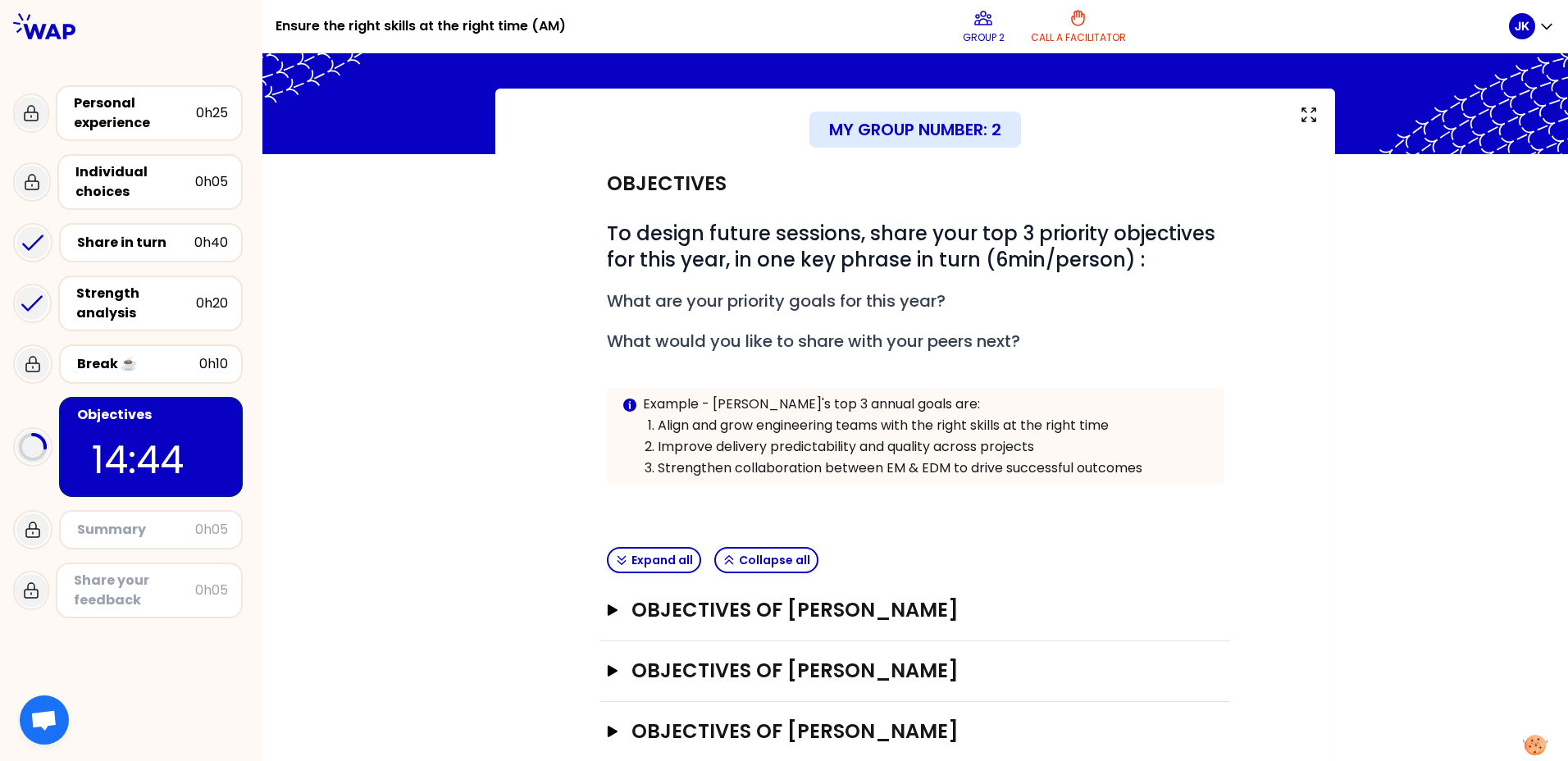
scroll to position [91, 0]
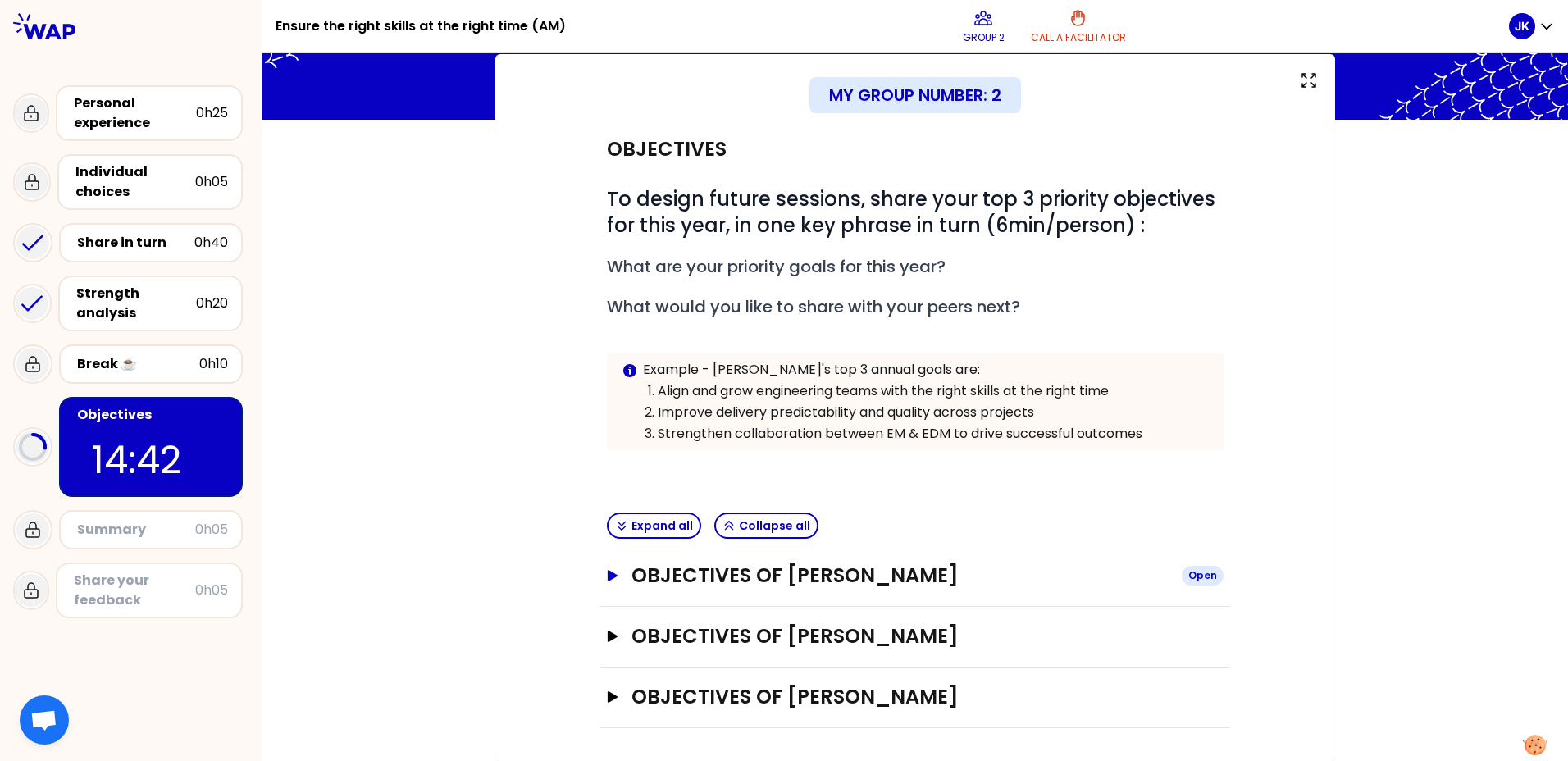
click at [606, 575] on icon "button" at bounding box center [612, 576] width 13 height 12
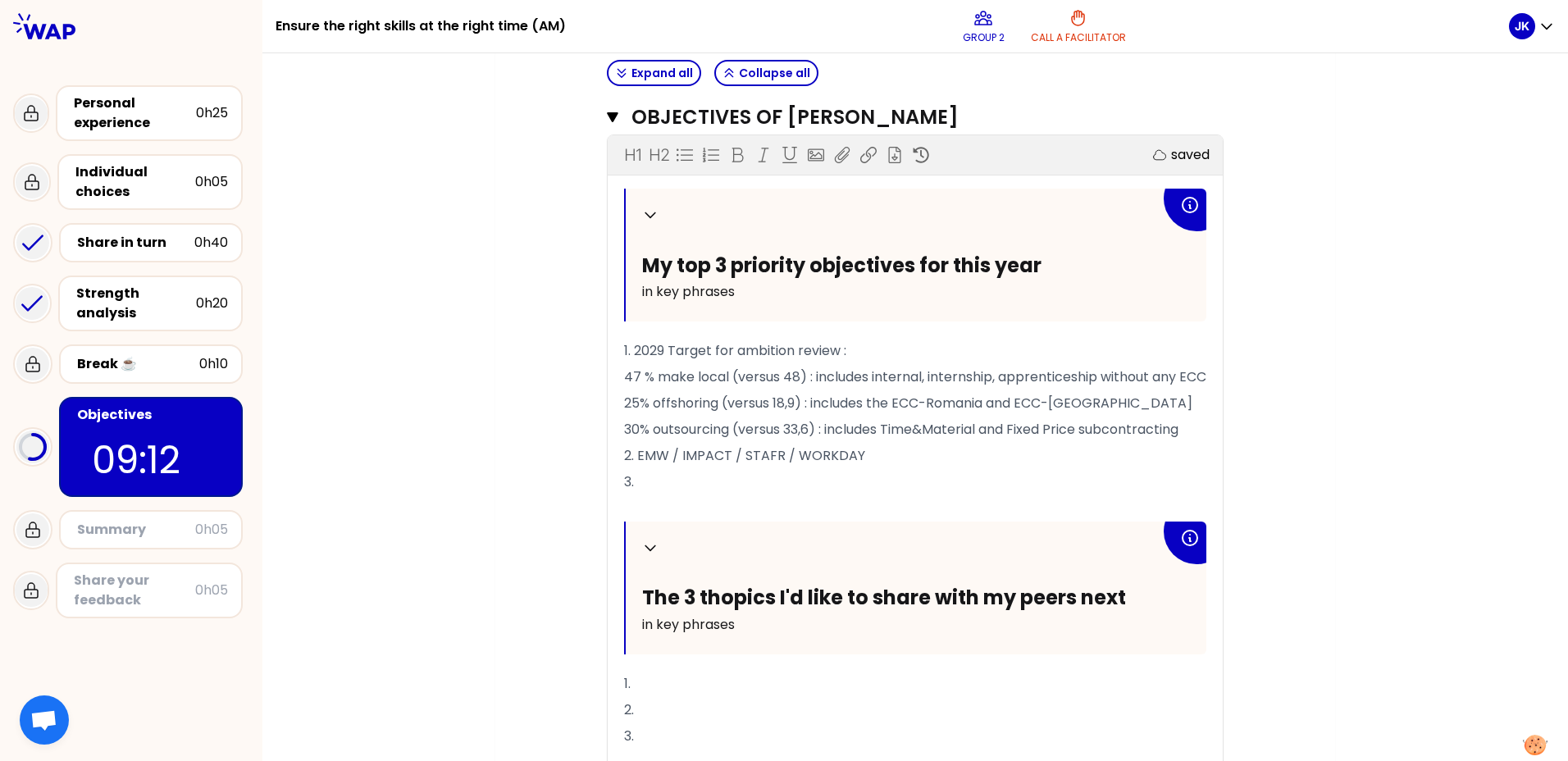
scroll to position [815, 0]
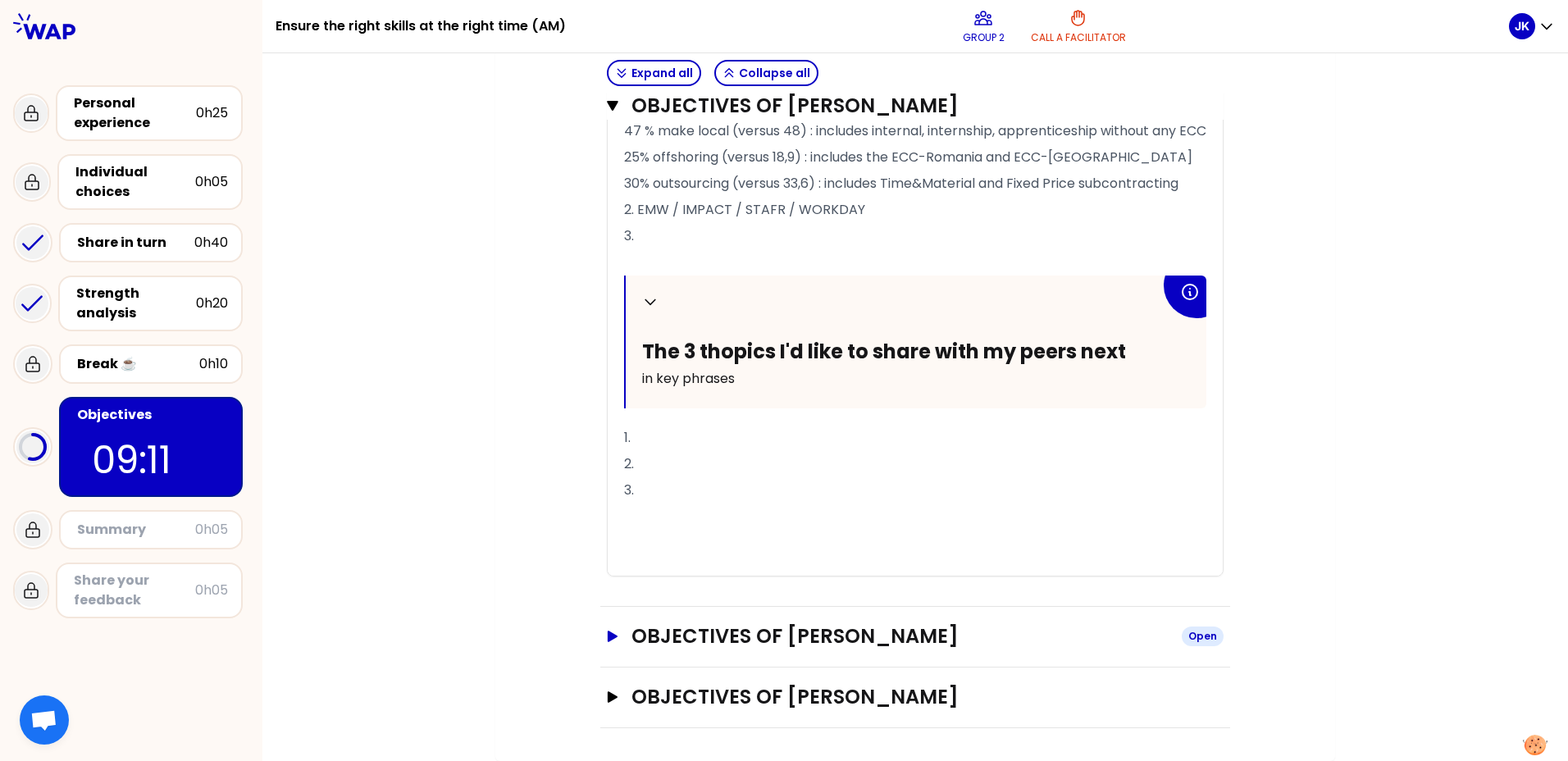
click at [606, 633] on icon "button" at bounding box center [612, 637] width 13 height 12
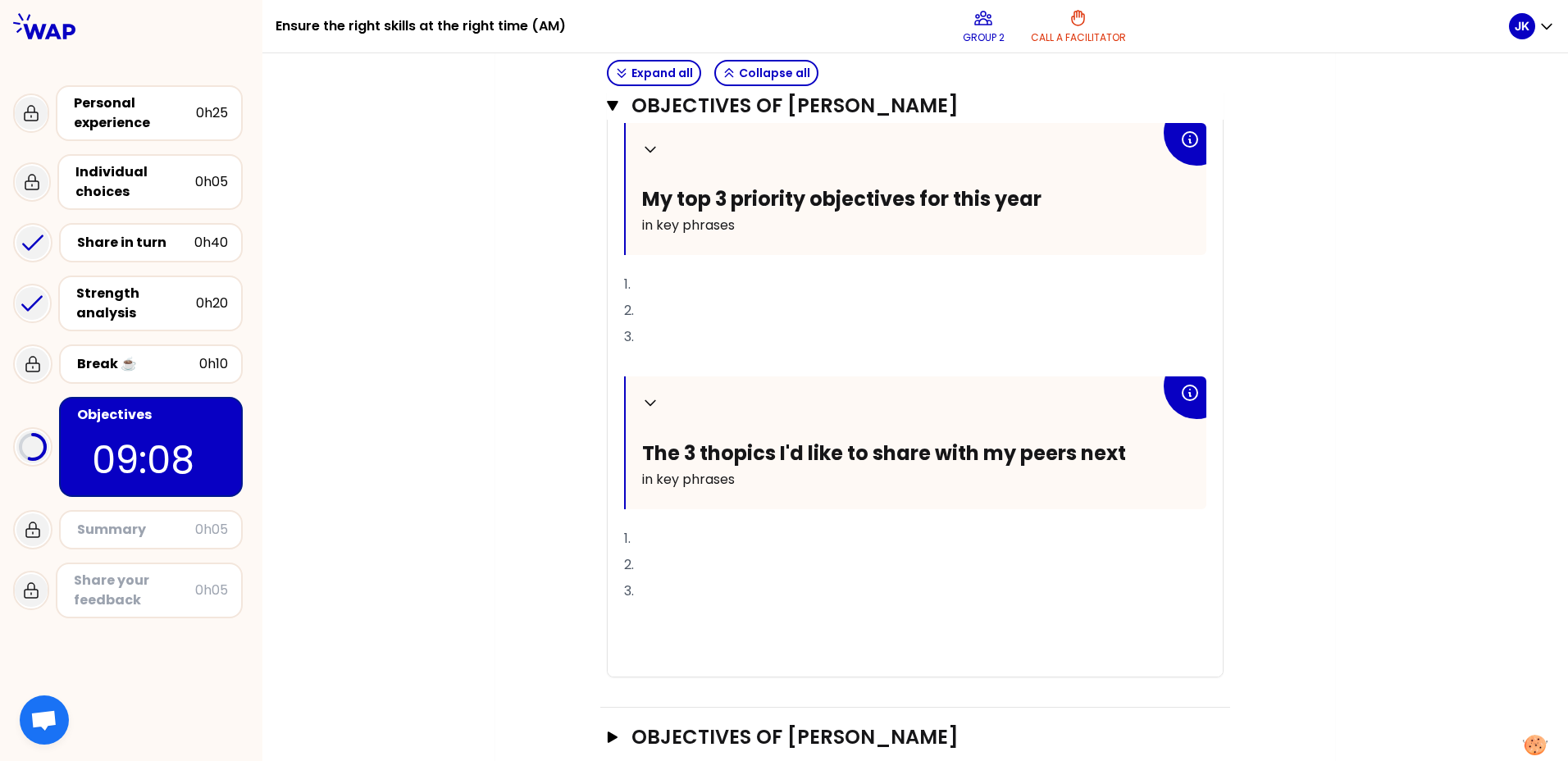
scroll to position [1440, 0]
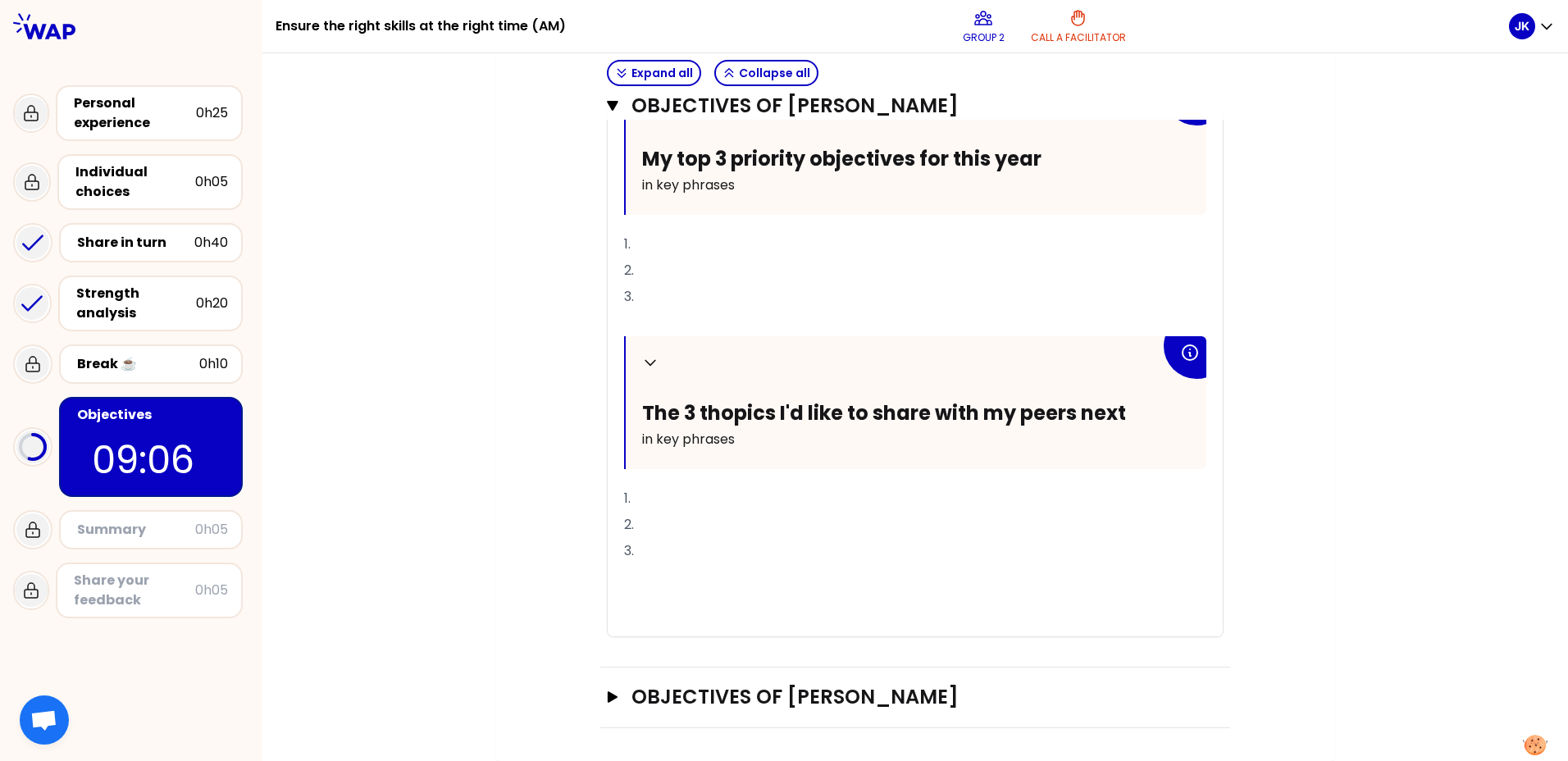
click at [647, 241] on p "1." at bounding box center [915, 244] width 583 height 26
click at [921, 242] on p "1. Stabilize the team in terms of head count" at bounding box center [915, 244] width 583 height 26
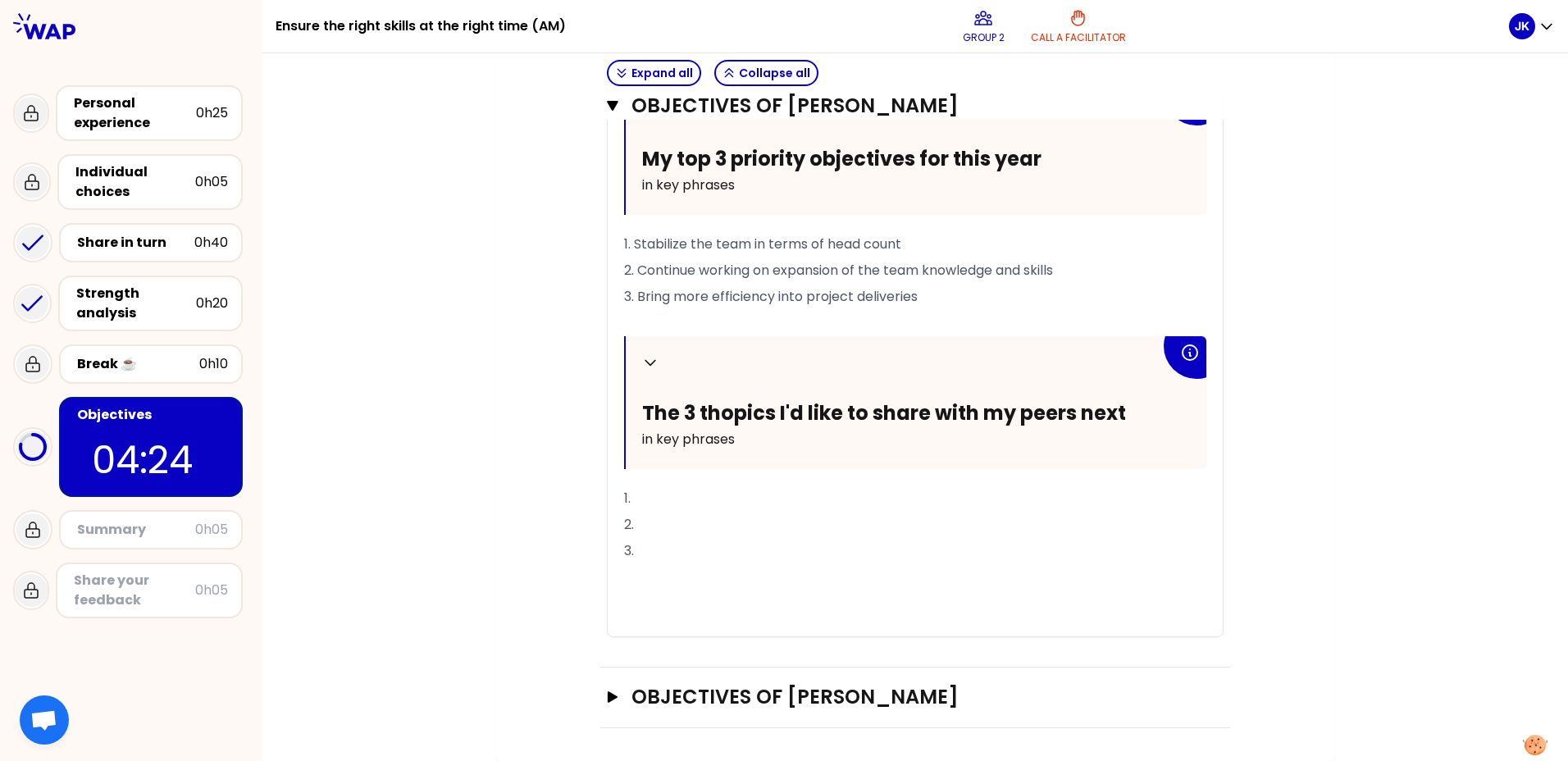
click at [642, 501] on p "1." at bounding box center [915, 499] width 583 height 26
click at [607, 695] on icon "button" at bounding box center [612, 697] width 10 height 12
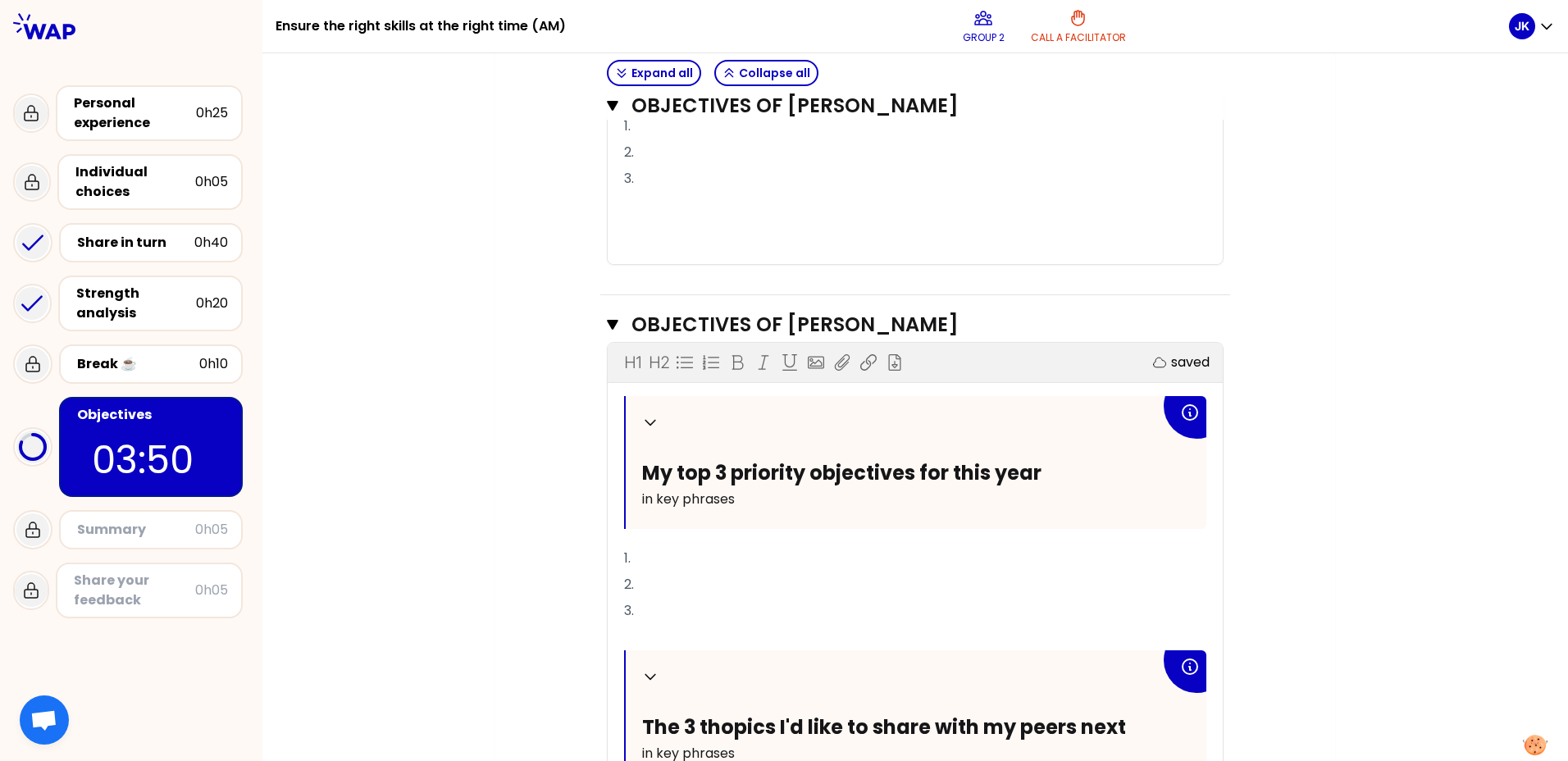
scroll to position [2066, 0]
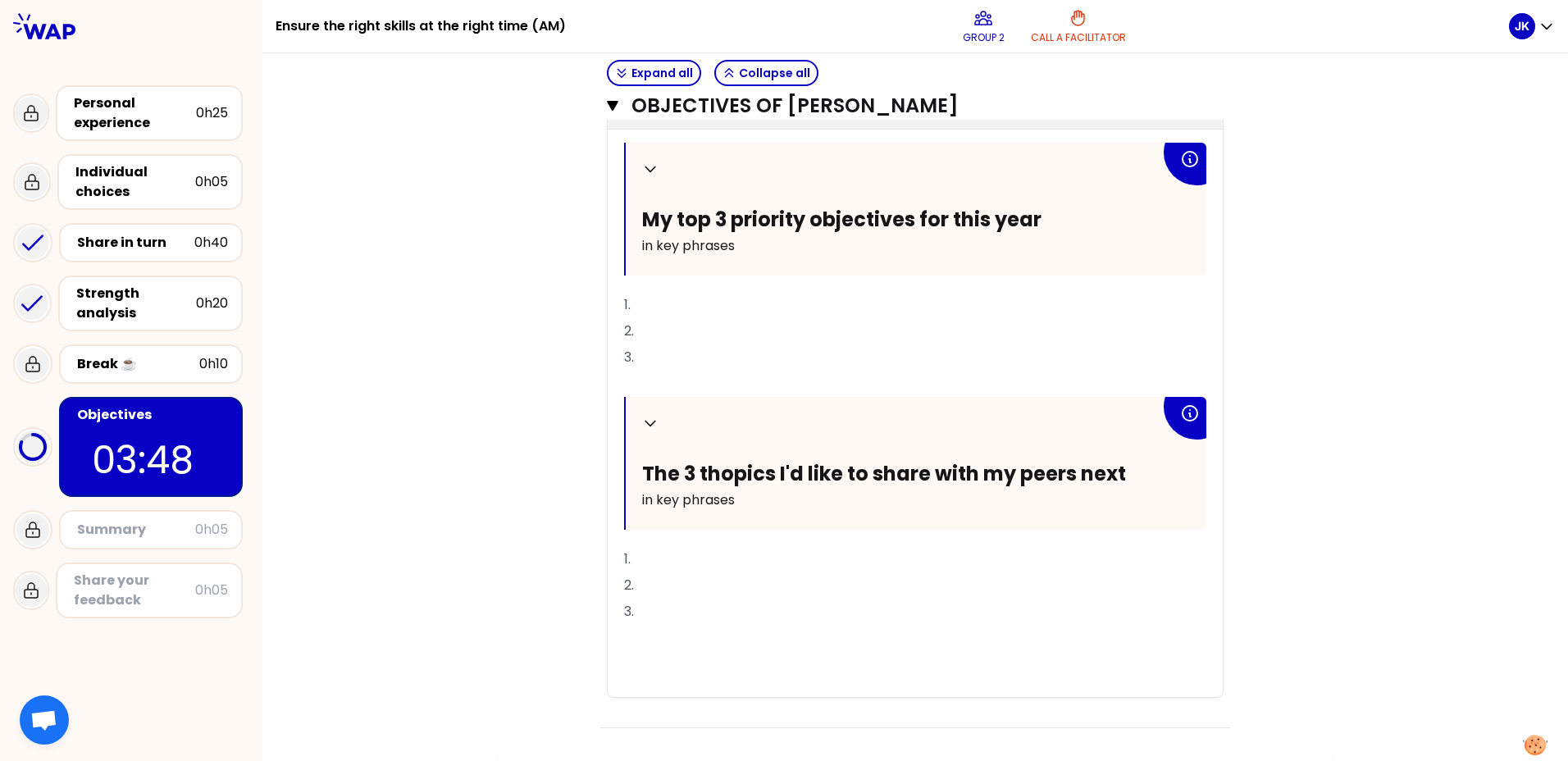
click at [709, 297] on p "1." at bounding box center [915, 305] width 583 height 26
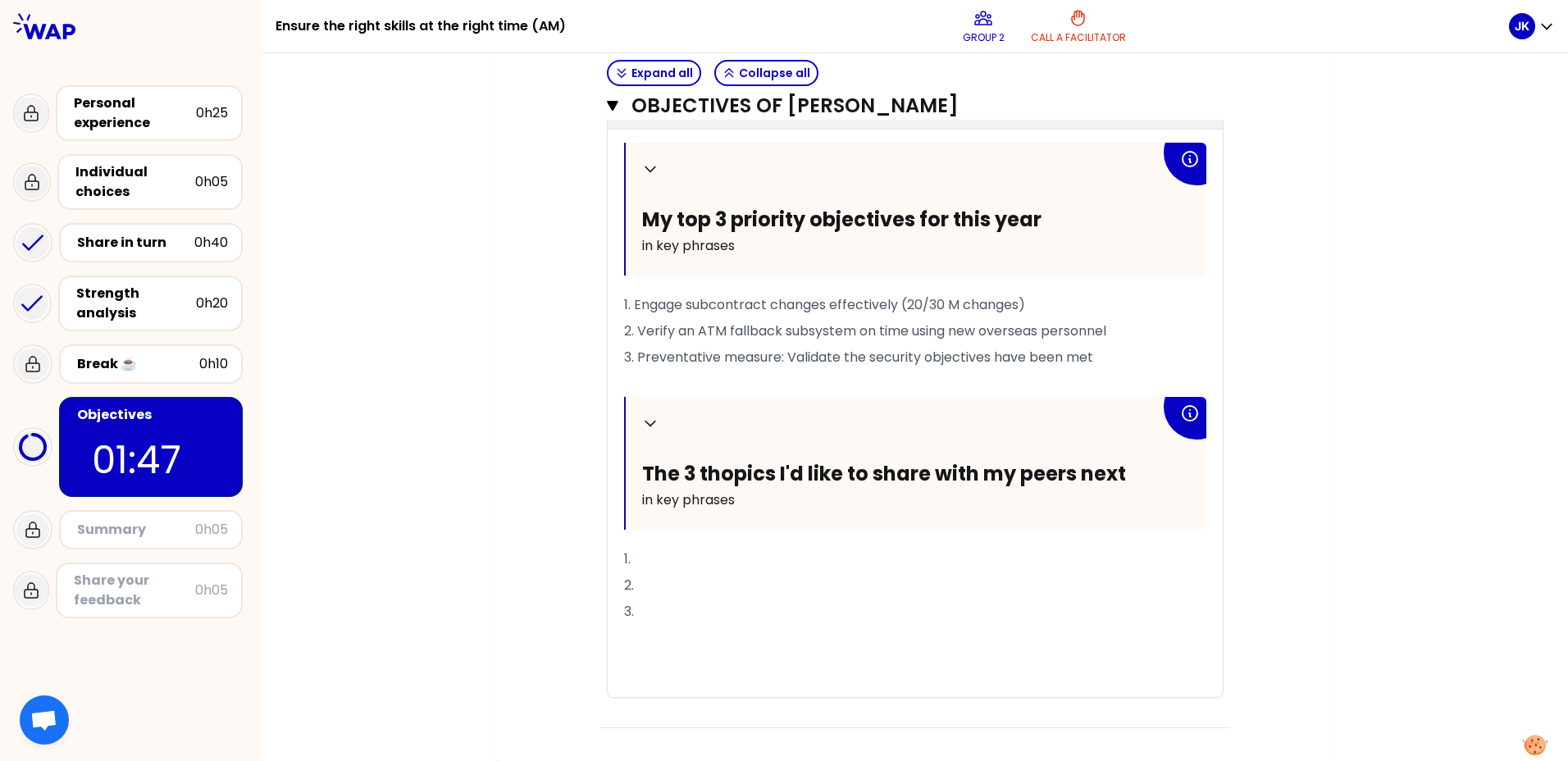
click at [654, 551] on p "1." at bounding box center [915, 559] width 583 height 26
click at [607, 106] on icon "button" at bounding box center [613, 106] width 12 height 10
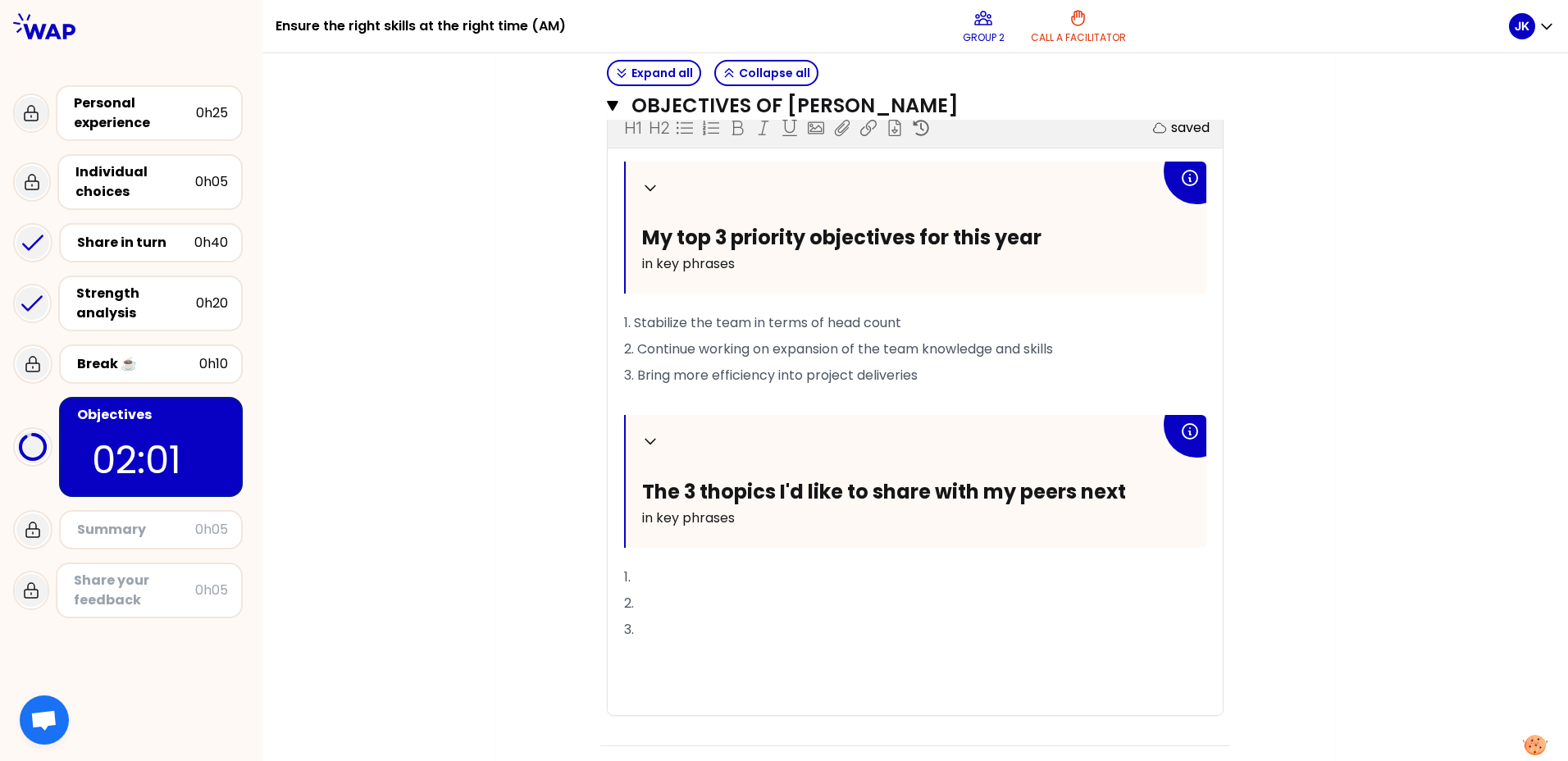
scroll to position [1401, 0]
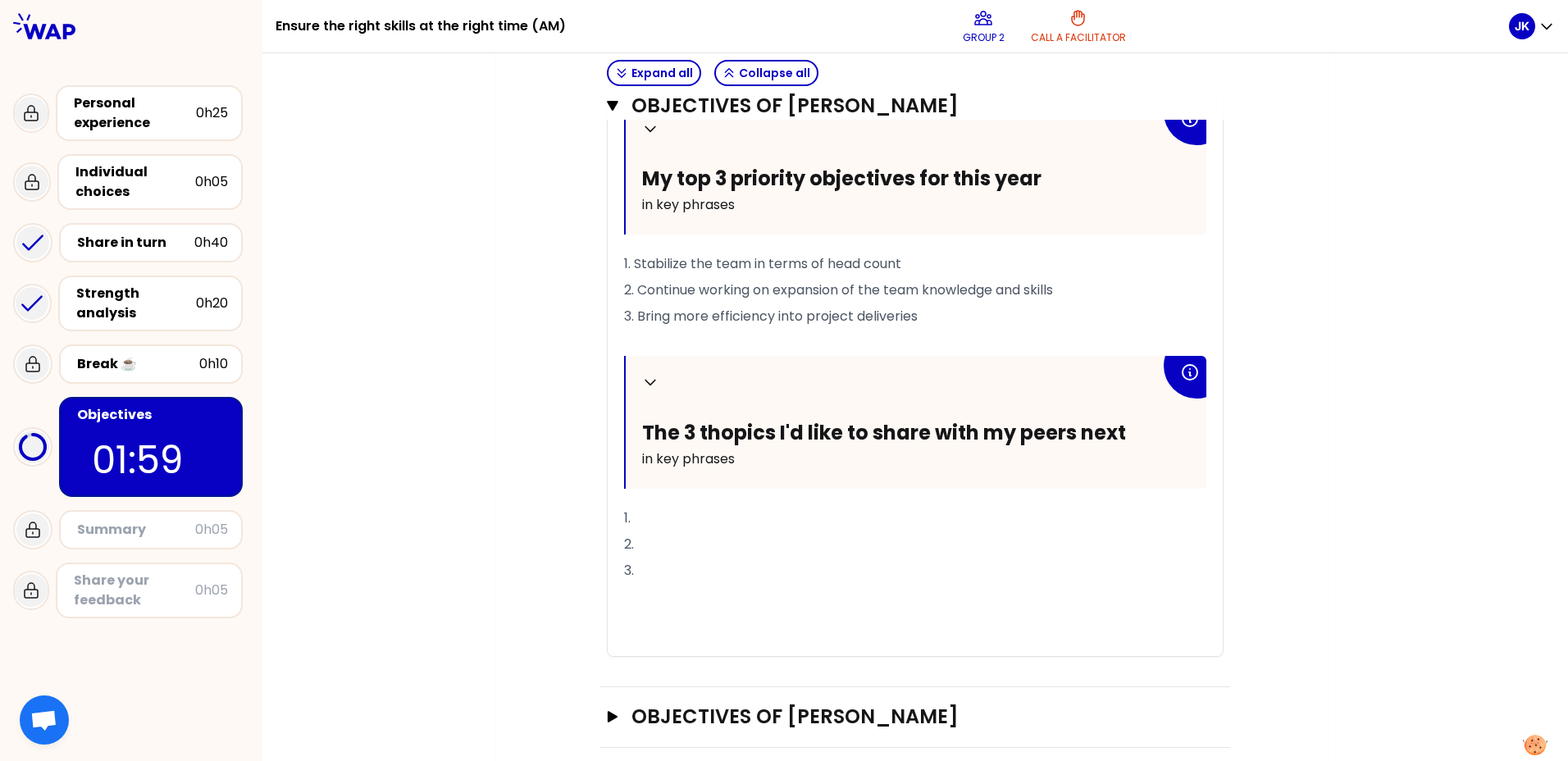
click at [683, 505] on p "1." at bounding box center [915, 518] width 583 height 26
click at [696, 280] on span "2. Continue working on expansion of the team knowledge and skills" at bounding box center [838, 289] width 429 height 19
click at [663, 557] on p "3." at bounding box center [915, 570] width 583 height 26
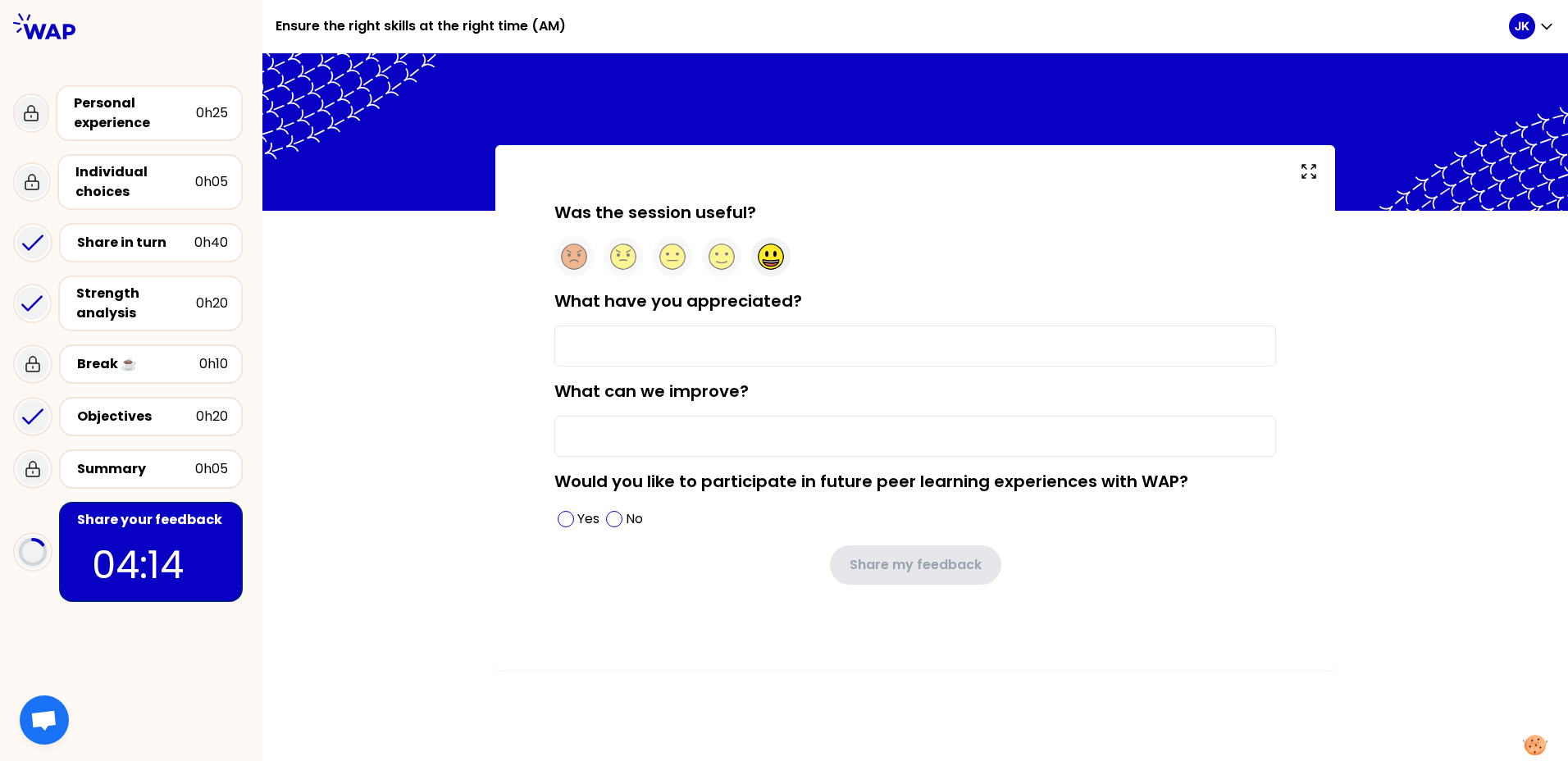
click at [777, 262] on icon at bounding box center [771, 264] width 15 height 4
click at [629, 345] on input "What have you appreciated?" at bounding box center [915, 346] width 722 height 41
type input "Practical experience"
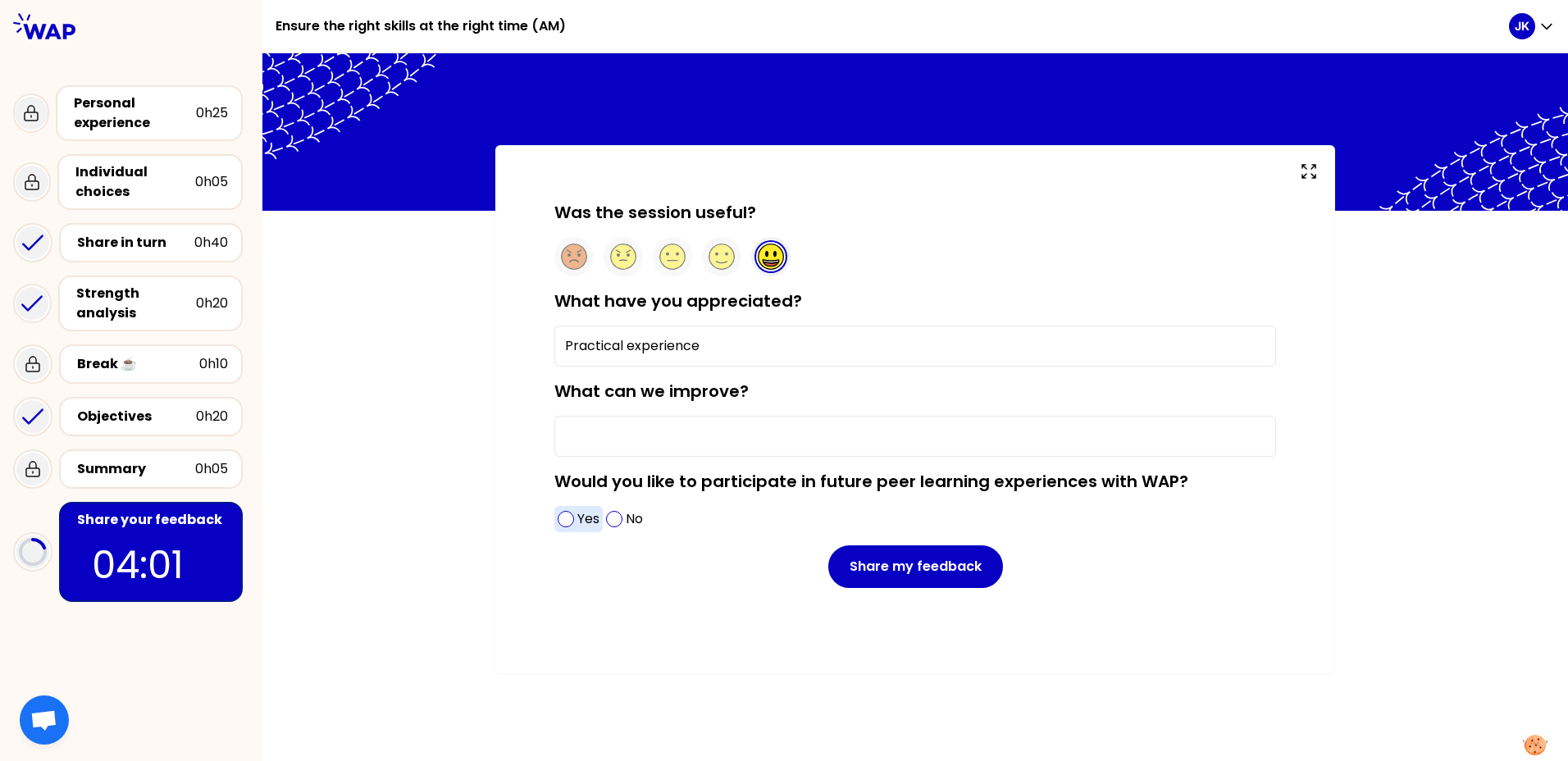
click at [573, 527] on div "Yes" at bounding box center [578, 519] width 48 height 26
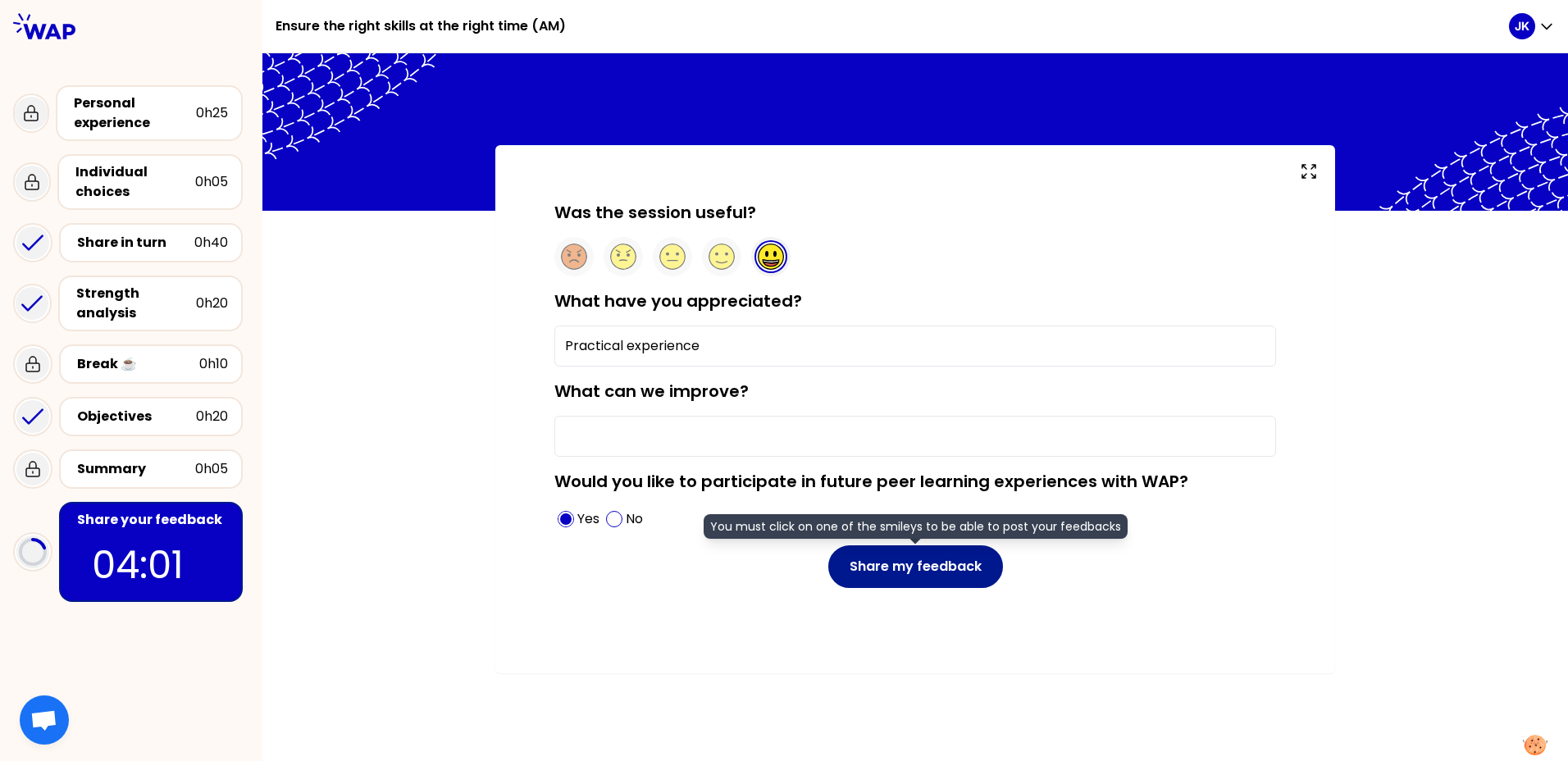
click at [905, 571] on button "Share my feedback" at bounding box center [916, 567] width 174 height 43
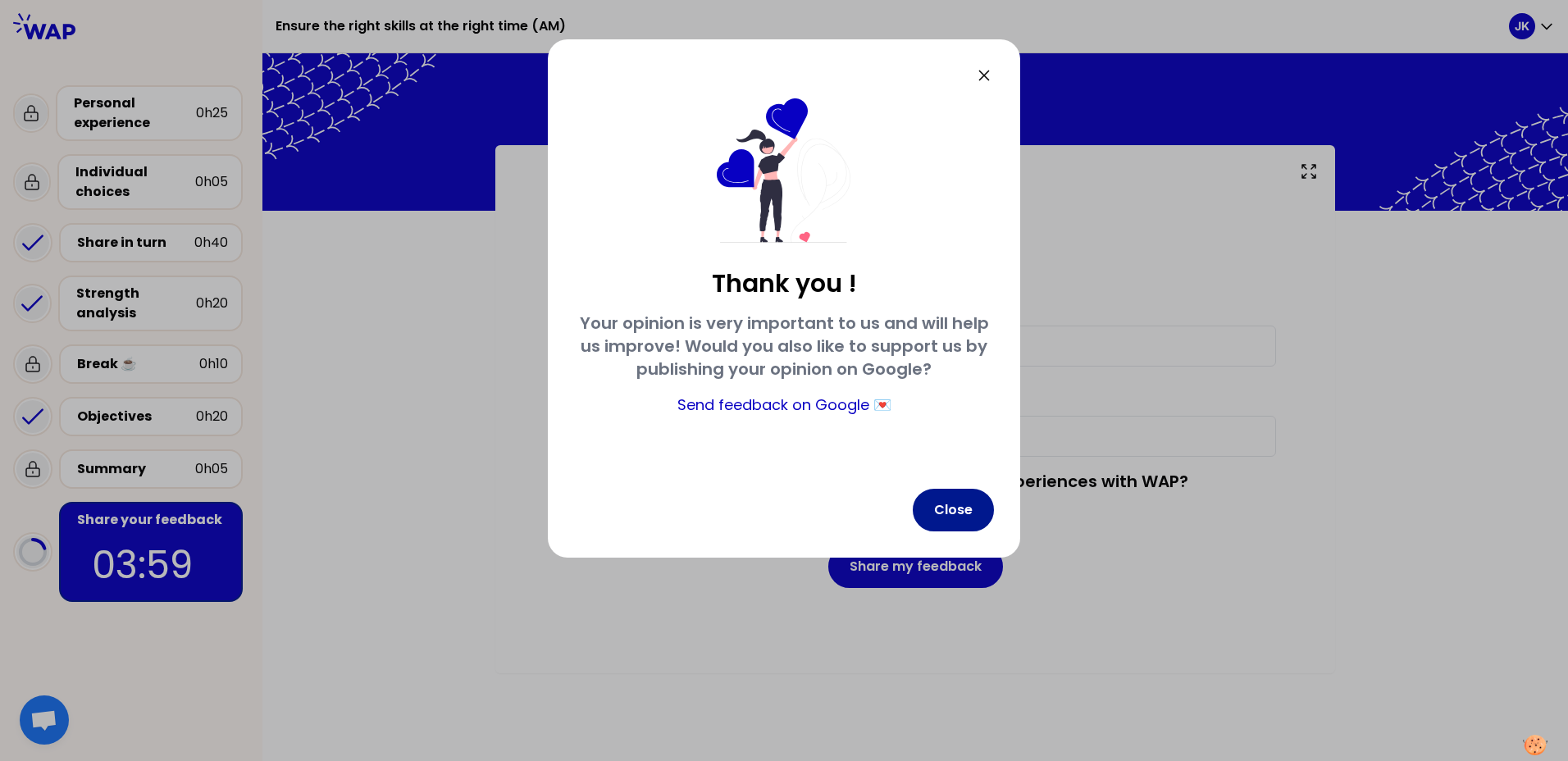
click at [962, 510] on button "Close" at bounding box center [953, 510] width 81 height 43
